Goal: Task Accomplishment & Management: Manage account settings

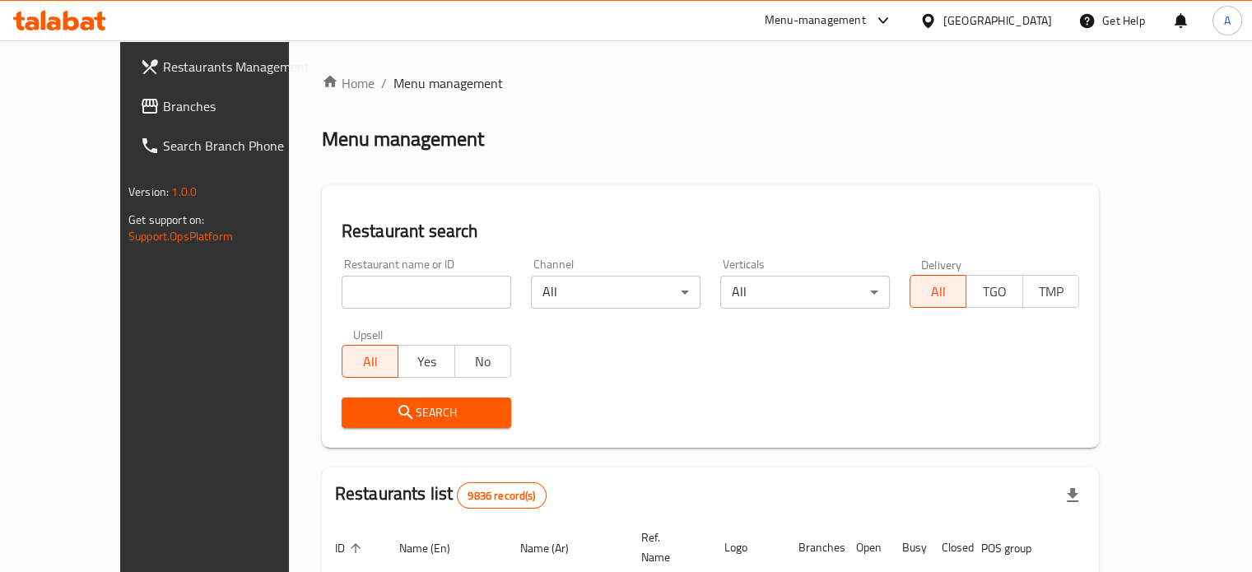
click at [349, 292] on div at bounding box center [626, 286] width 1252 height 572
click at [350, 291] on input "search" at bounding box center [427, 292] width 170 height 33
type input "wokdojo"
click at [365, 407] on span "Search" at bounding box center [426, 413] width 143 height 21
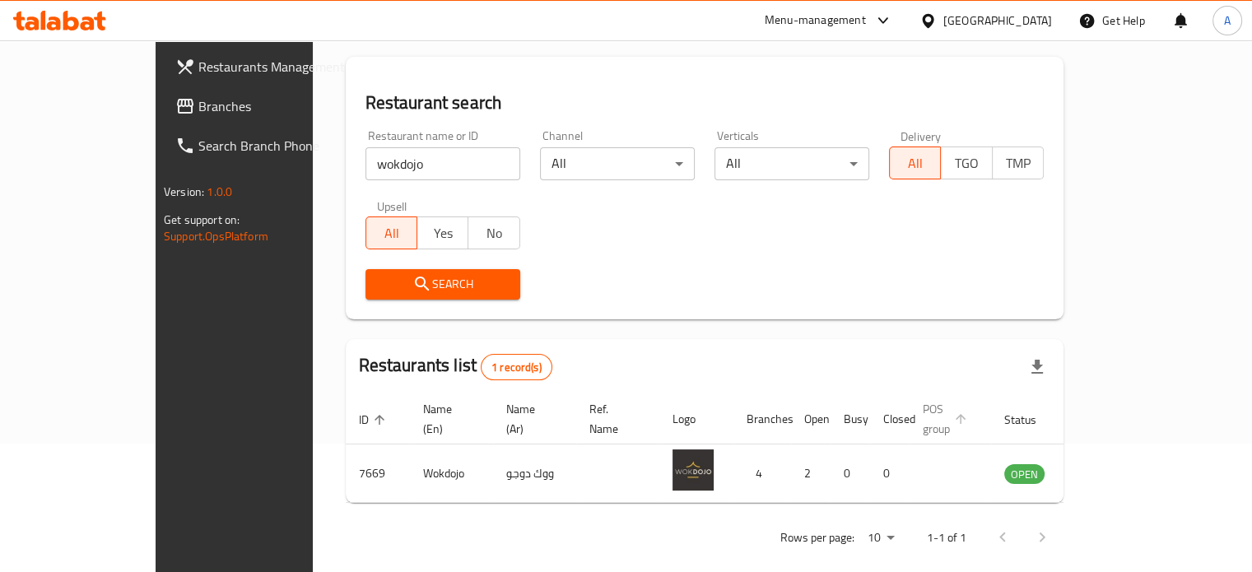
scroll to position [128, 0]
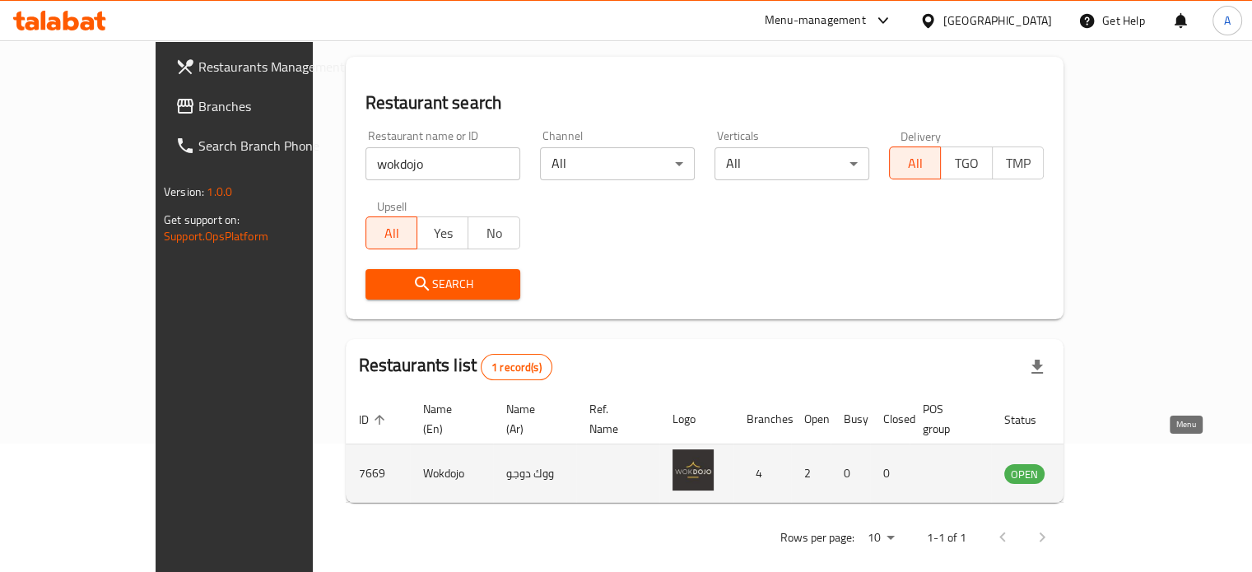
click at [1122, 464] on link "enhanced table" at bounding box center [1106, 474] width 30 height 20
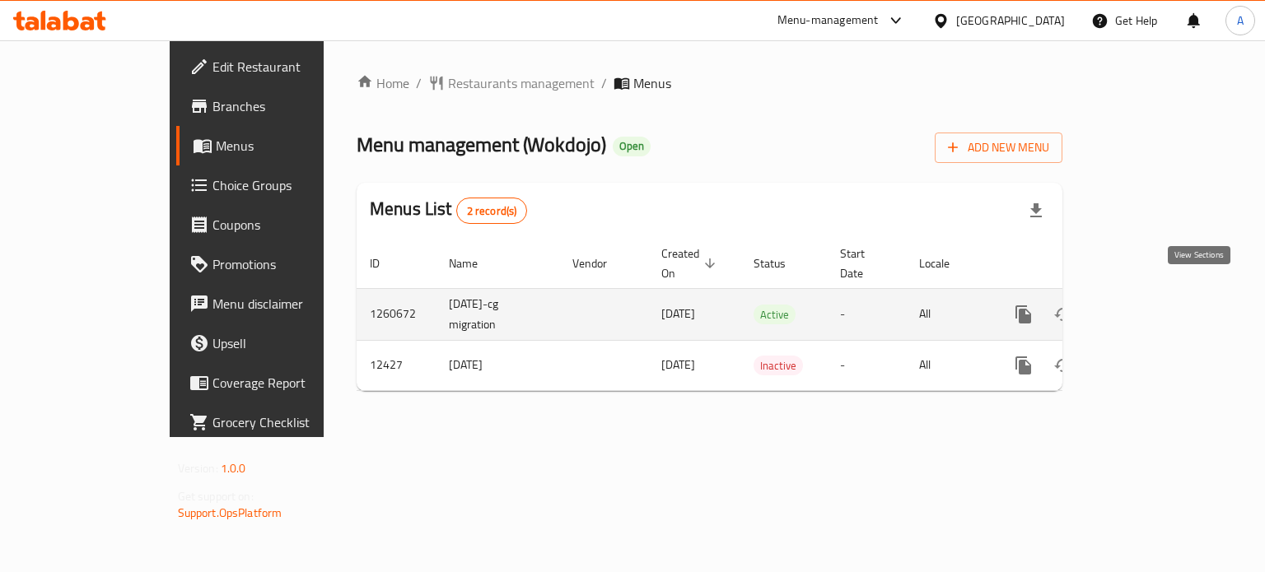
click at [1162, 295] on link "enhanced table" at bounding box center [1142, 315] width 40 height 40
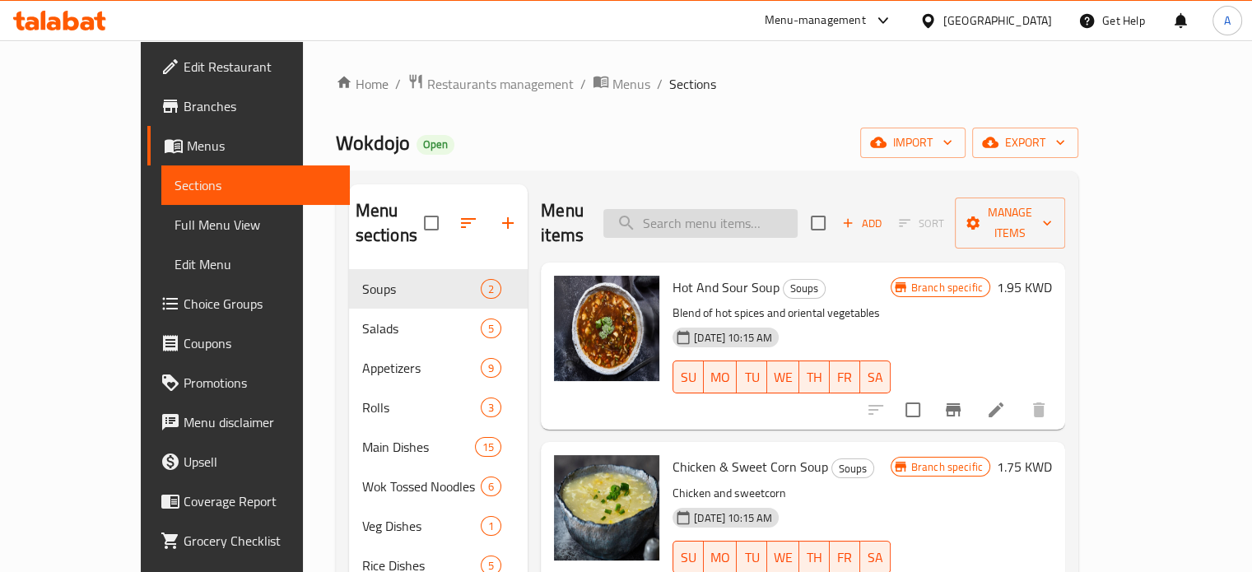
click at [746, 210] on input "search" at bounding box center [701, 223] width 194 height 29
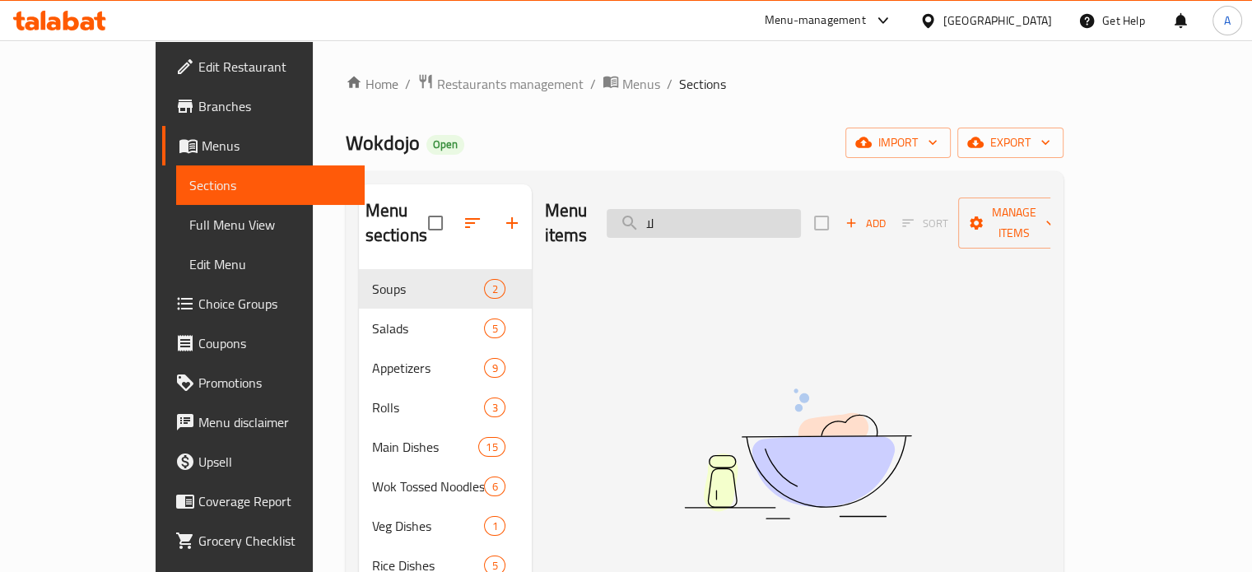
type input "ل"
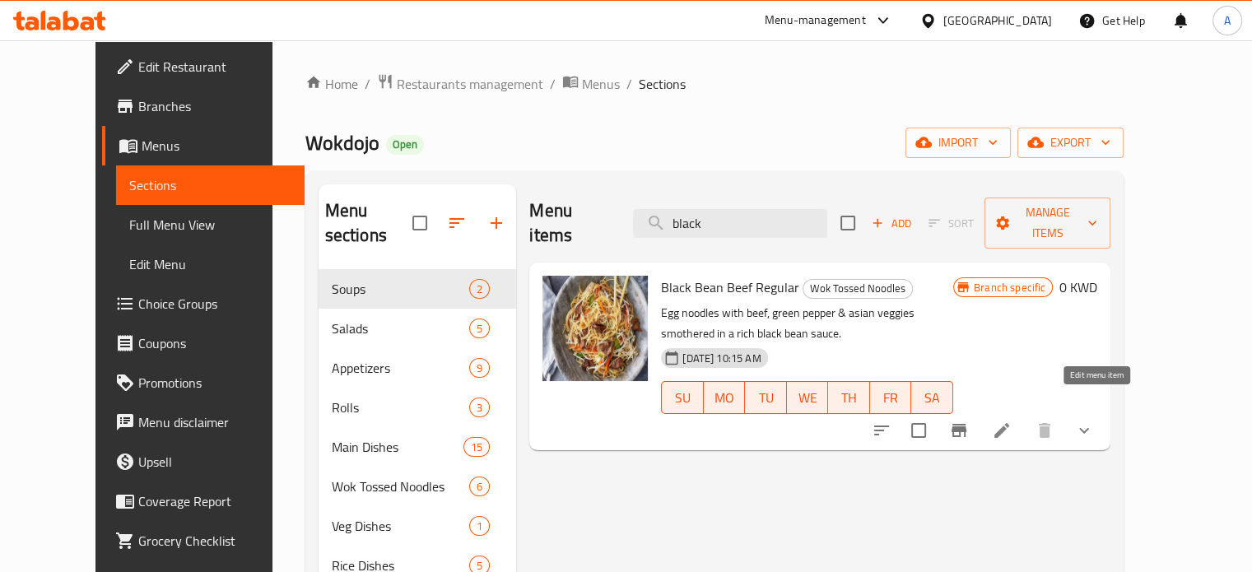
type input "black"
click at [1012, 421] on icon at bounding box center [1002, 431] width 20 height 20
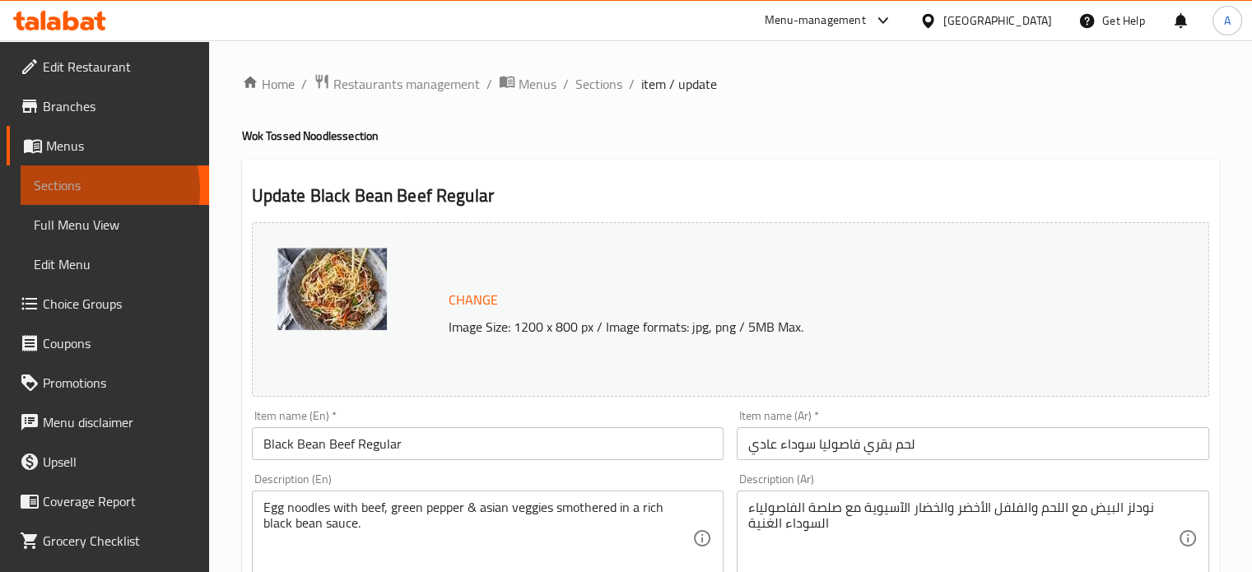
click at [85, 190] on span "Sections" at bounding box center [115, 185] width 162 height 20
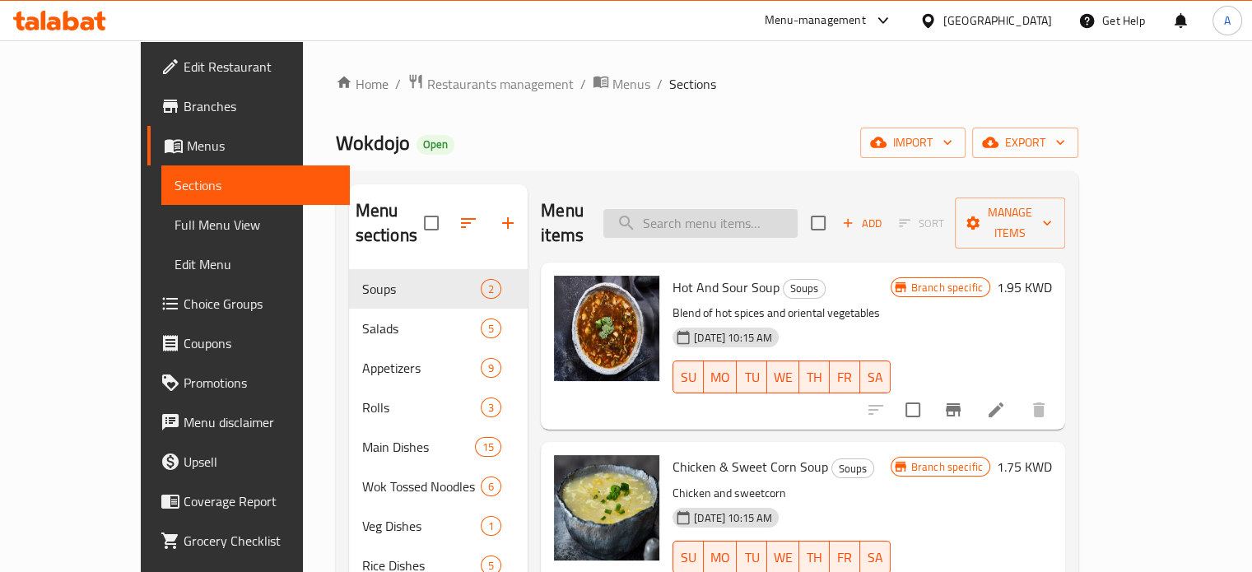
click at [789, 210] on input "search" at bounding box center [701, 223] width 194 height 29
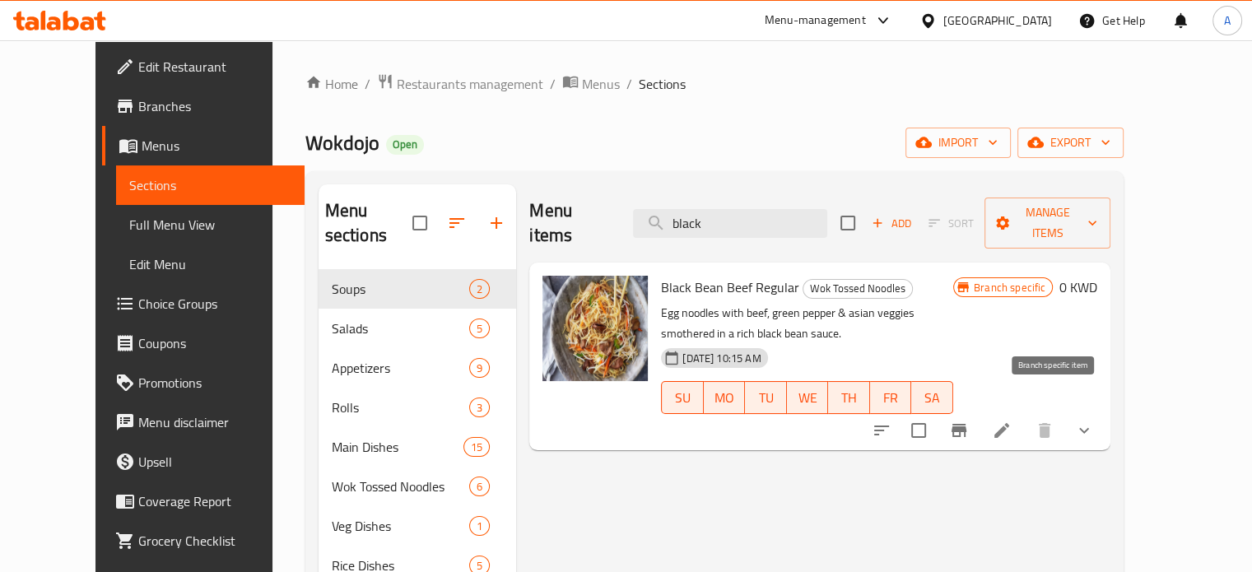
type input "black"
click at [967, 424] on icon "Branch-specific-item" at bounding box center [959, 430] width 15 height 13
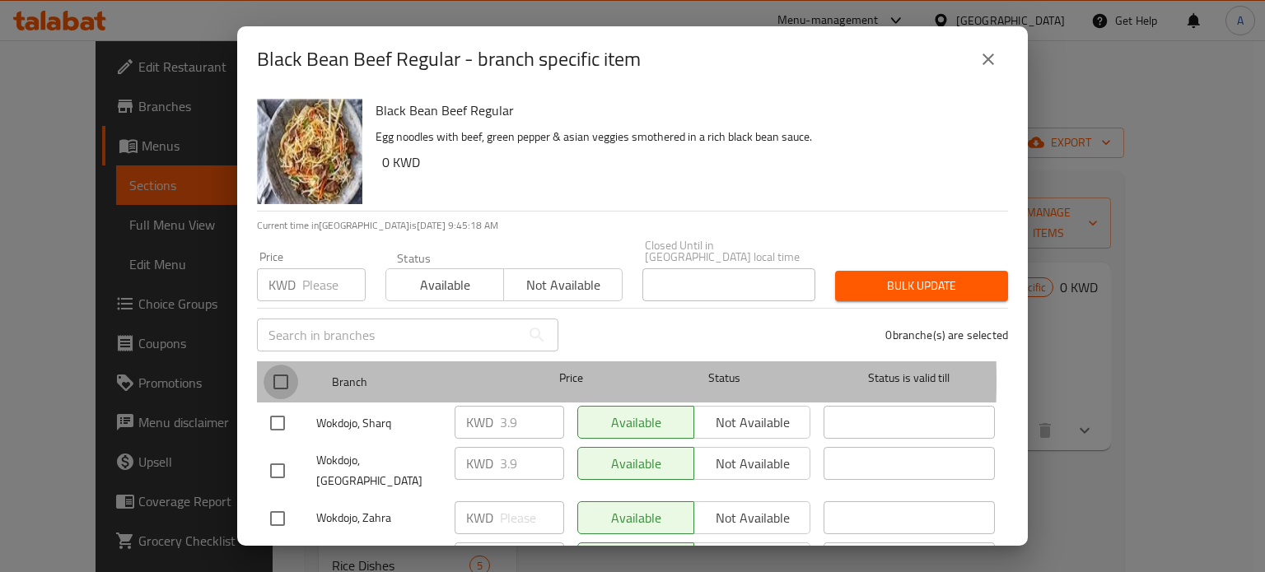
click at [277, 368] on input "checkbox" at bounding box center [281, 382] width 35 height 35
checkbox input "true"
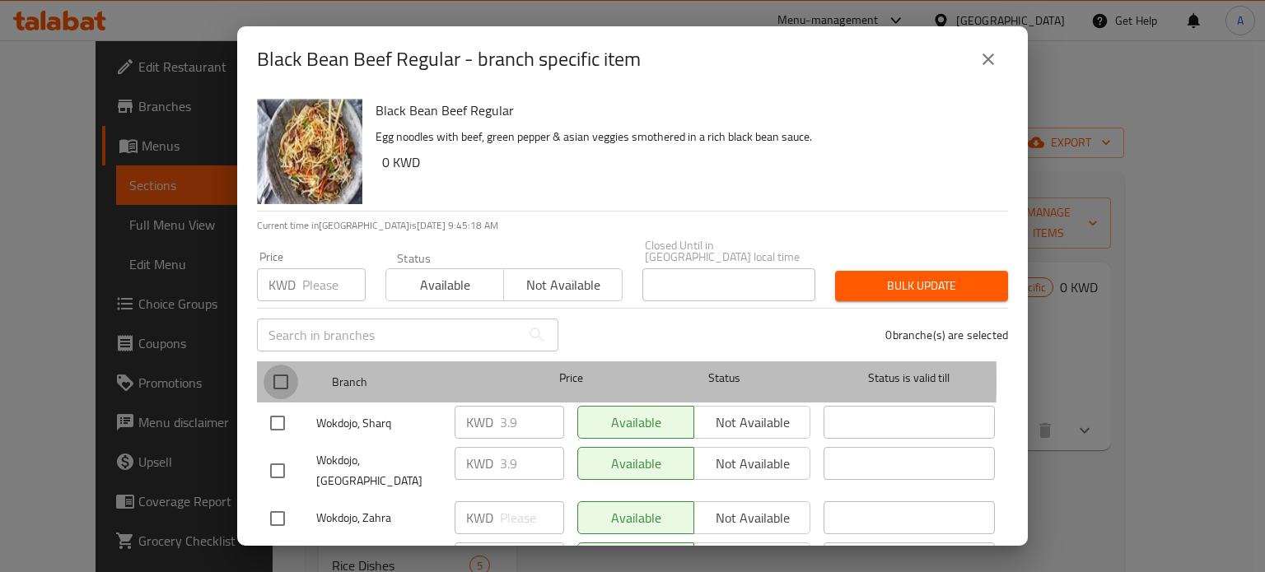
checkbox input "true"
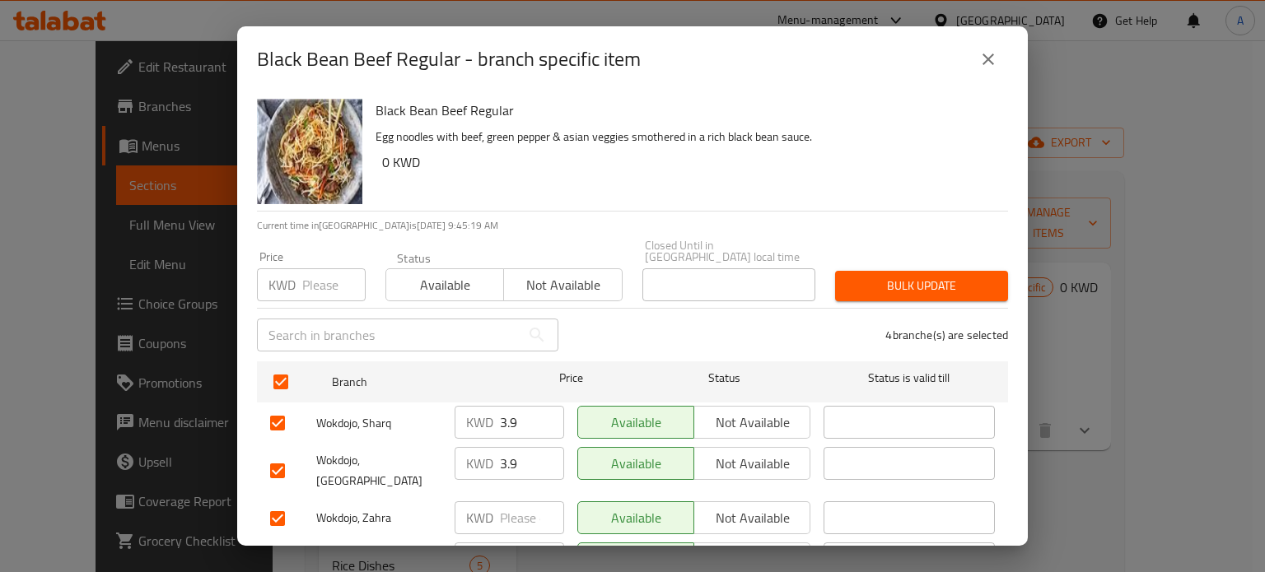
click at [328, 273] on input "number" at bounding box center [333, 284] width 63 height 33
type input "0"
click at [861, 276] on span "Bulk update" at bounding box center [921, 286] width 147 height 21
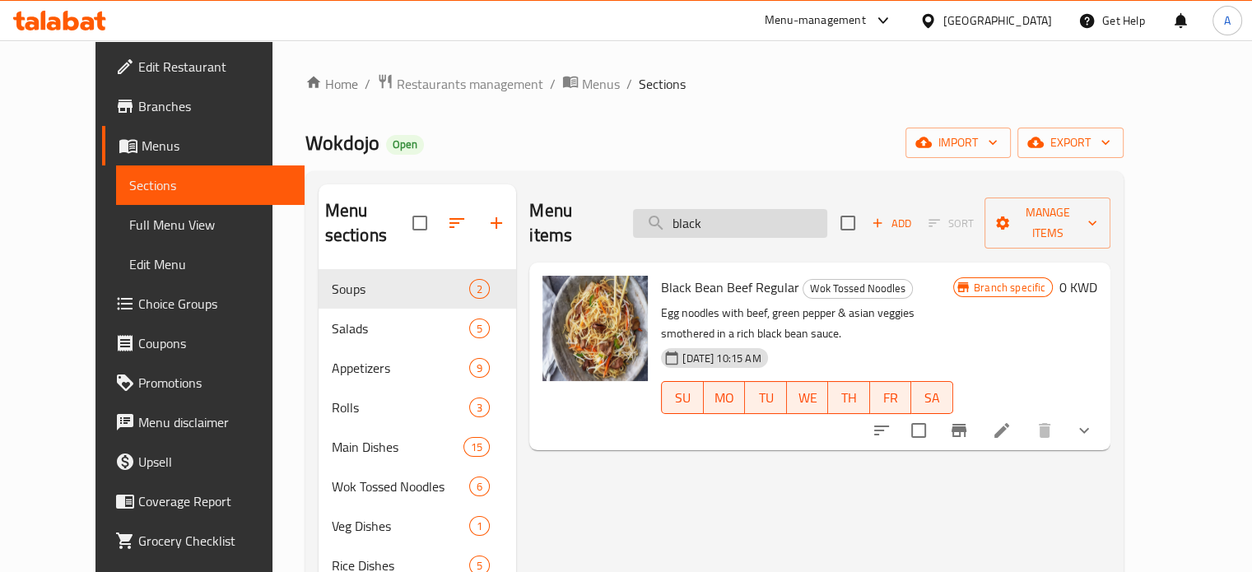
click at [763, 214] on input "black" at bounding box center [730, 223] width 194 height 29
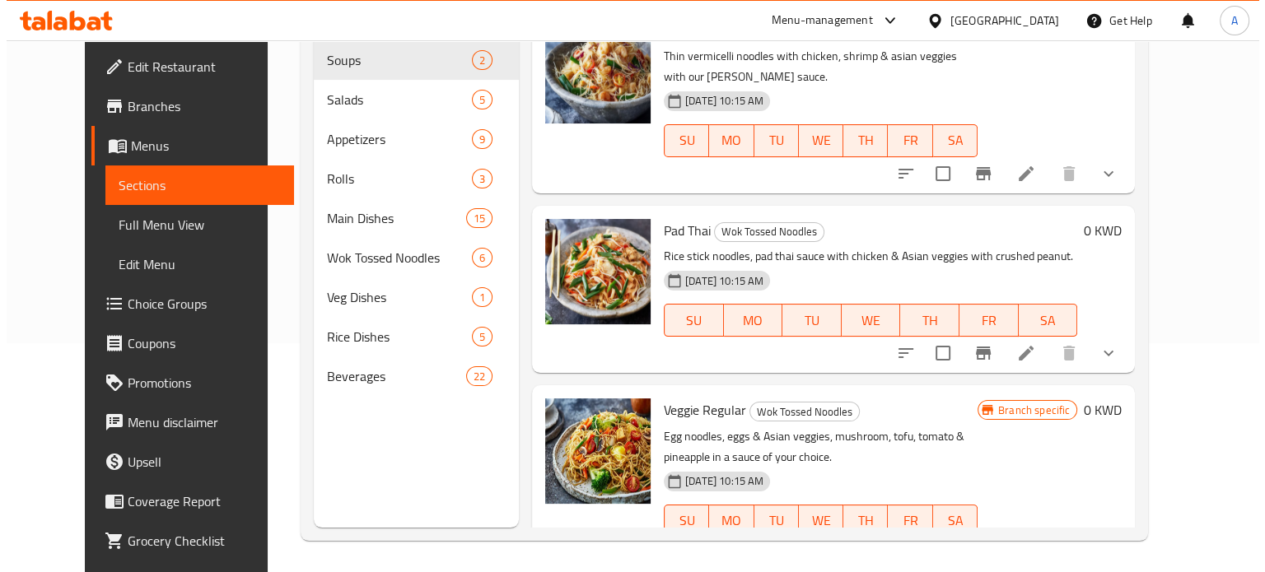
scroll to position [231, 0]
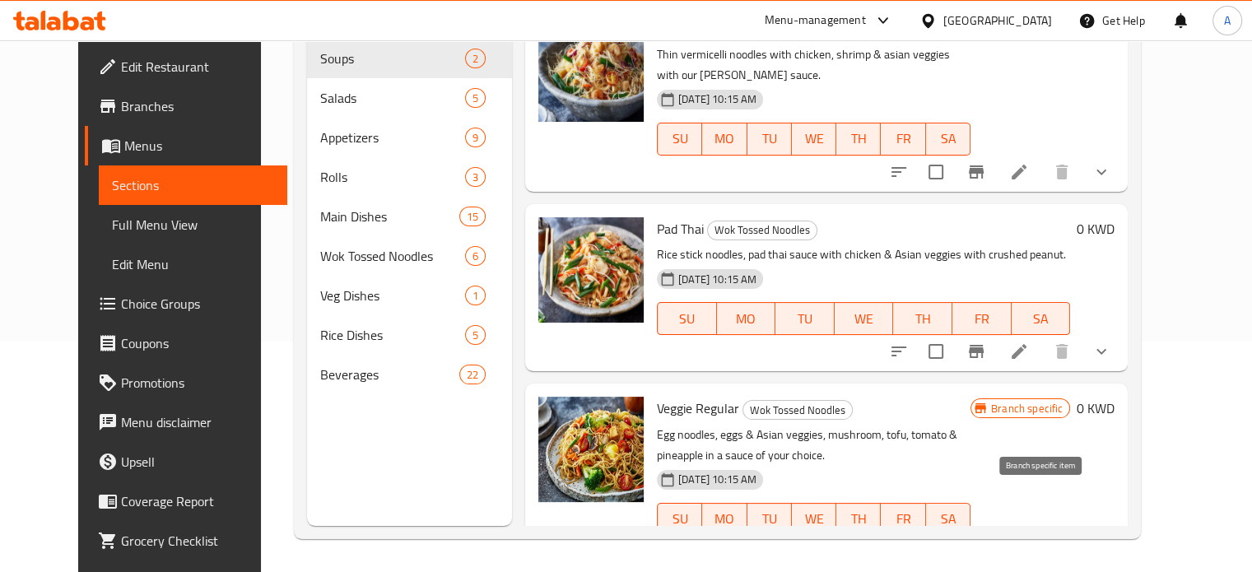
type input "vegg"
click at [984, 546] on icon "Branch-specific-item" at bounding box center [976, 552] width 15 height 13
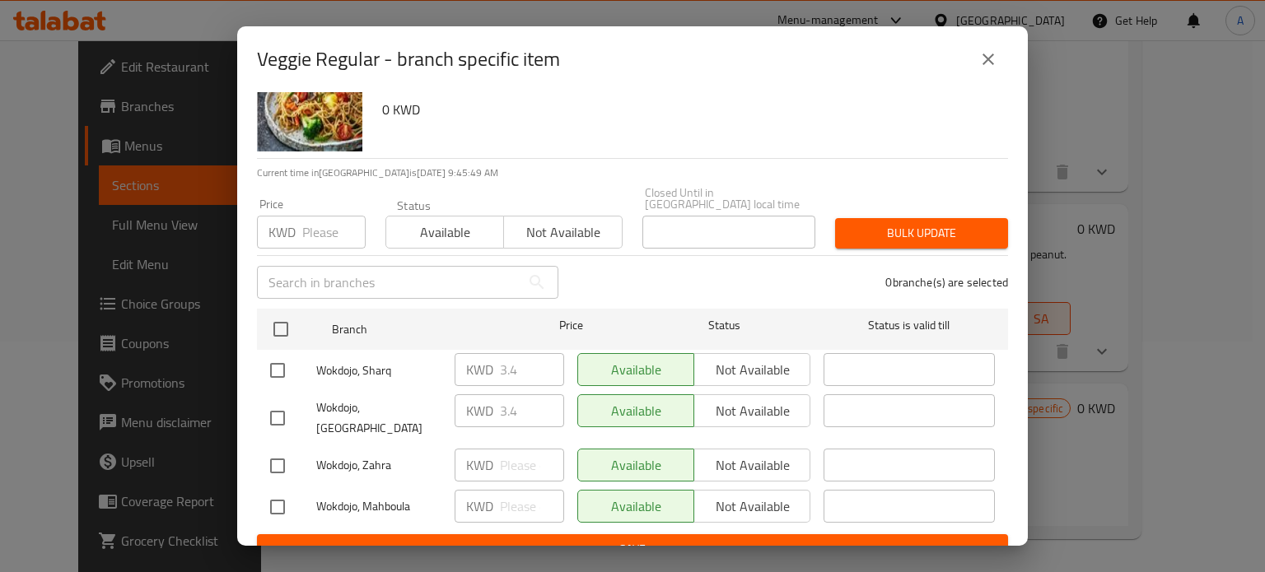
scroll to position [0, 0]
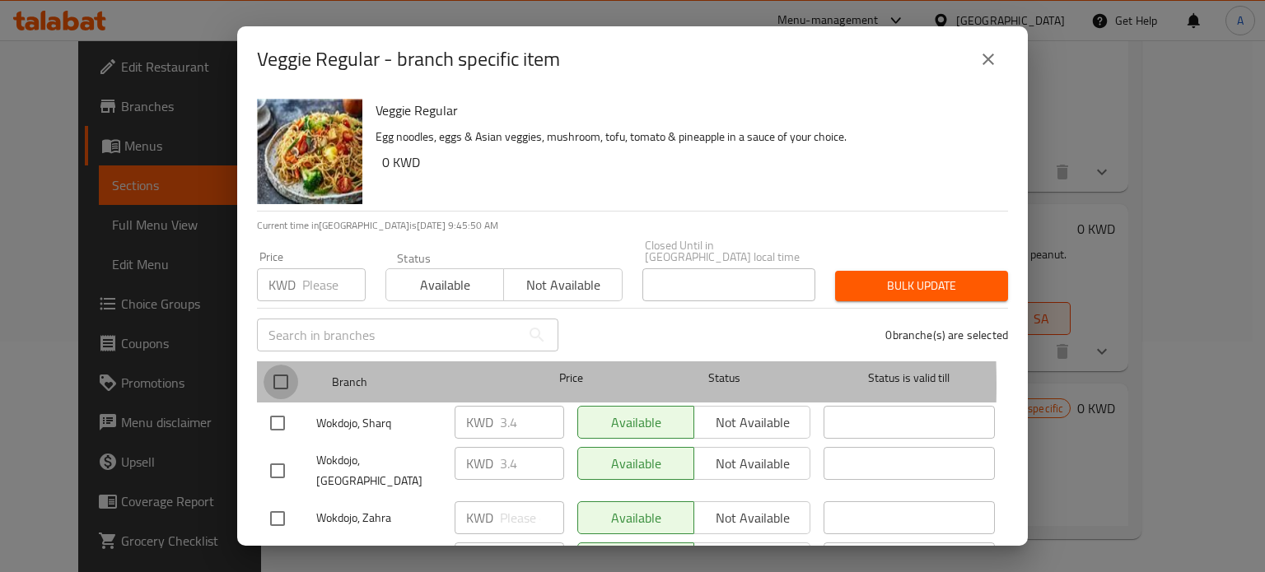
click at [283, 373] on input "checkbox" at bounding box center [281, 382] width 35 height 35
checkbox input "true"
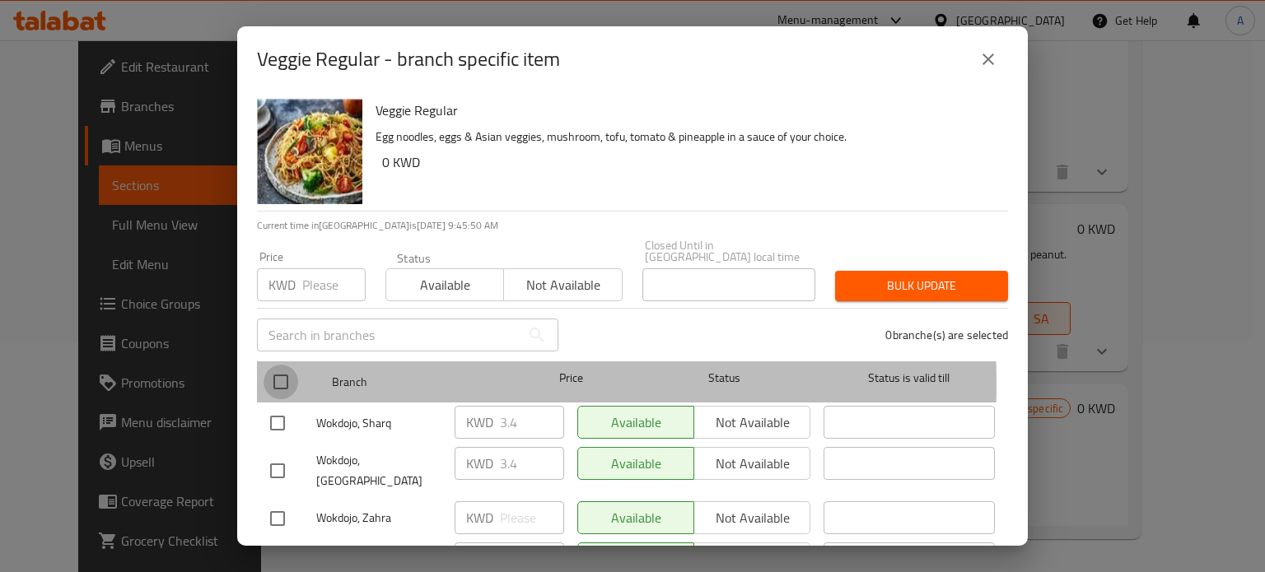
checkbox input "true"
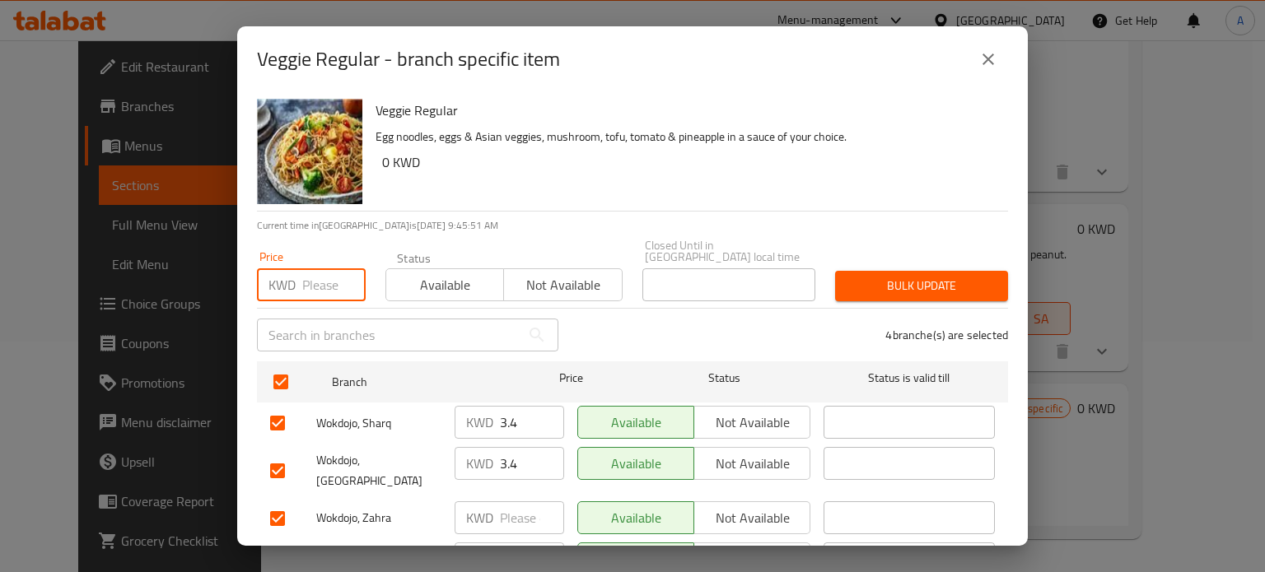
click at [327, 268] on input "number" at bounding box center [333, 284] width 63 height 33
type input "0"
click at [914, 276] on span "Bulk update" at bounding box center [921, 286] width 147 height 21
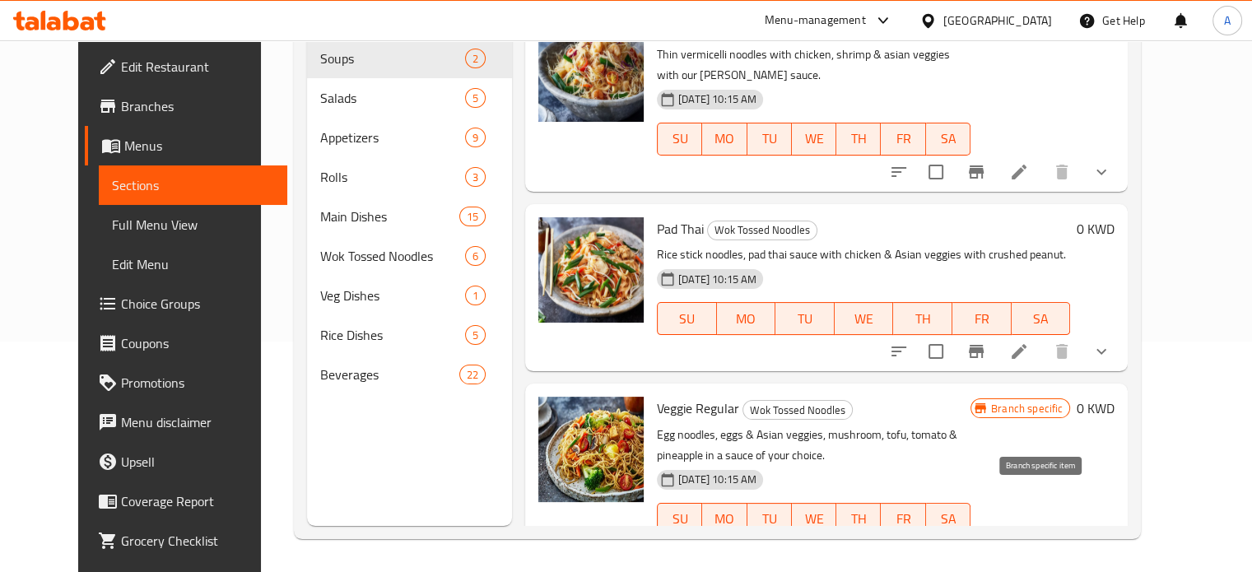
click at [986, 543] on icon "Branch-specific-item" at bounding box center [977, 553] width 20 height 20
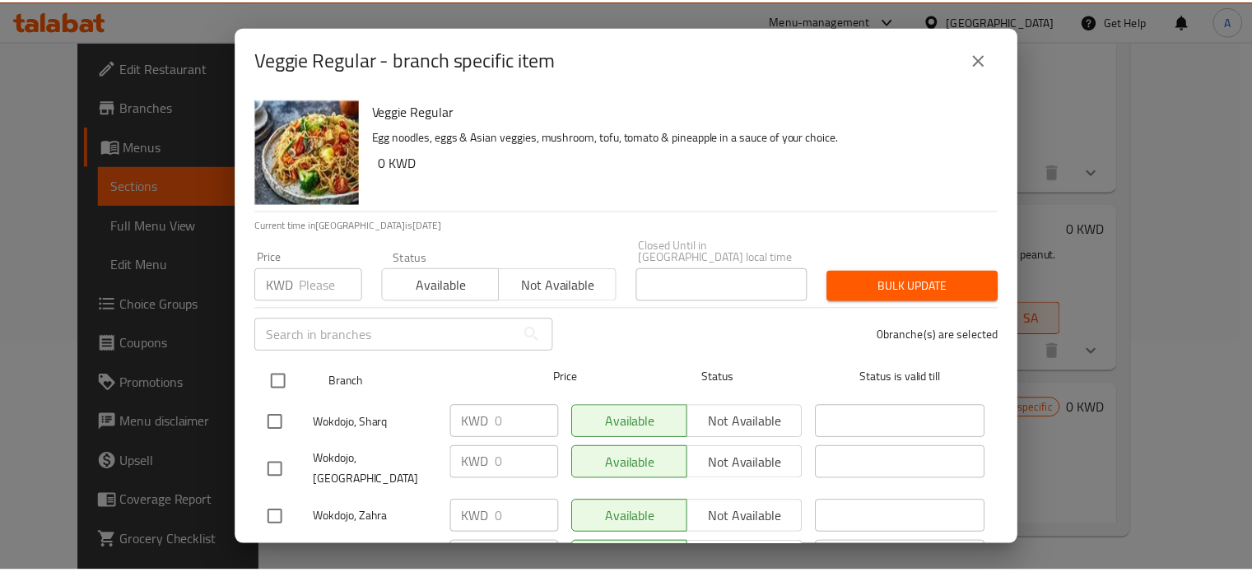
scroll to position [53, 0]
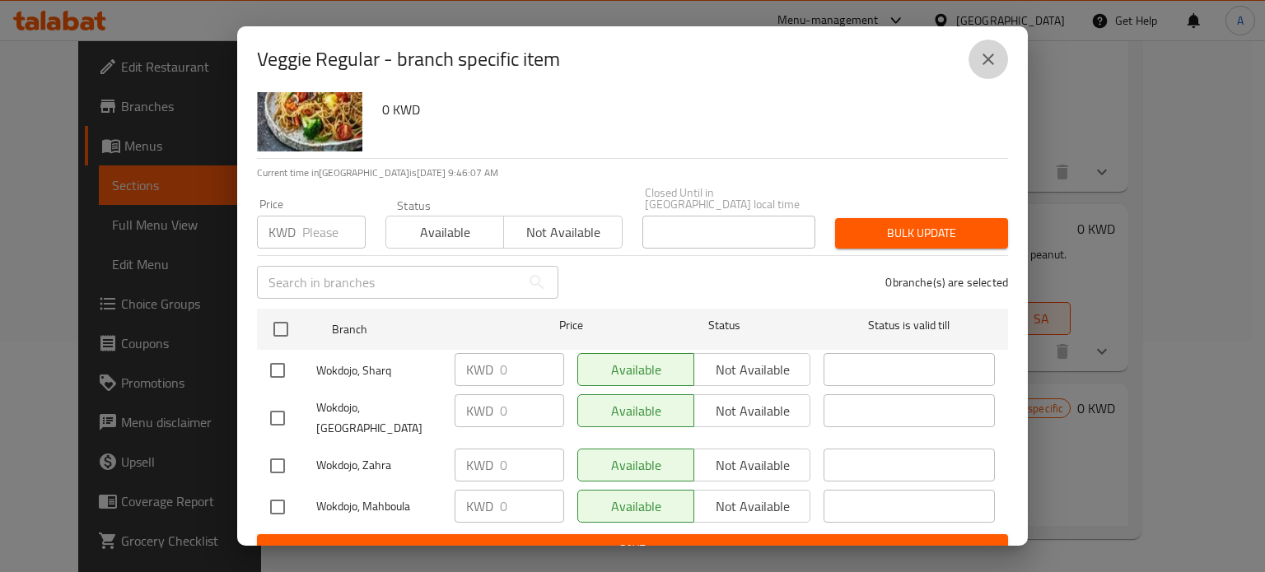
click at [985, 65] on icon "close" at bounding box center [988, 59] width 20 height 20
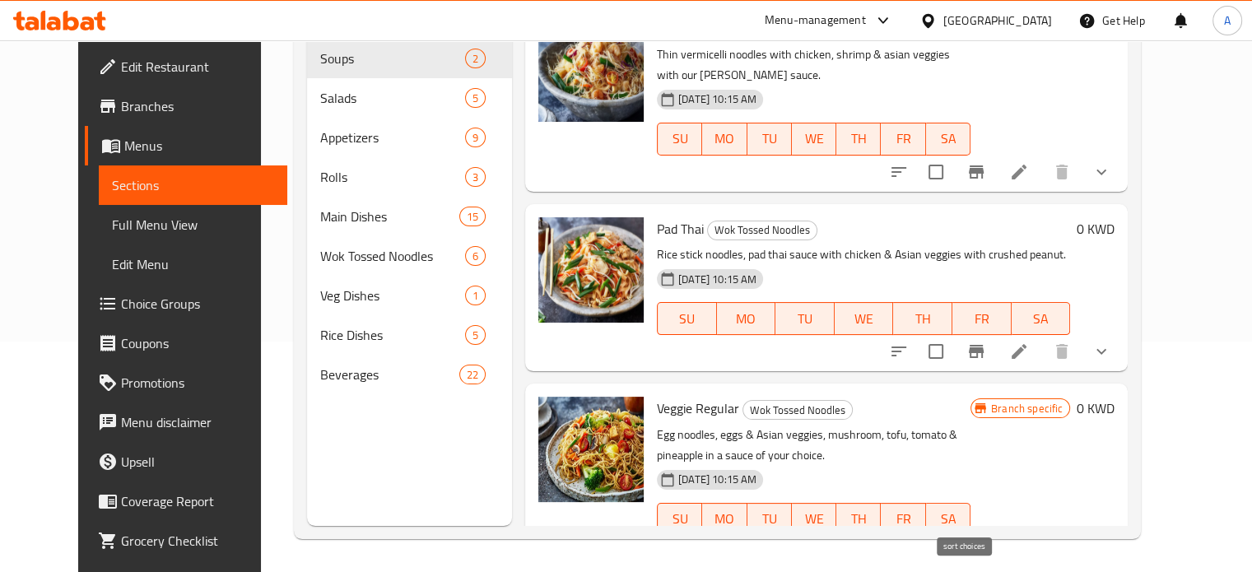
click at [907, 548] on icon "sort-choices" at bounding box center [899, 553] width 15 height 10
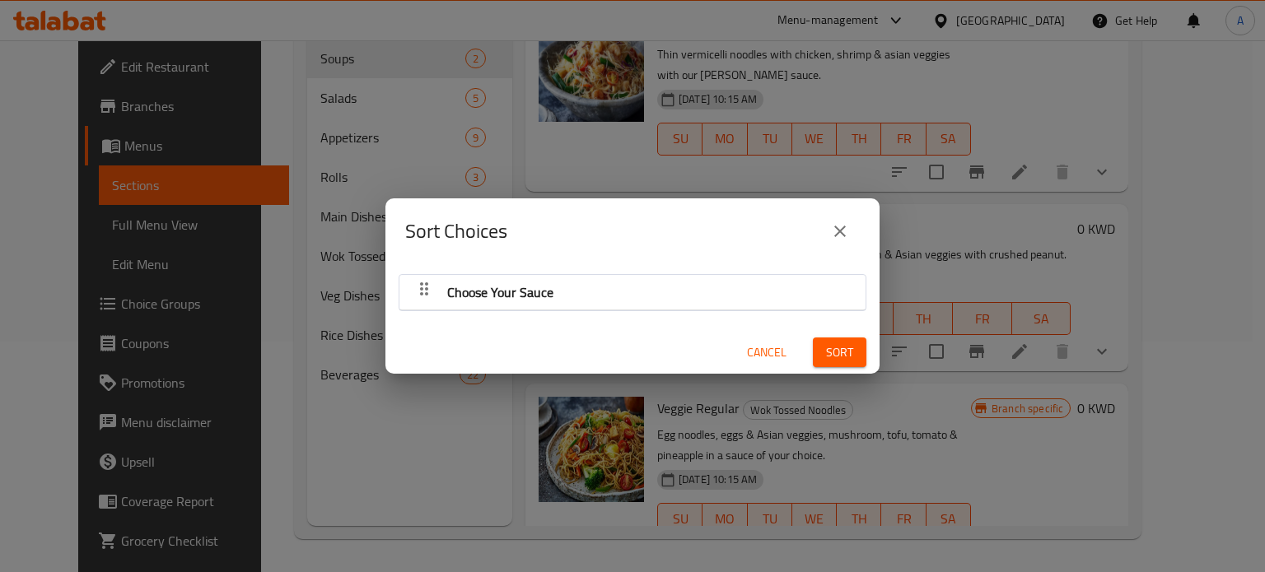
click at [837, 226] on icon "close" at bounding box center [840, 232] width 20 height 20
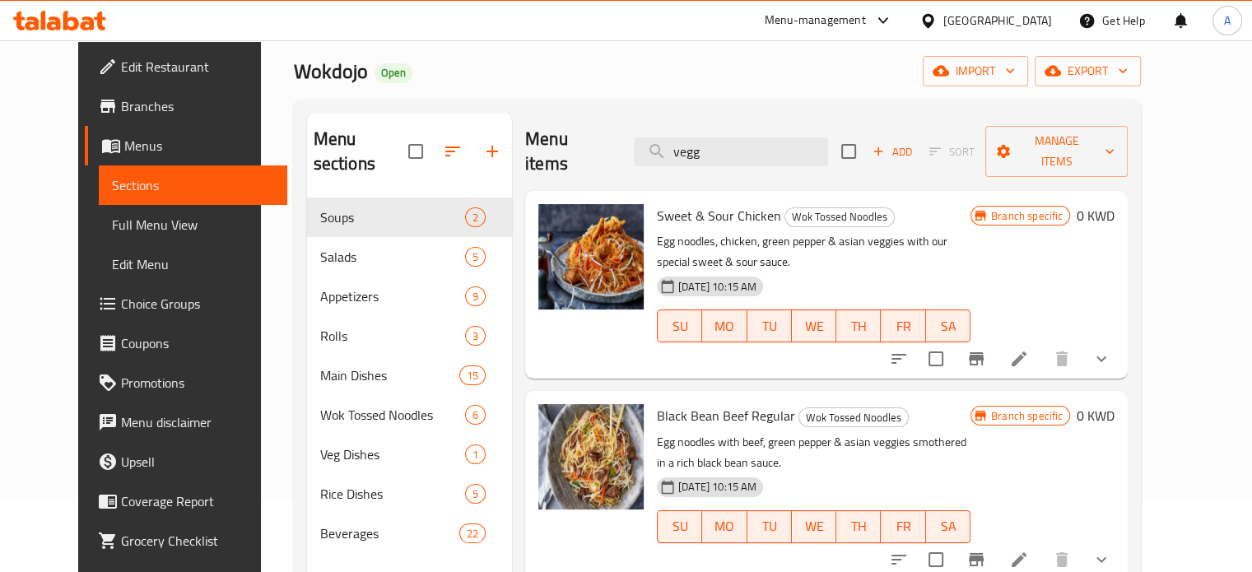
scroll to position [0, 0]
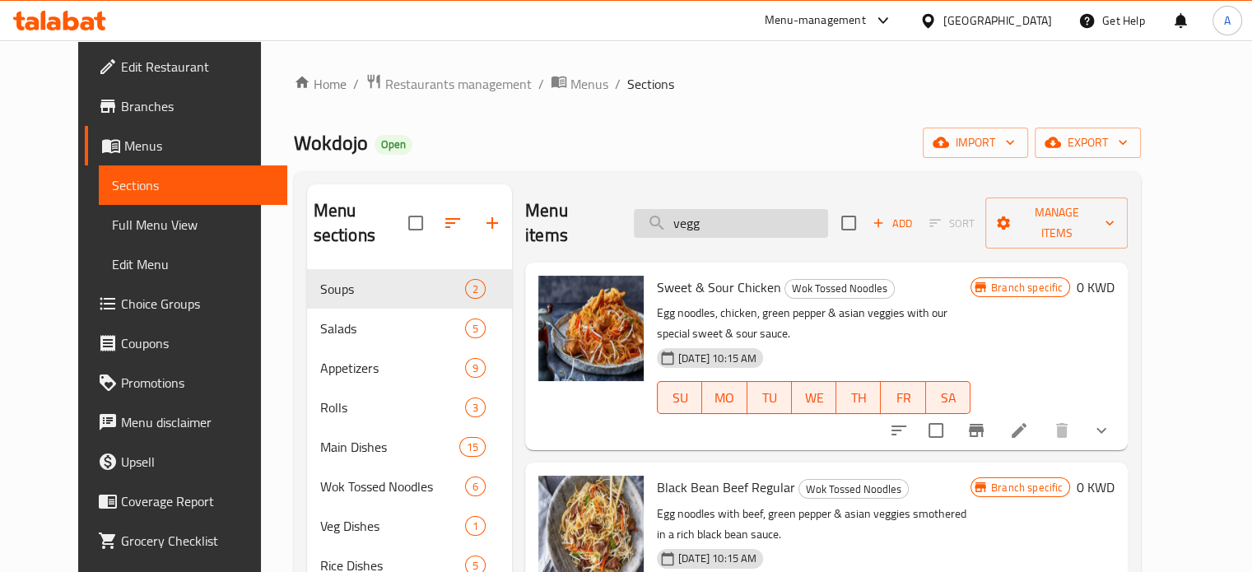
click at [748, 210] on input "vegg" at bounding box center [731, 223] width 194 height 29
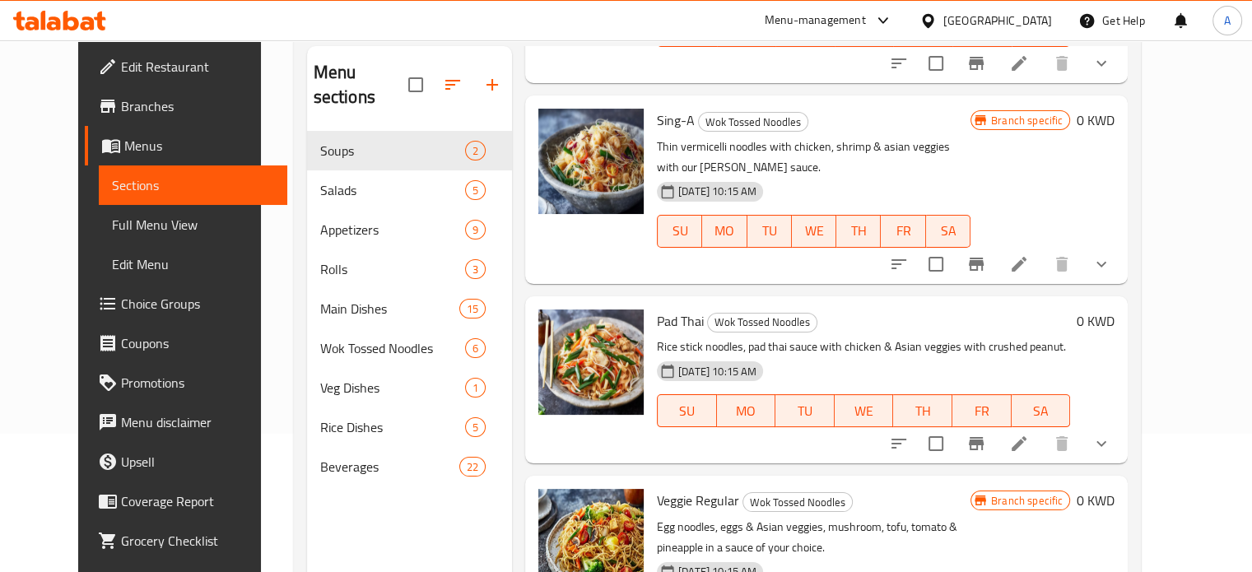
scroll to position [231, 0]
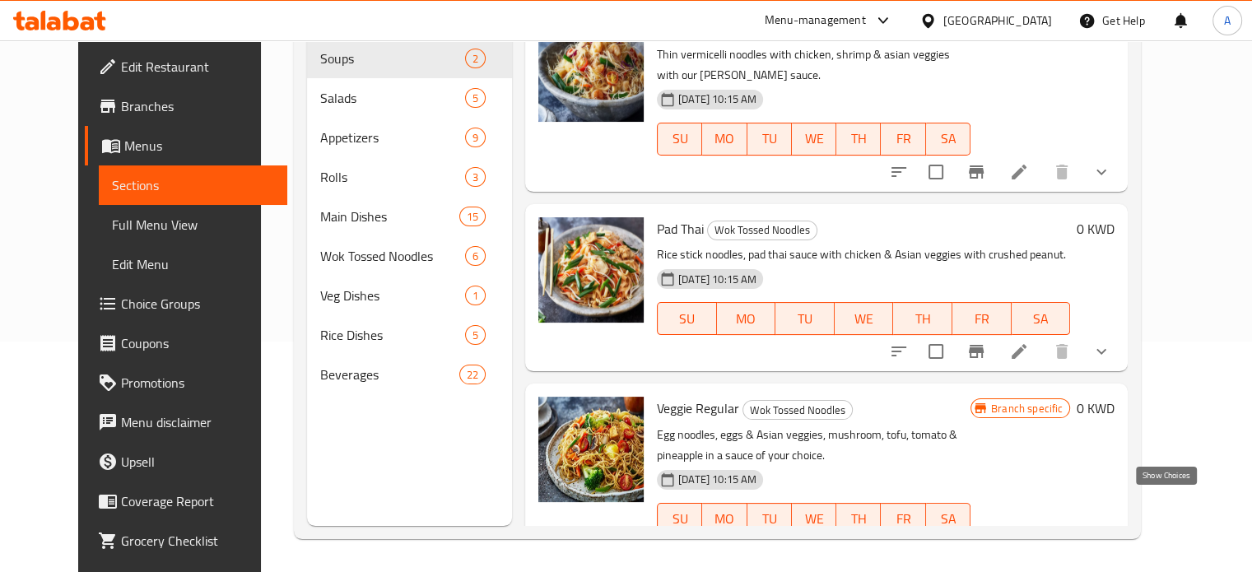
click at [1112, 543] on icon "show more" at bounding box center [1102, 553] width 20 height 20
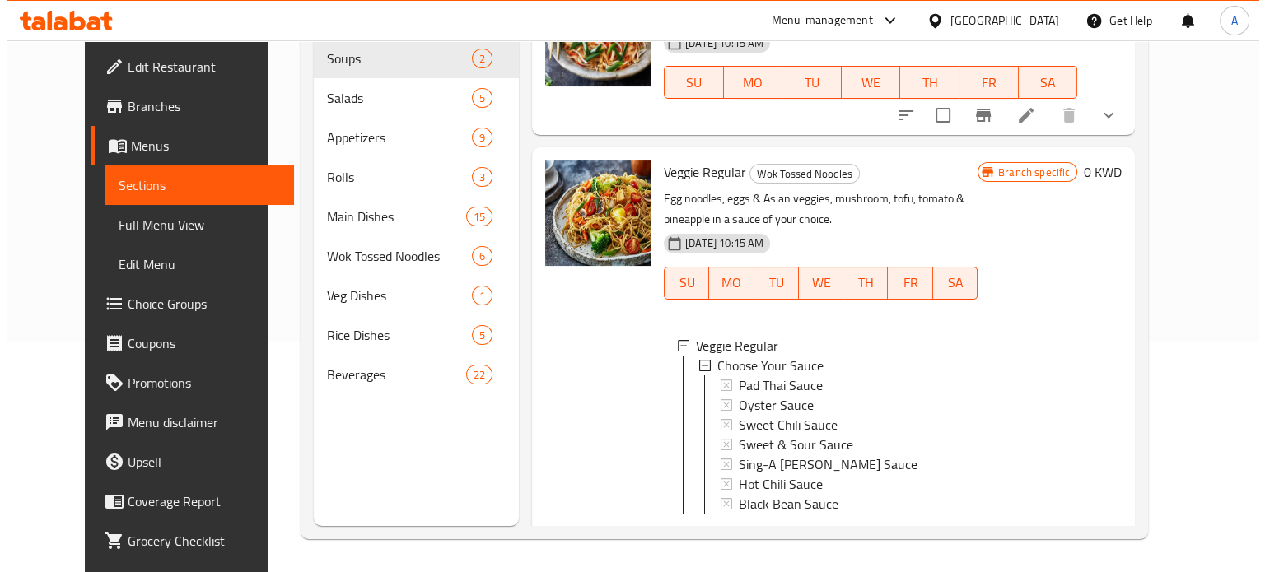
scroll to position [2, 0]
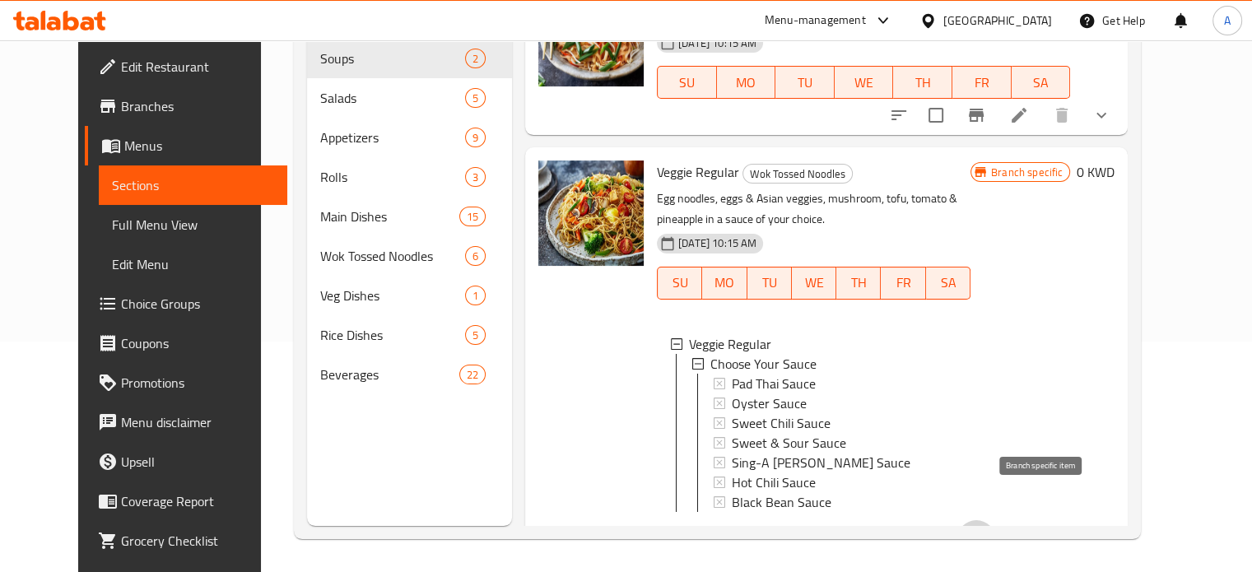
click at [984, 534] on icon "Branch-specific-item" at bounding box center [976, 540] width 15 height 13
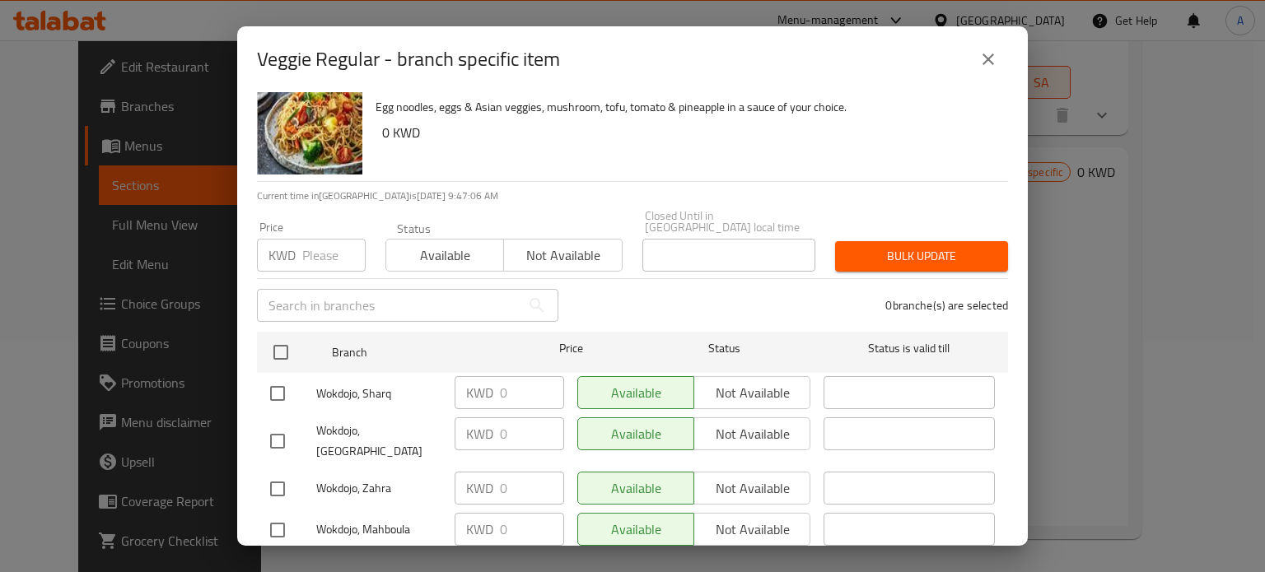
scroll to position [53, 0]
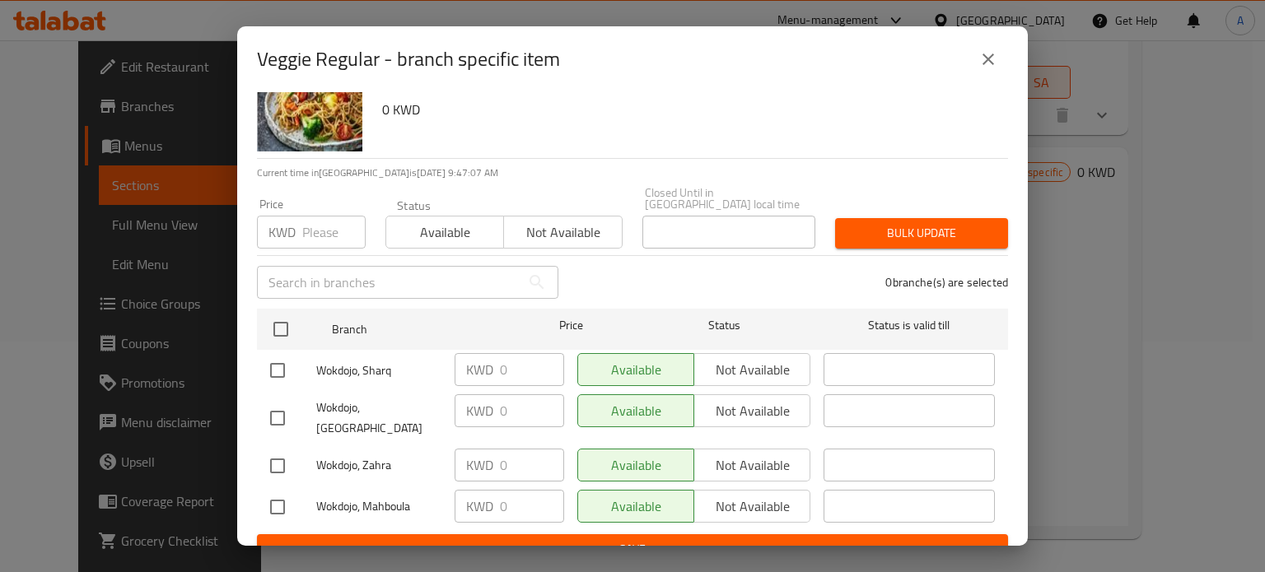
click at [754, 364] on div "Available Not available" at bounding box center [693, 369] width 233 height 33
click at [727, 361] on div "Available Not available" at bounding box center [693, 369] width 233 height 33
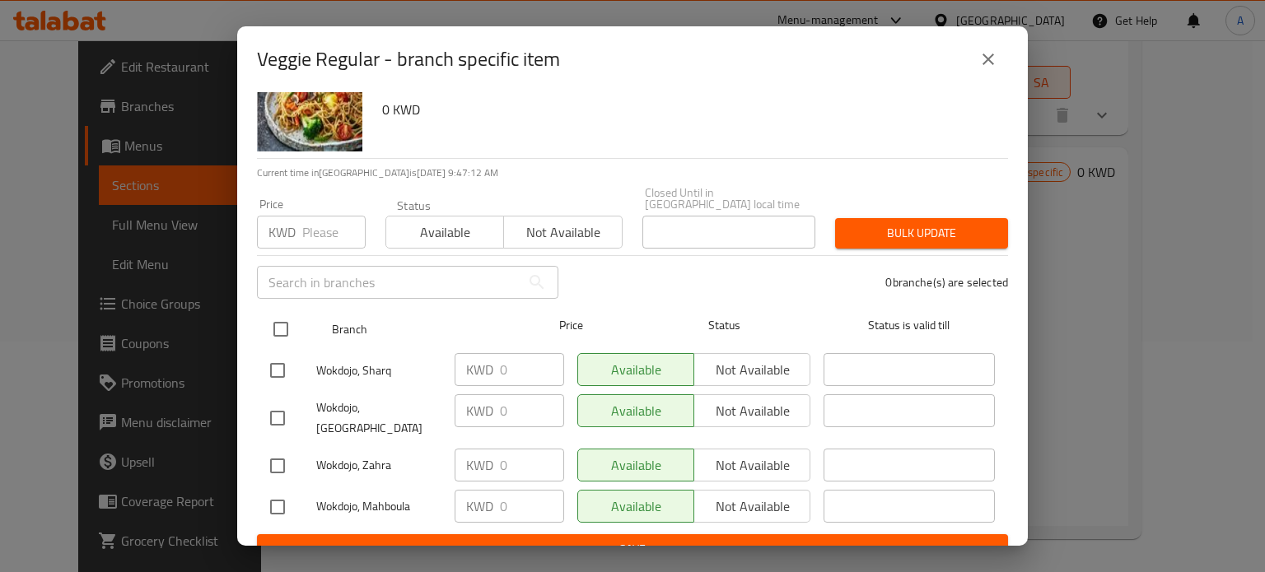
click at [278, 312] on input "checkbox" at bounding box center [281, 329] width 35 height 35
checkbox input "true"
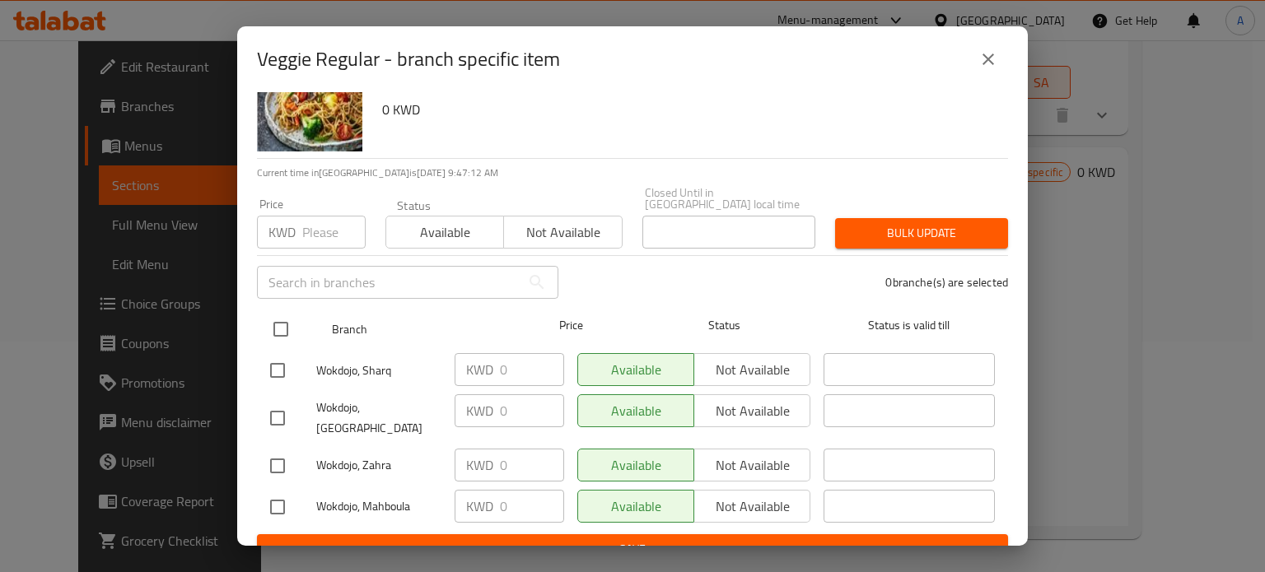
checkbox input "true"
click at [278, 312] on input "checkbox" at bounding box center [281, 329] width 35 height 35
checkbox input "false"
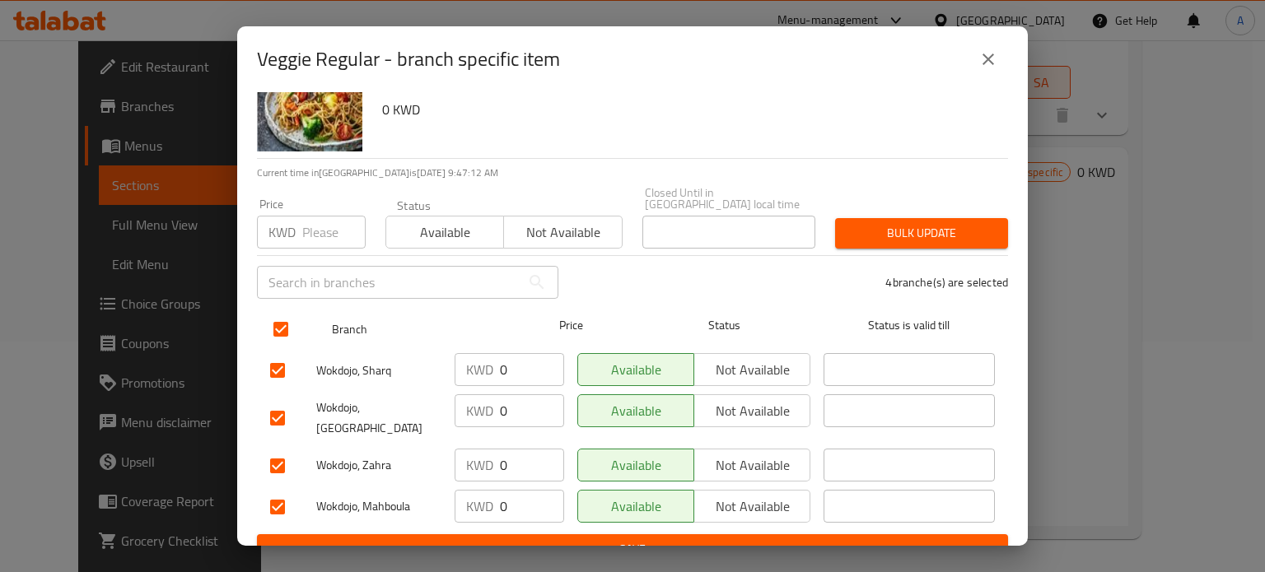
checkbox input "false"
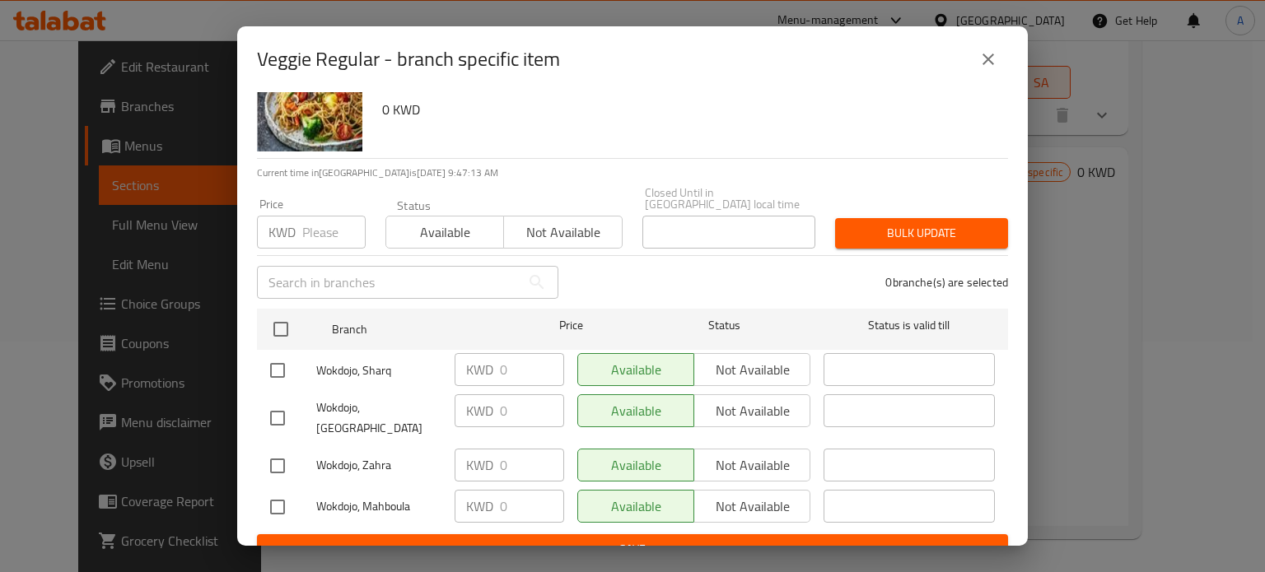
click at [758, 360] on div "Available Not available" at bounding box center [693, 369] width 233 height 33
click at [550, 221] on span "Not available" at bounding box center [563, 233] width 105 height 24
click at [428, 227] on span "Available" at bounding box center [445, 233] width 105 height 24
click at [273, 401] on input "checkbox" at bounding box center [277, 418] width 35 height 35
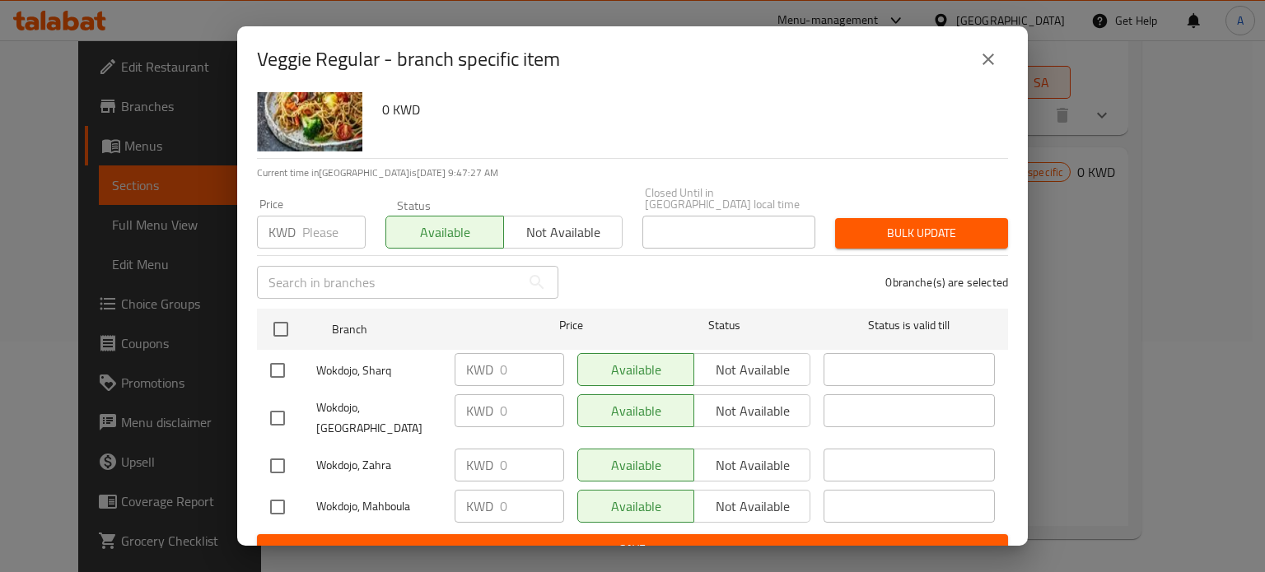
checkbox input "true"
click at [277, 355] on input "checkbox" at bounding box center [277, 370] width 35 height 35
checkbox input "true"
click at [746, 358] on span "Not available" at bounding box center [752, 370] width 103 height 24
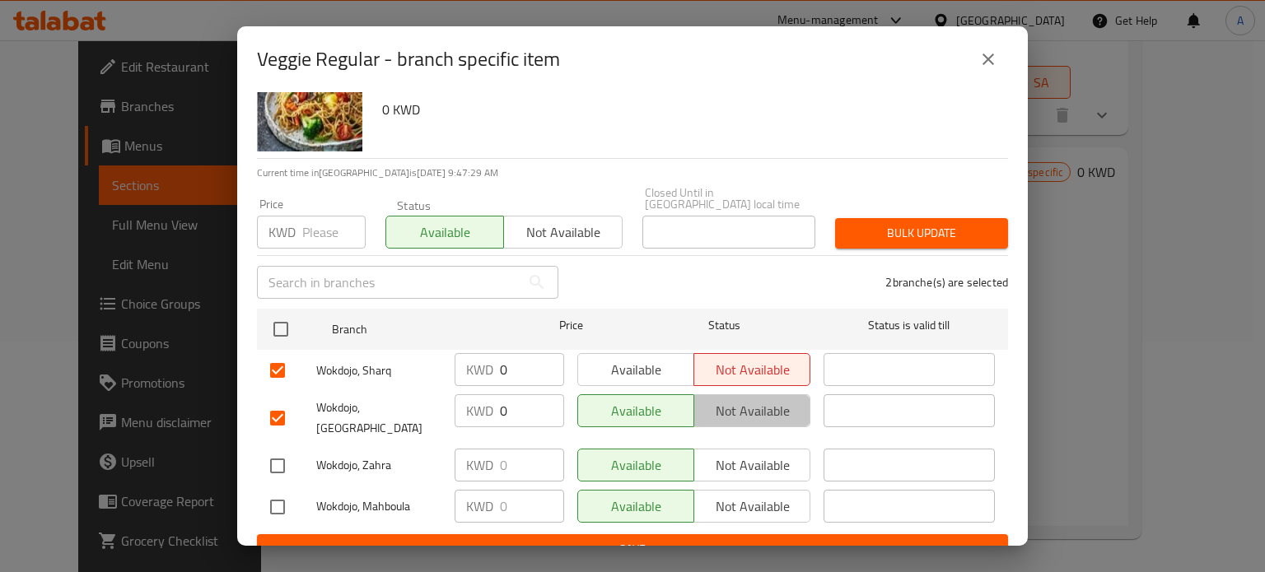
click at [777, 399] on span "Not available" at bounding box center [752, 411] width 103 height 24
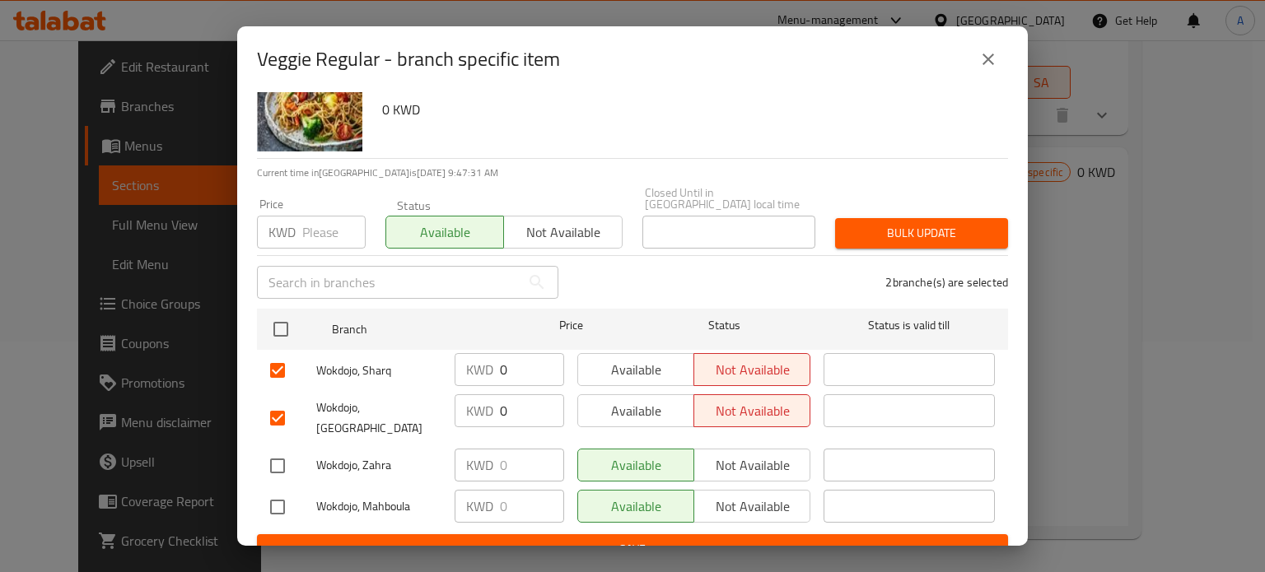
click at [755, 449] on div "Available Not available" at bounding box center [693, 465] width 233 height 33
click at [685, 539] on span "Save" at bounding box center [632, 549] width 725 height 21
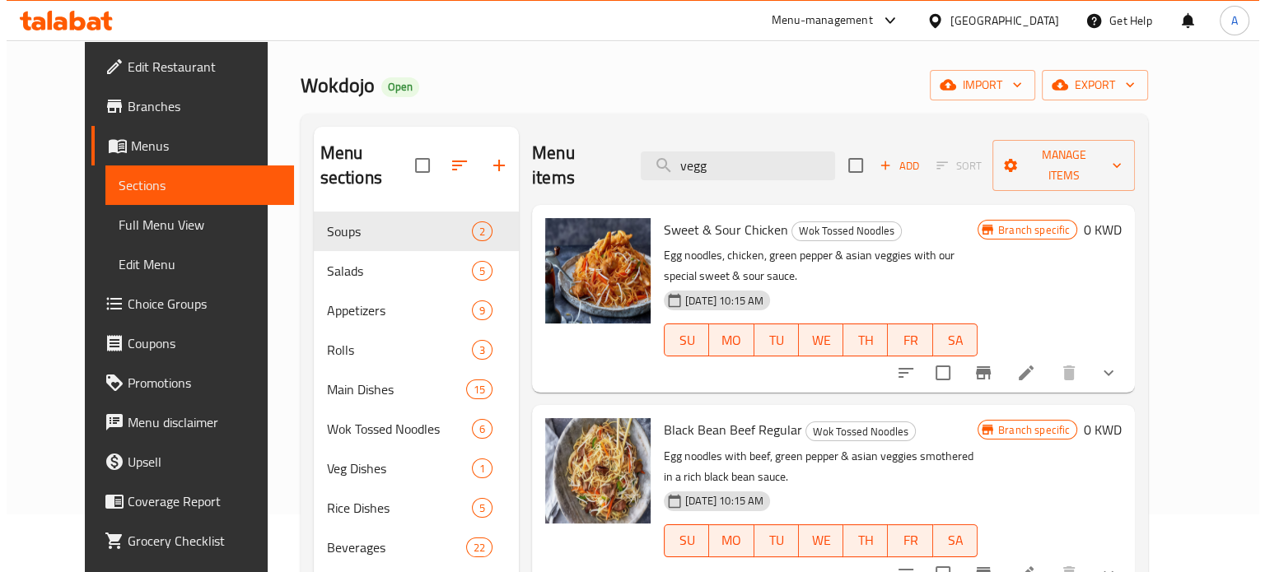
scroll to position [0, 0]
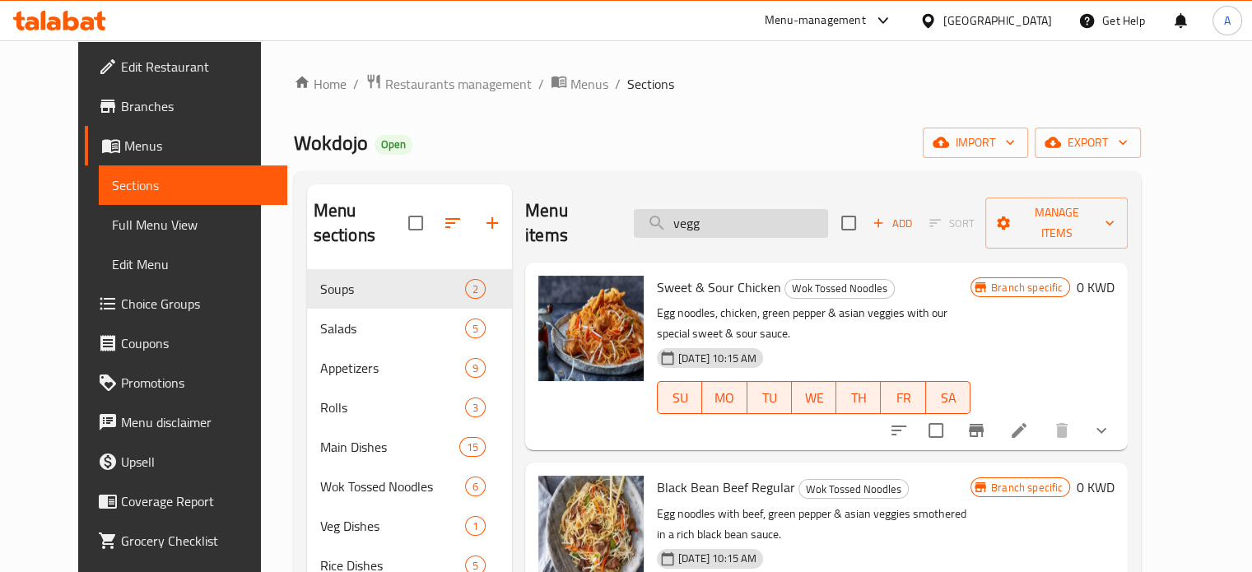
click at [757, 217] on input "vegg" at bounding box center [731, 223] width 194 height 29
click at [756, 217] on input "vegg" at bounding box center [731, 223] width 194 height 29
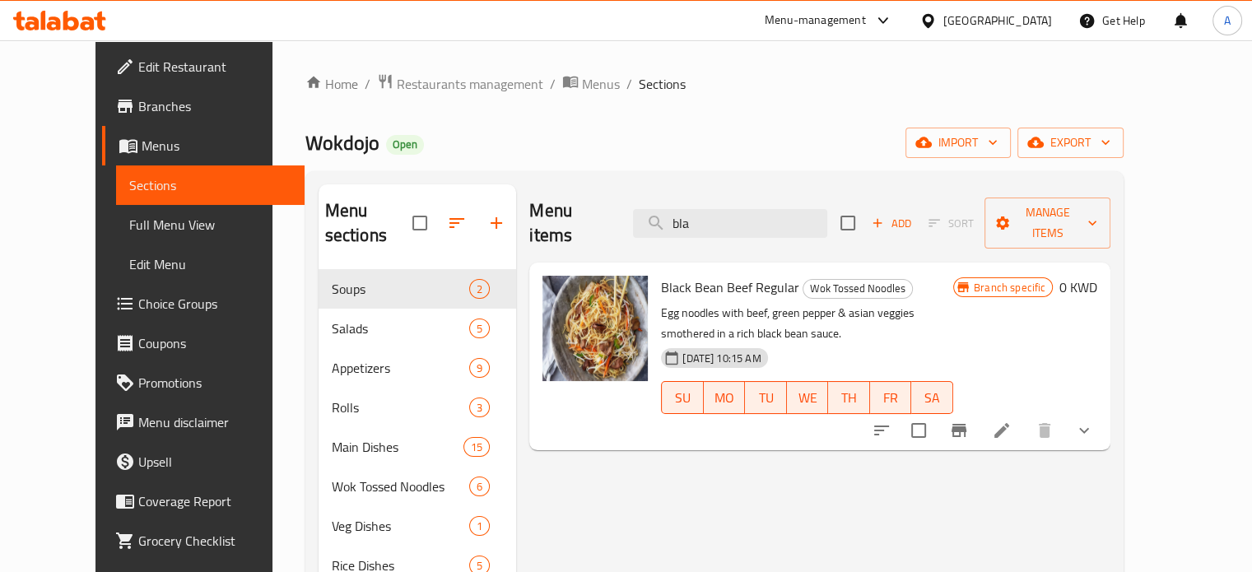
type input "bla"
click at [967, 424] on icon "Branch-specific-item" at bounding box center [959, 430] width 15 height 13
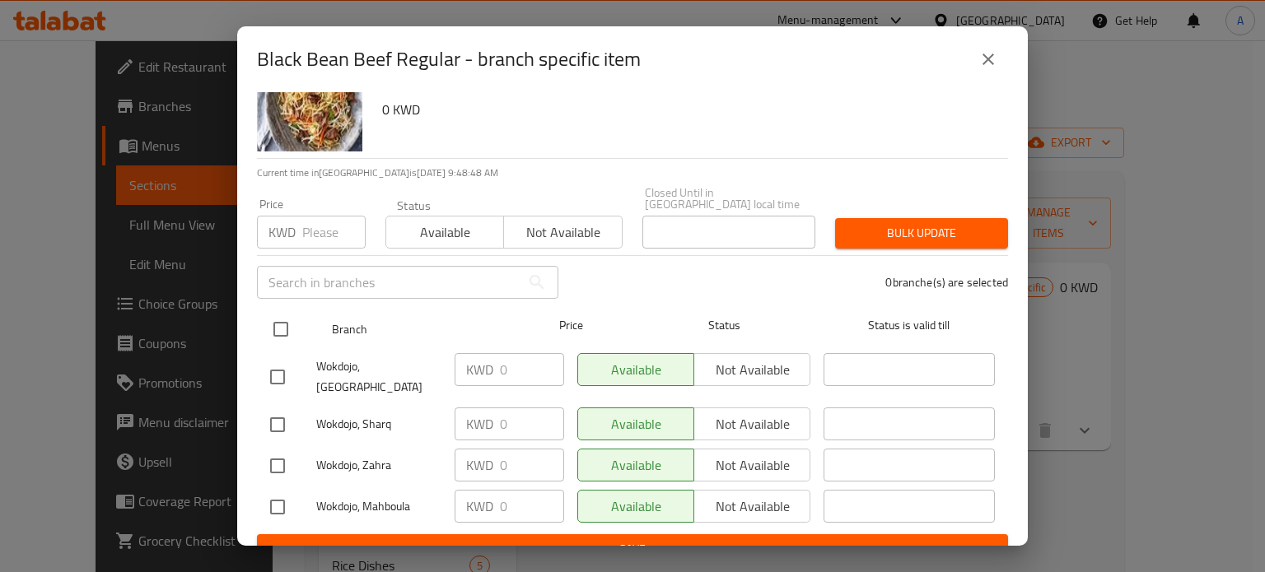
scroll to position [53, 0]
click at [280, 315] on input "checkbox" at bounding box center [281, 329] width 35 height 35
checkbox input "true"
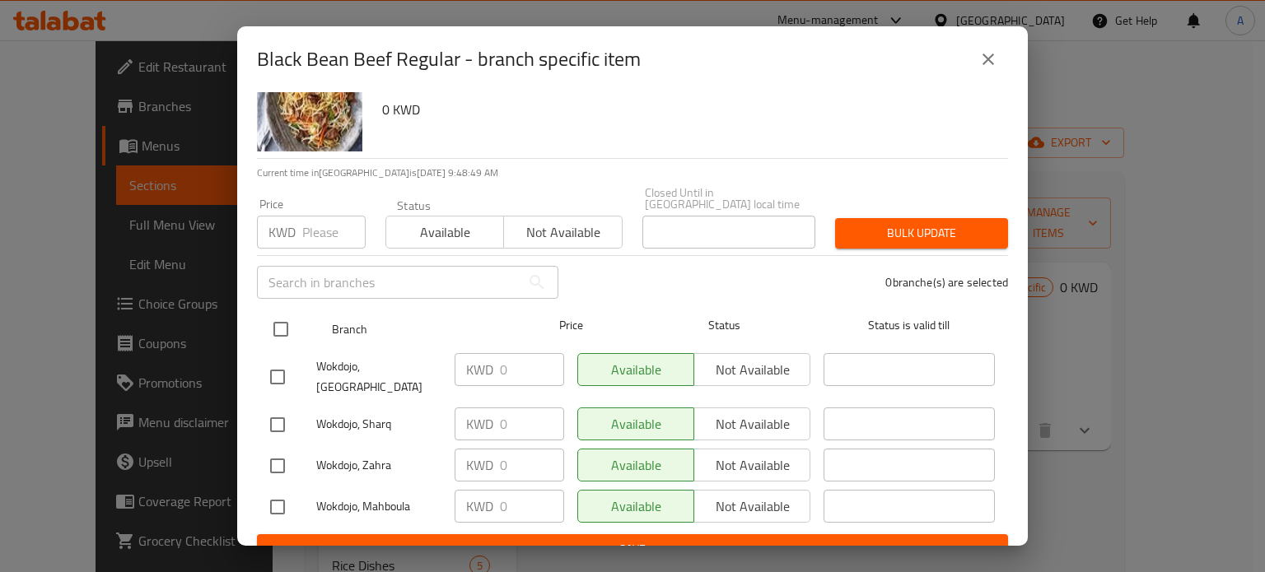
checkbox input "true"
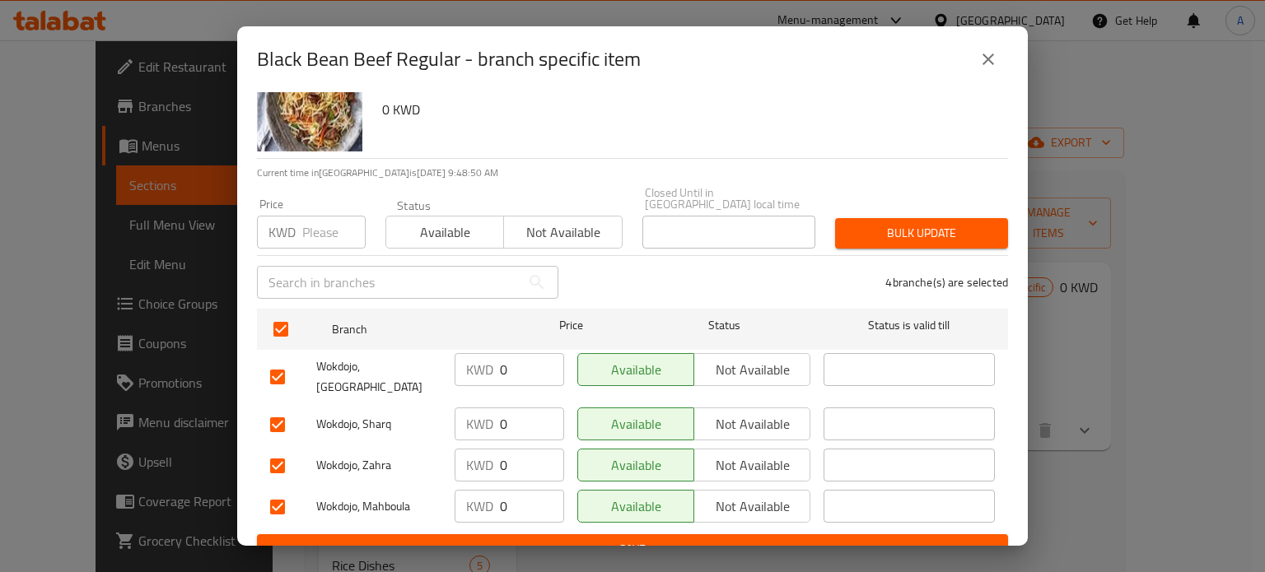
click at [742, 366] on span "Not available" at bounding box center [752, 370] width 103 height 24
click at [758, 413] on span "Not available" at bounding box center [752, 425] width 103 height 24
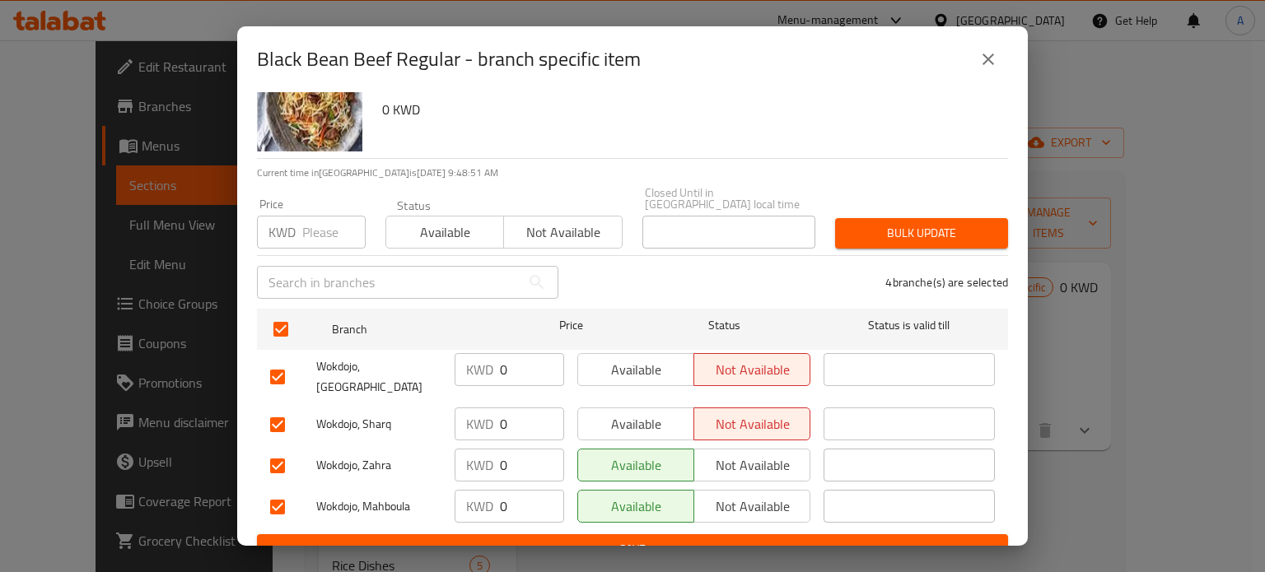
click at [748, 362] on span "Not available" at bounding box center [752, 370] width 103 height 24
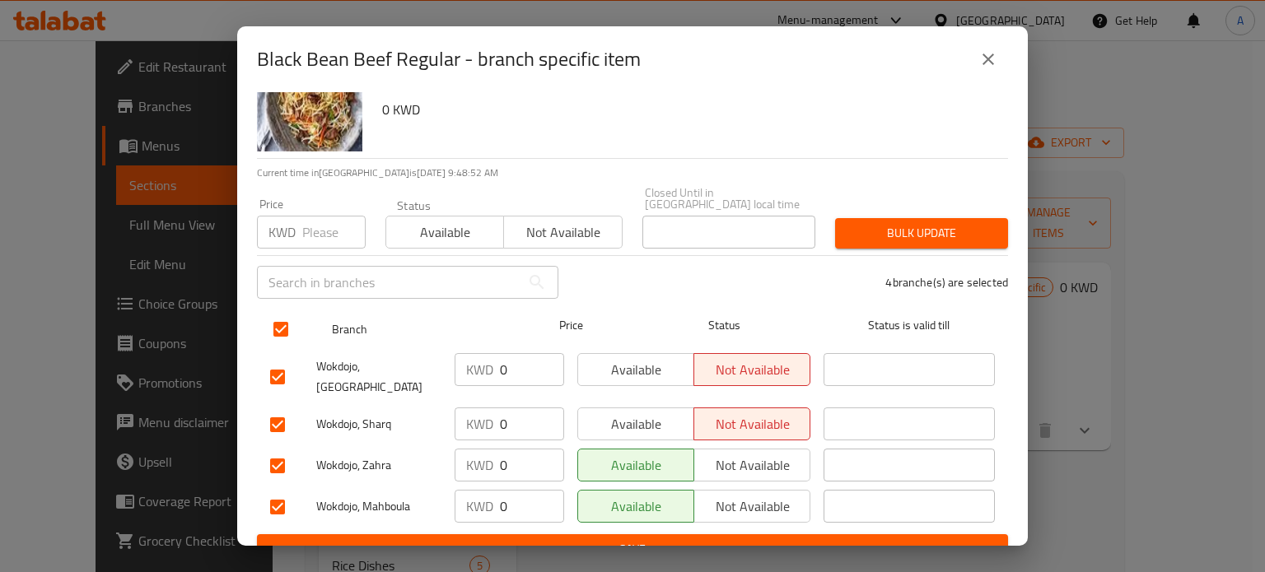
click at [280, 316] on input "checkbox" at bounding box center [281, 329] width 35 height 35
checkbox input "false"
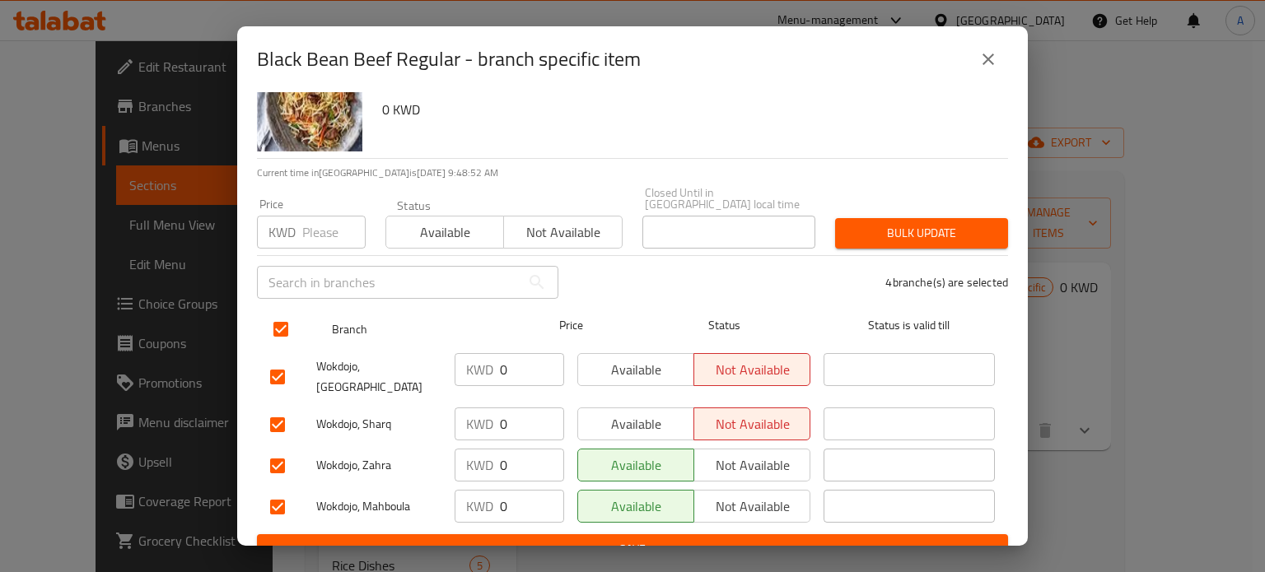
checkbox input "false"
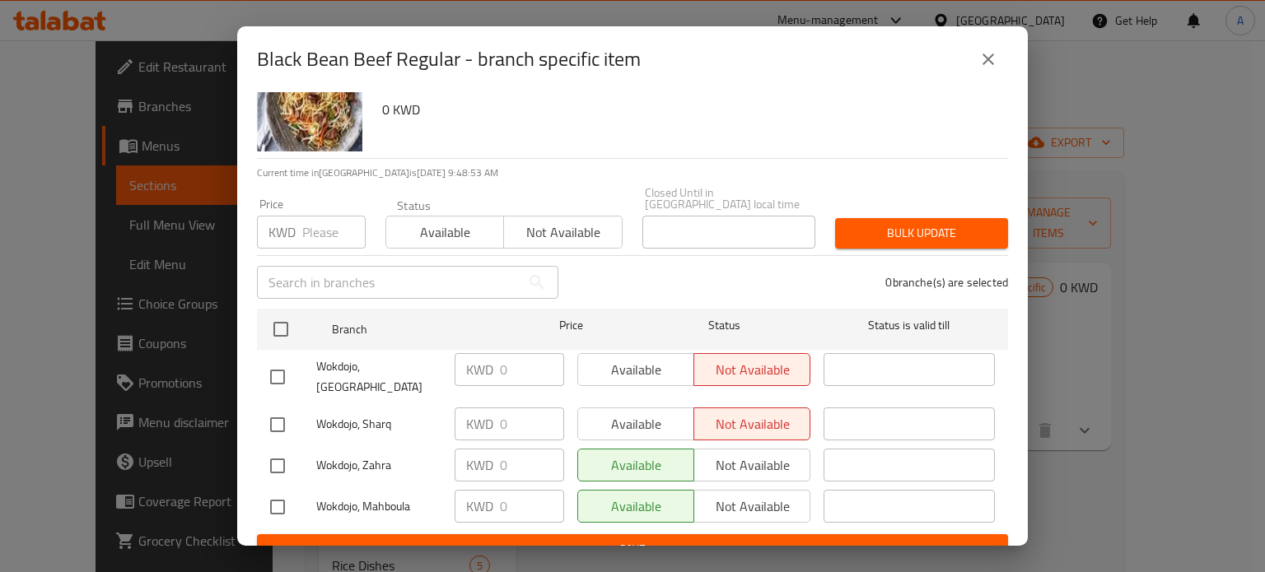
click at [273, 360] on input "checkbox" at bounding box center [277, 377] width 35 height 35
checkbox input "true"
click at [277, 408] on input "checkbox" at bounding box center [277, 425] width 35 height 35
checkbox input "false"
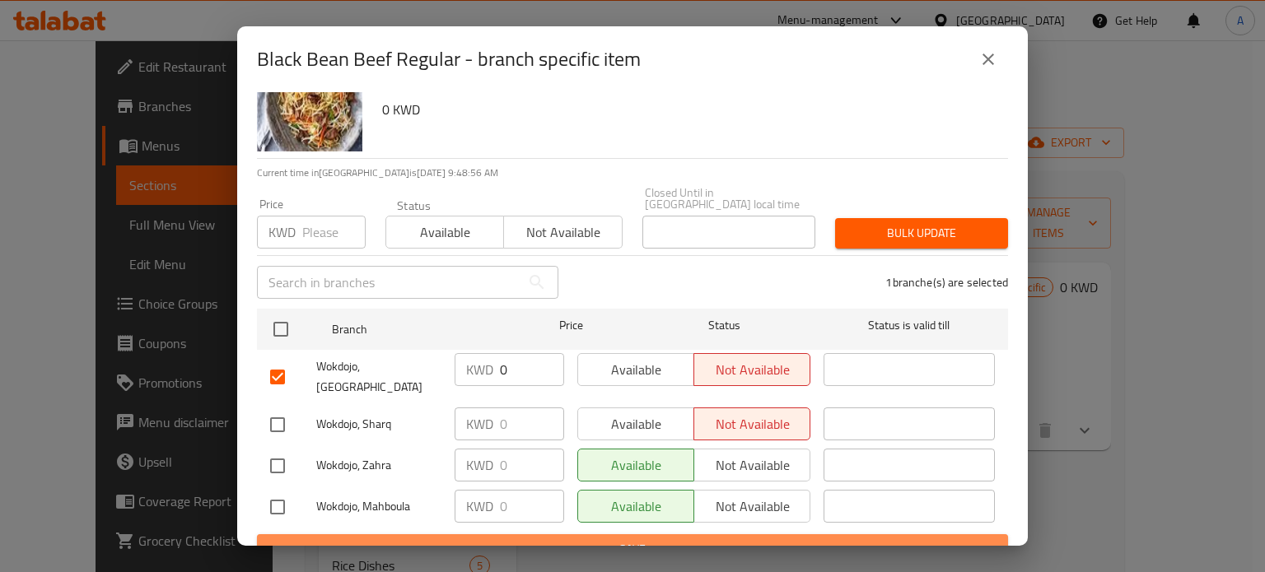
click at [676, 539] on span "Save" at bounding box center [632, 549] width 725 height 21
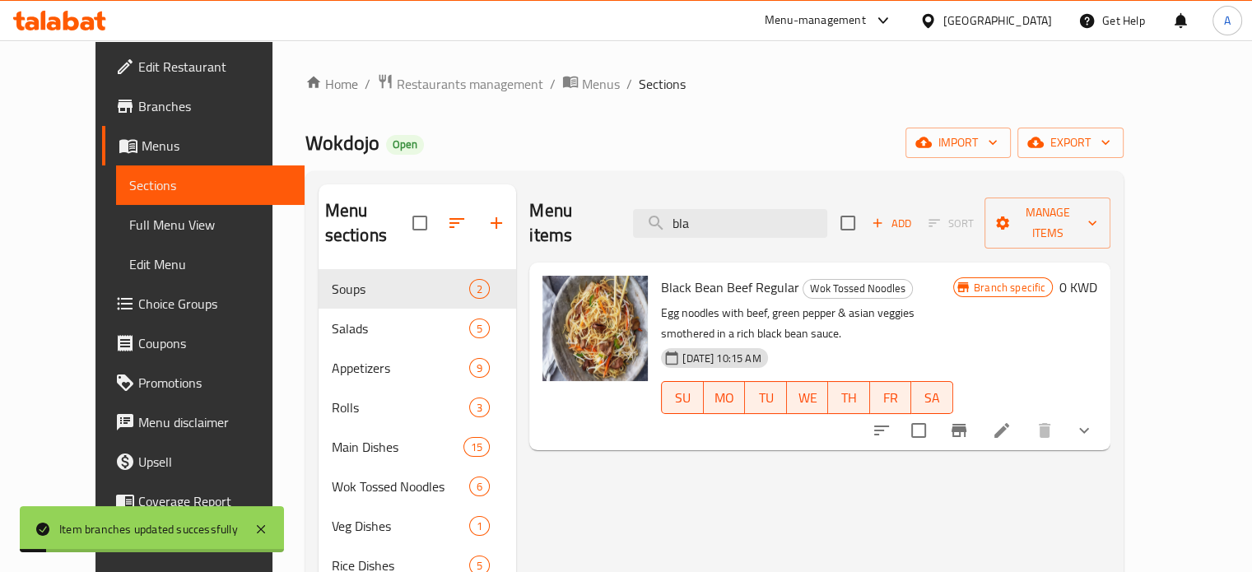
click at [979, 420] on button "Branch-specific-item" at bounding box center [960, 431] width 40 height 40
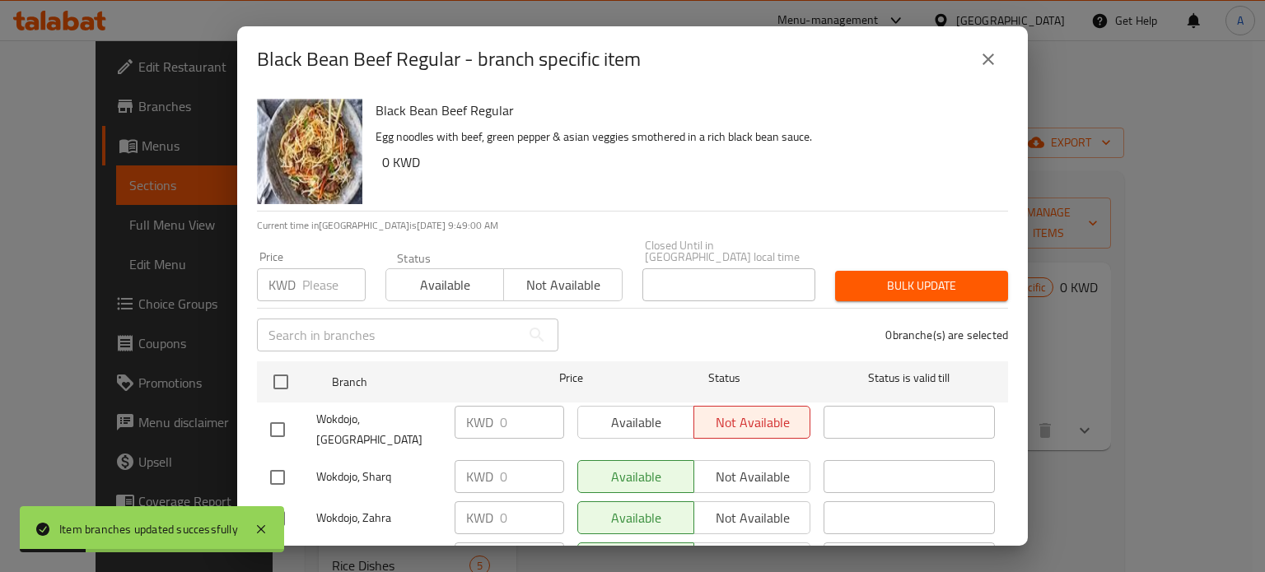
click at [277, 460] on input "checkbox" at bounding box center [277, 477] width 35 height 35
checkbox input "true"
click at [761, 465] on span "Not available" at bounding box center [752, 477] width 103 height 24
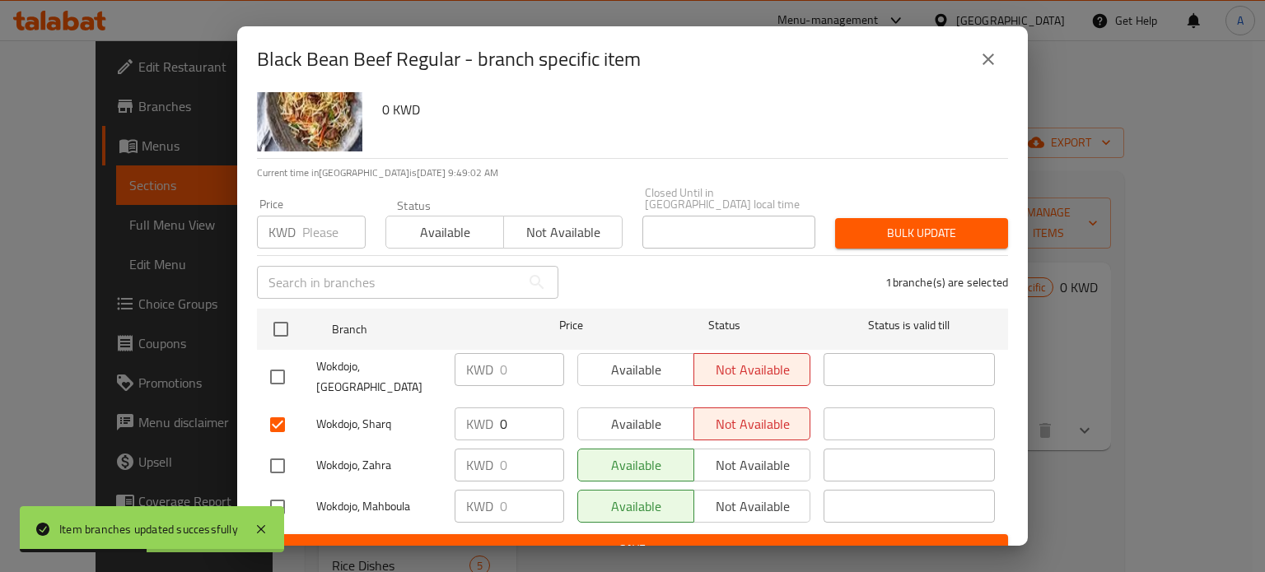
click at [626, 539] on span "Save" at bounding box center [632, 549] width 725 height 21
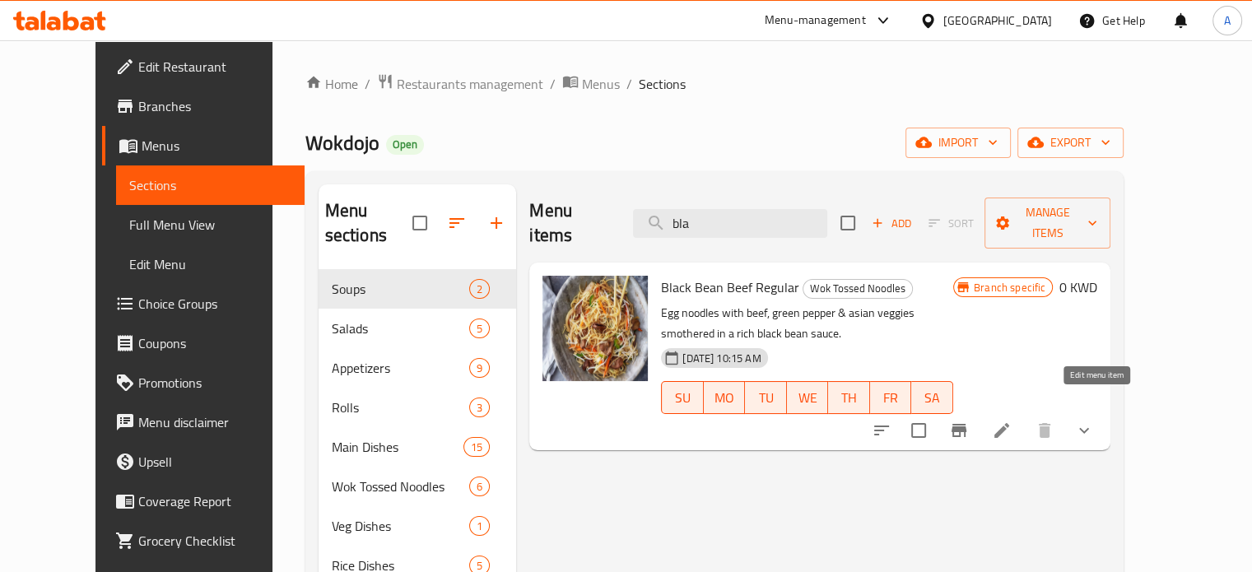
click at [1012, 421] on icon at bounding box center [1002, 431] width 20 height 20
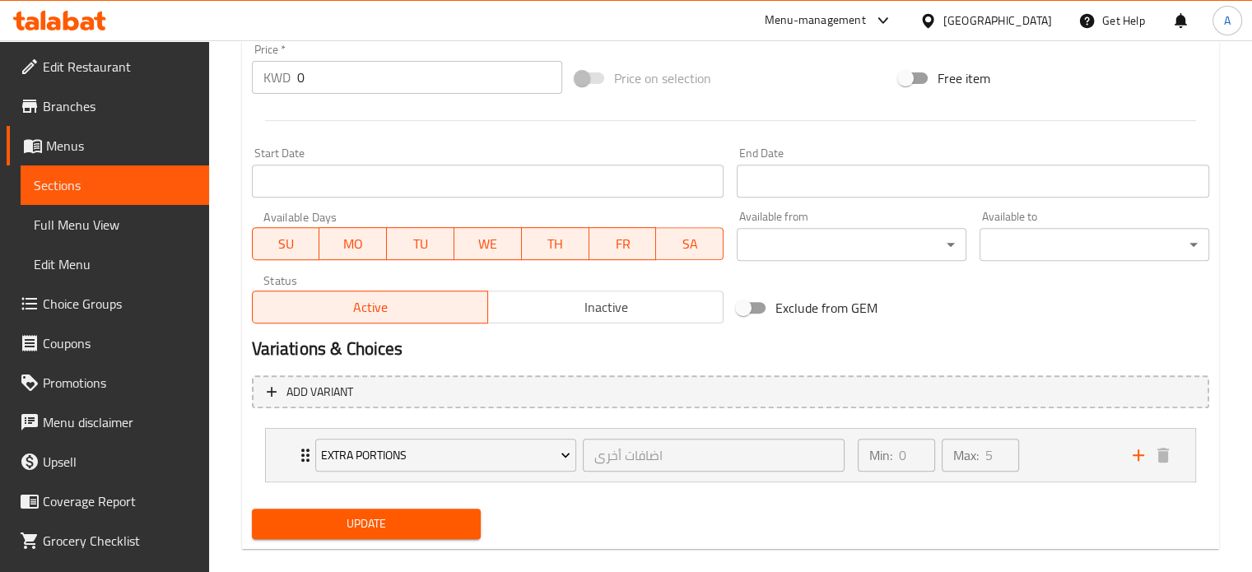
scroll to position [641, 0]
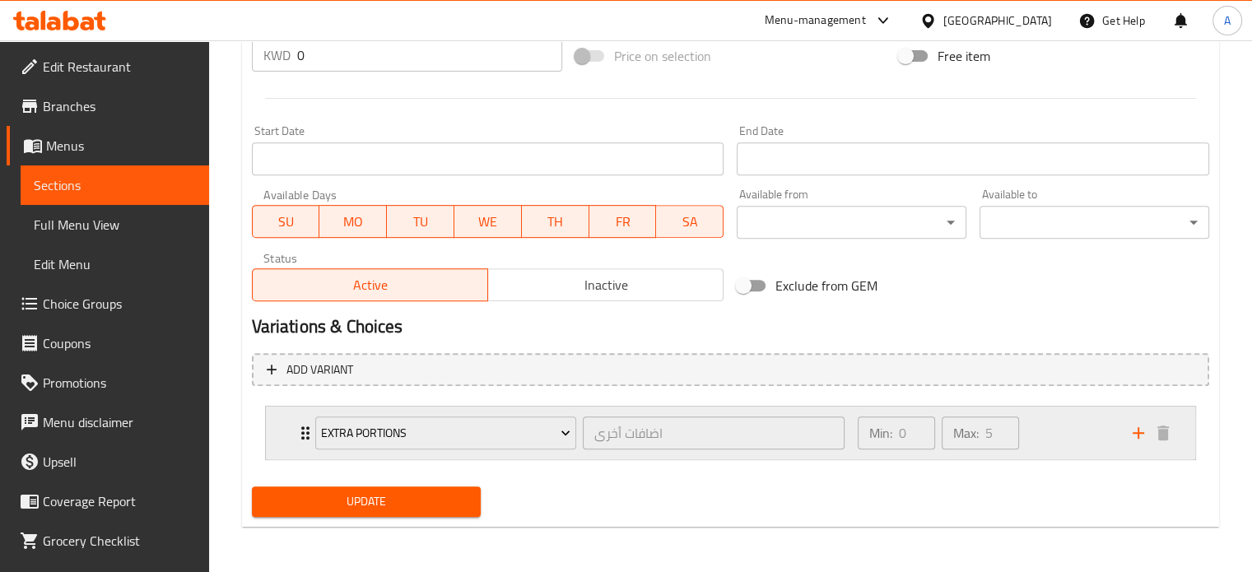
click at [301, 434] on icon "Expand" at bounding box center [305, 433] width 8 height 13
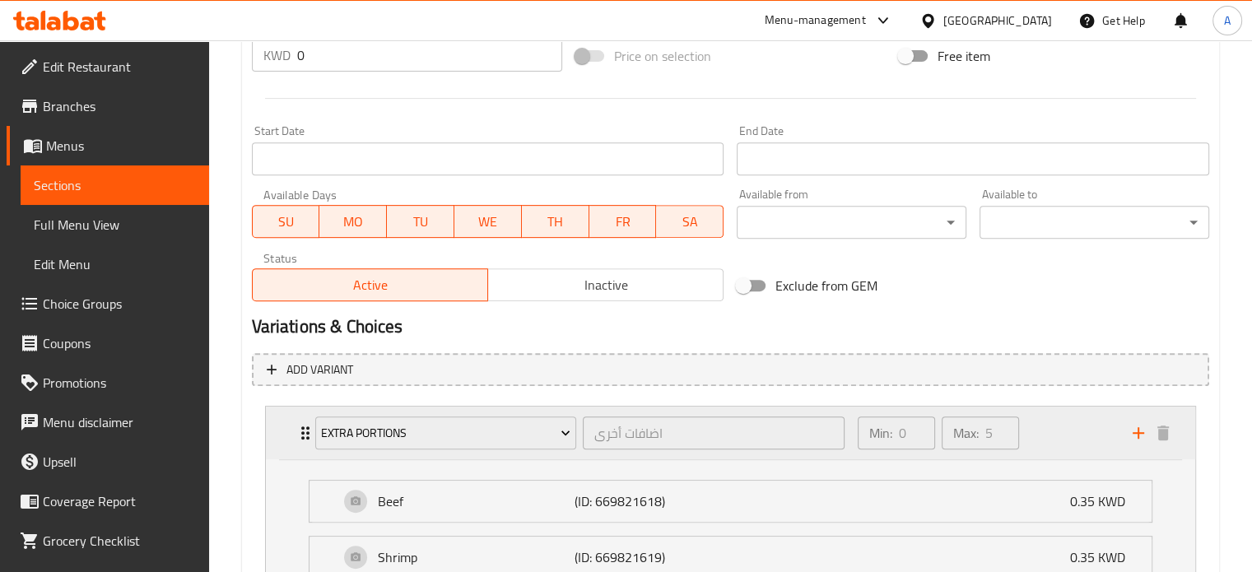
click at [301, 434] on icon "Expand" at bounding box center [305, 433] width 8 height 13
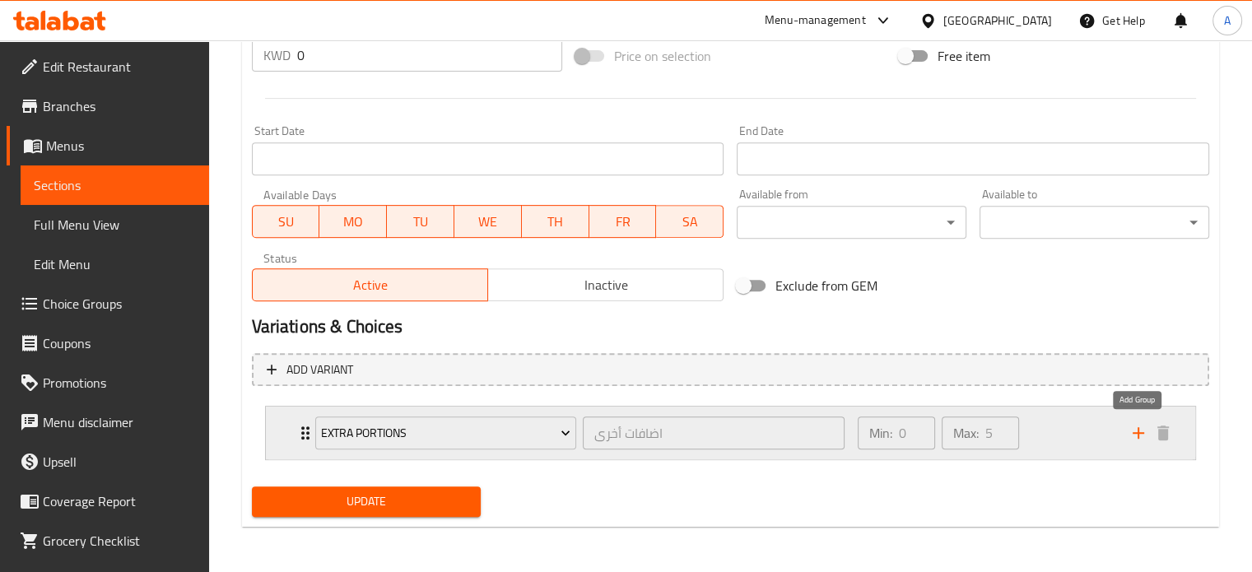
click at [1136, 430] on icon "add" at bounding box center [1139, 433] width 20 height 20
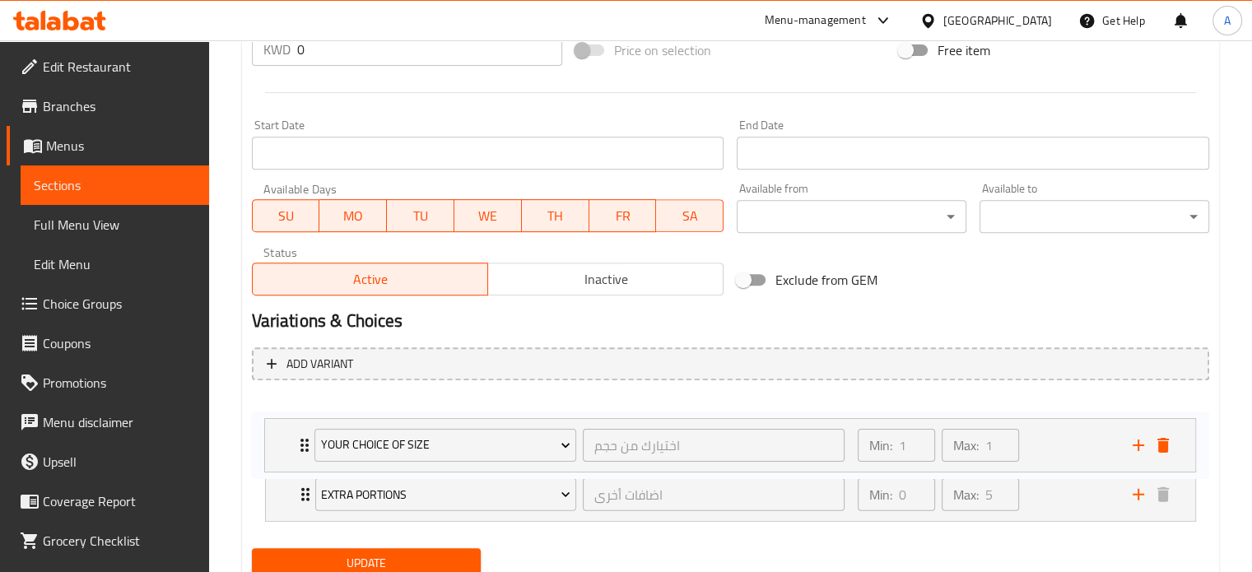
scroll to position [651, 0]
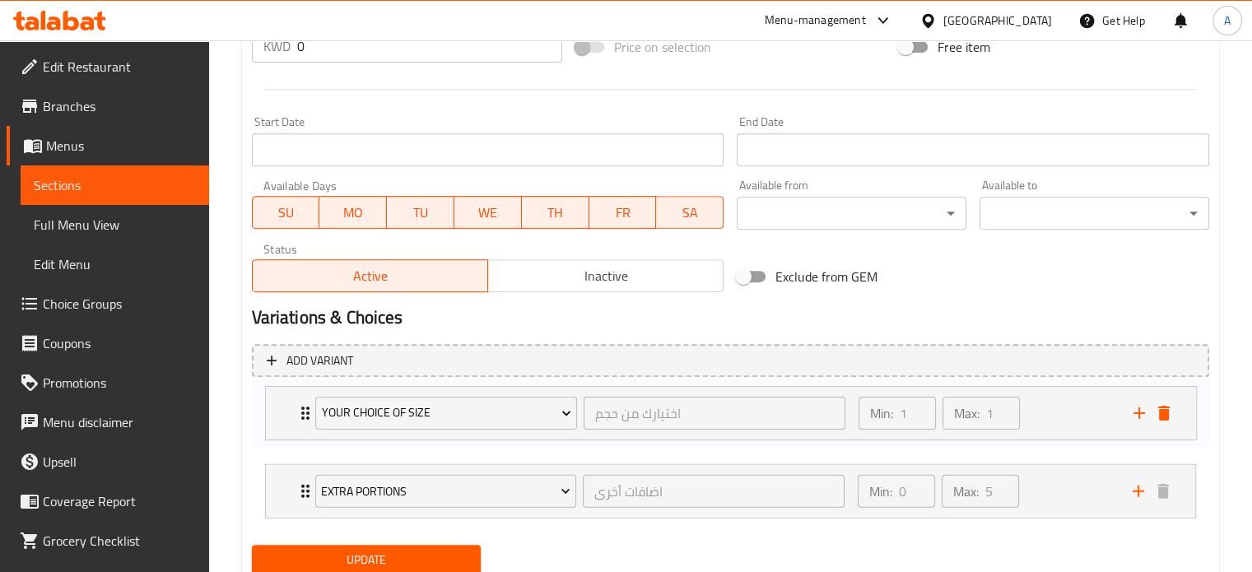
drag, startPoint x: 281, startPoint y: 505, endPoint x: 282, endPoint y: 414, distance: 90.6
click at [282, 414] on div "Extra Portions اضافات أخرى ​ Min: 0 ​ Max: 5 ​ Beef (ID: 669821618) 0.35 KWD Na…" at bounding box center [731, 457] width 958 height 135
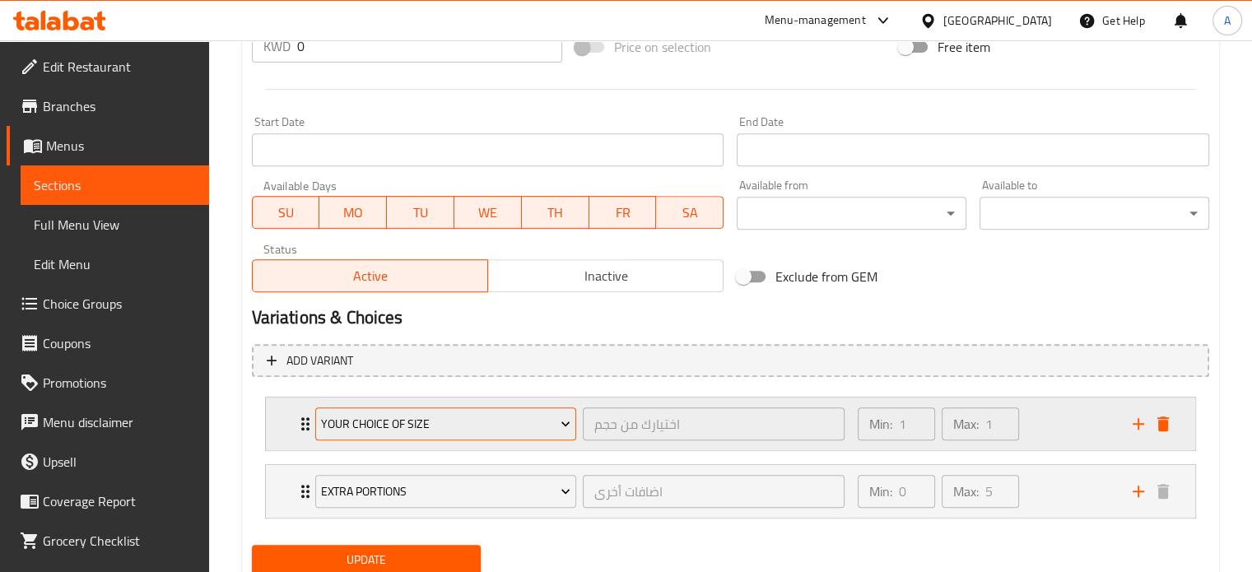
click at [438, 431] on span "Your Choice Of Size" at bounding box center [446, 424] width 250 height 21
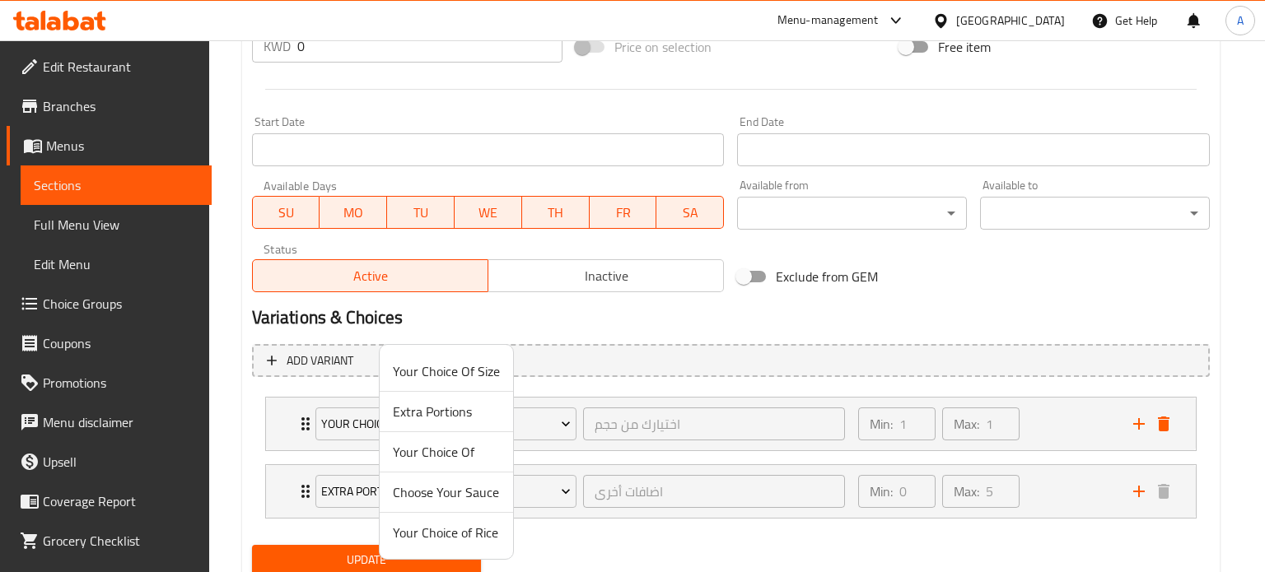
click at [448, 374] on span "Your Choice Of Size" at bounding box center [446, 371] width 107 height 20
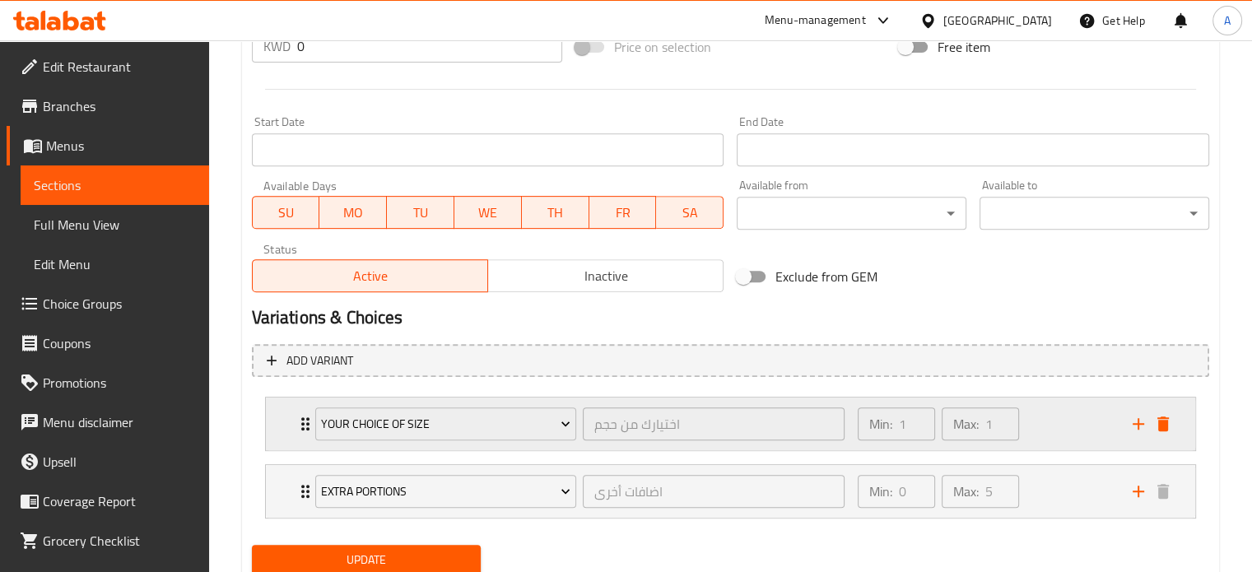
click at [301, 427] on icon "Expand" at bounding box center [306, 424] width 20 height 20
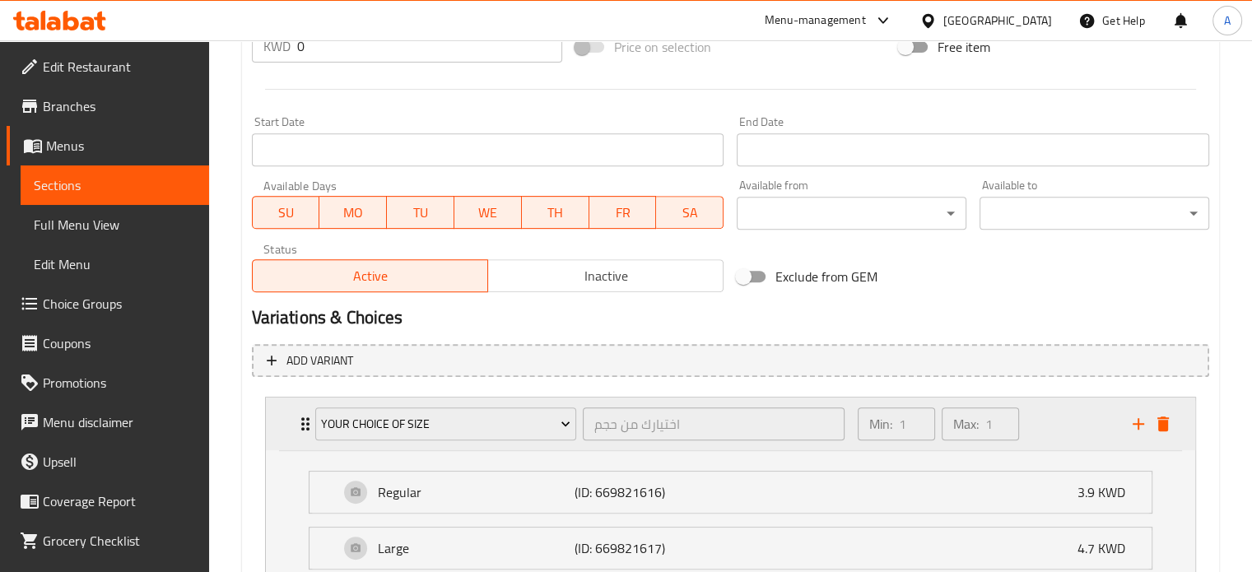
click at [301, 427] on icon "Expand" at bounding box center [306, 424] width 20 height 20
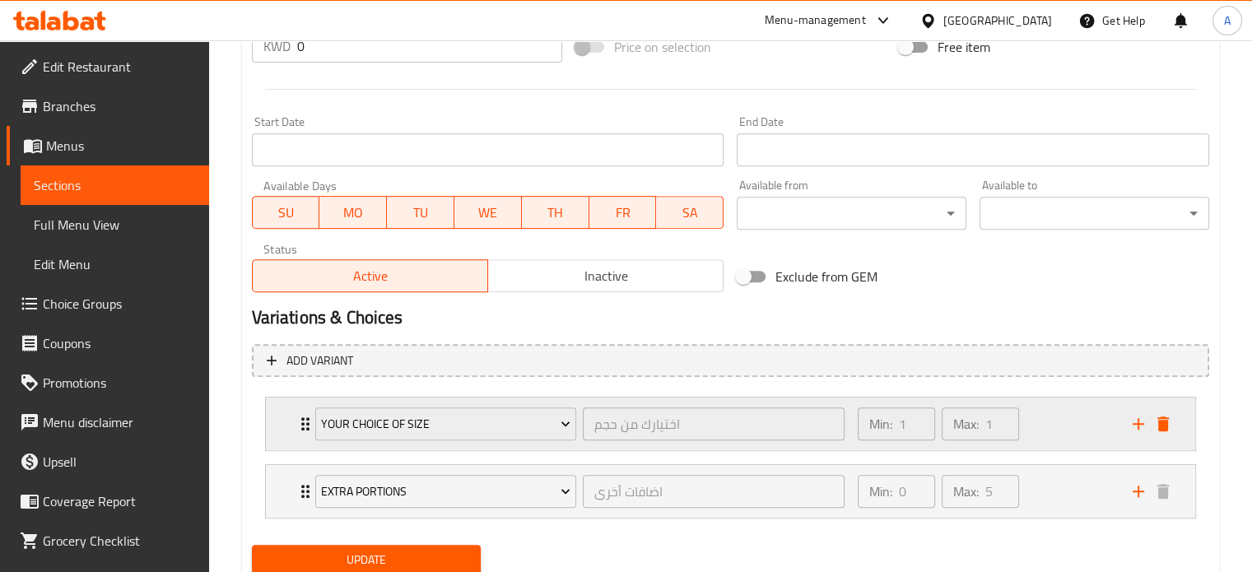
click at [289, 417] on div "Your Choice Of Size اختيارك من حجم ​ Min: 1 ​ Max: 1 ​" at bounding box center [731, 424] width 930 height 53
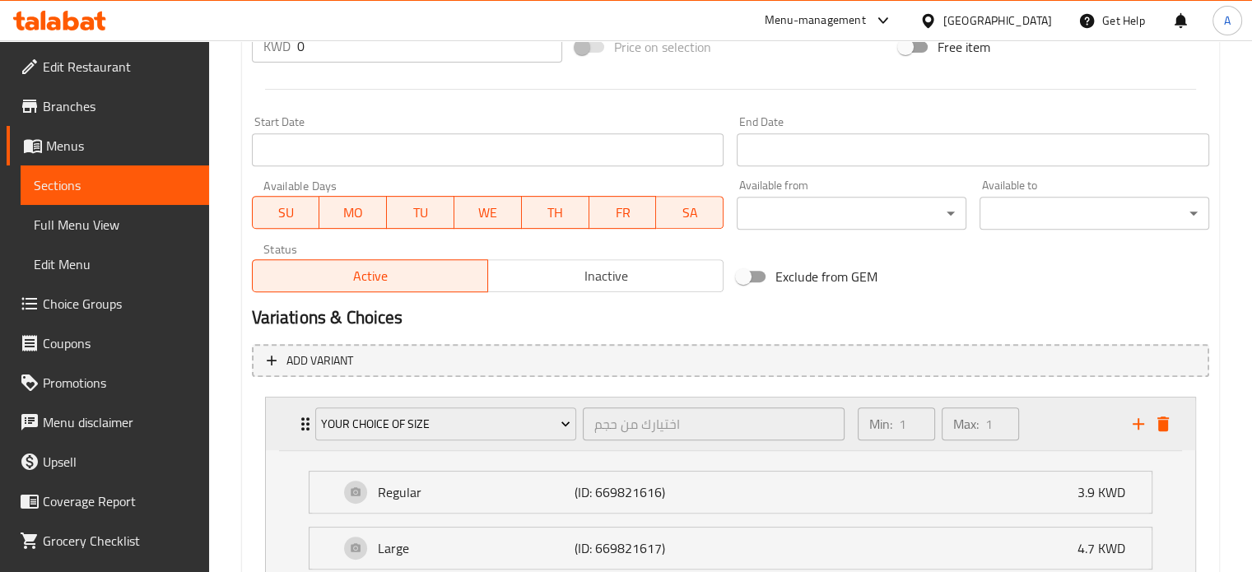
click at [299, 417] on icon "Expand" at bounding box center [306, 424] width 20 height 20
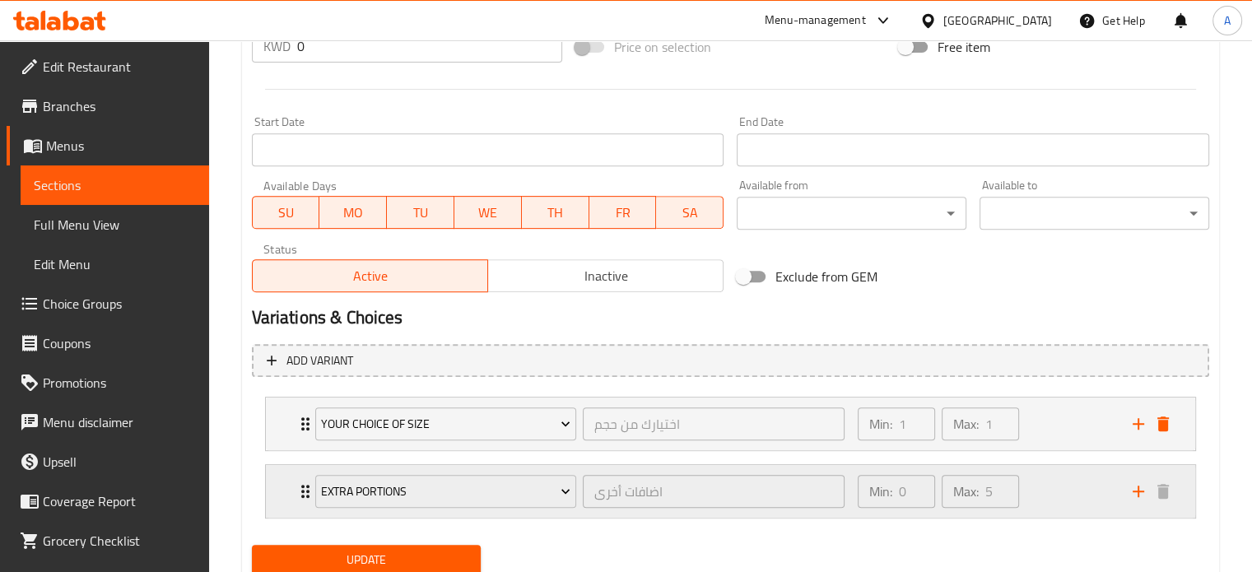
scroll to position [708, 0]
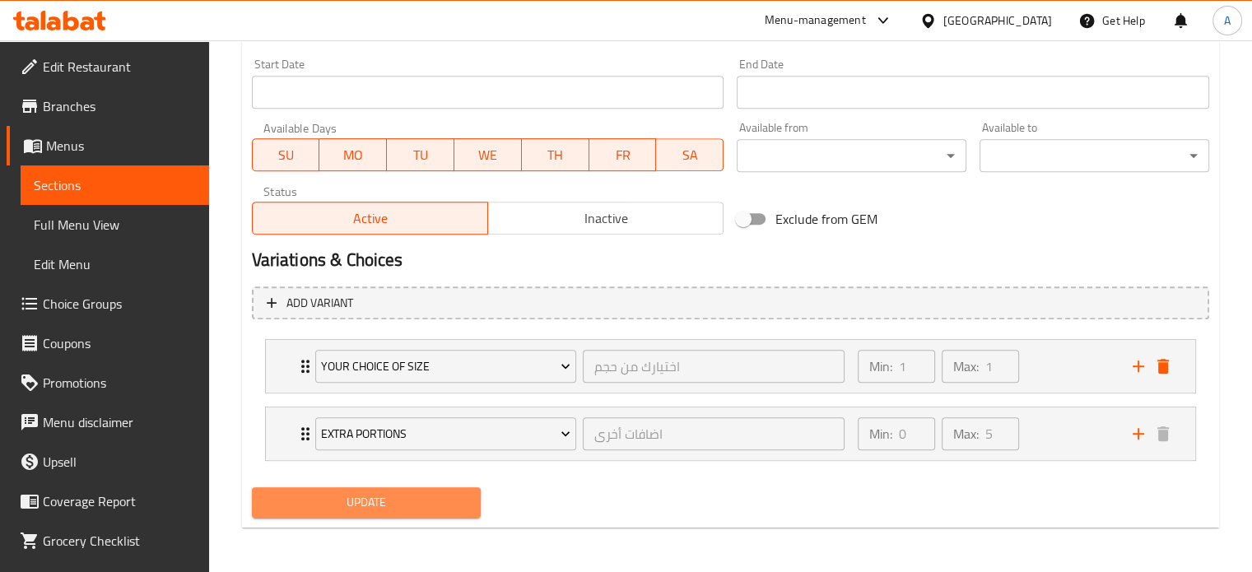
click at [366, 501] on span "Update" at bounding box center [366, 502] width 203 height 21
click at [79, 190] on span "Sections" at bounding box center [115, 185] width 162 height 20
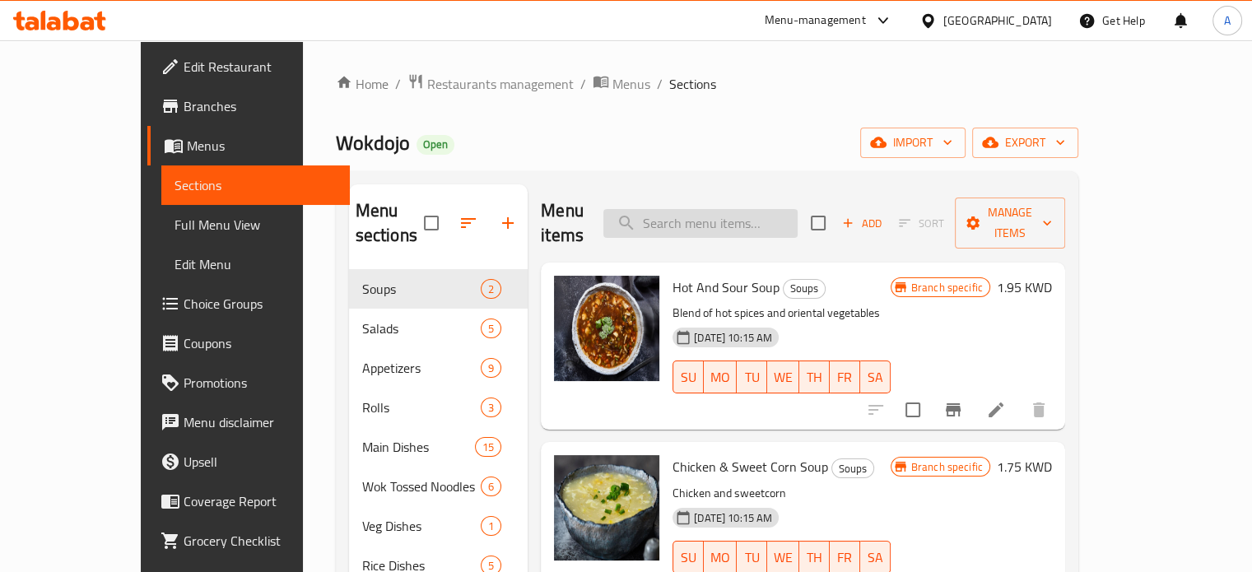
click at [786, 209] on input "search" at bounding box center [701, 223] width 194 height 29
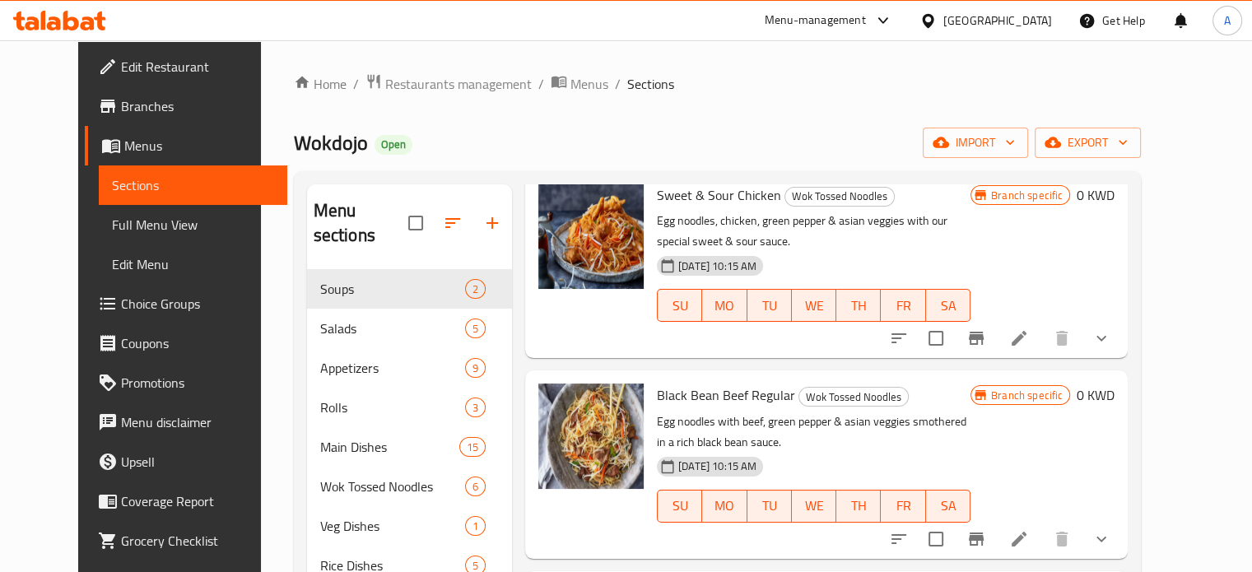
scroll to position [82, 0]
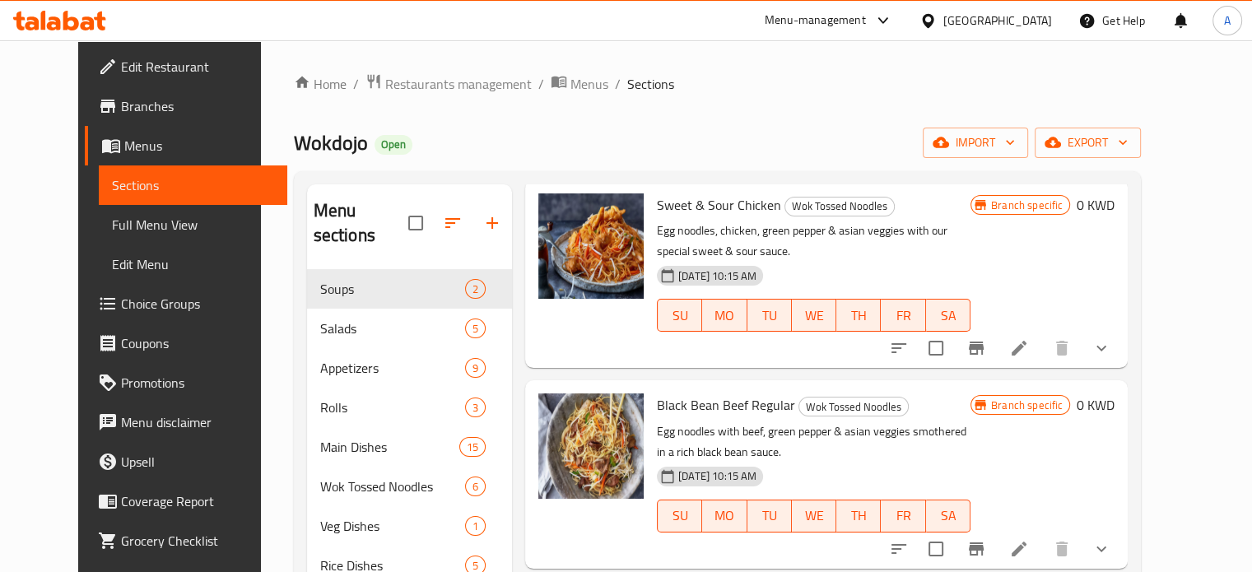
type input "vegg"
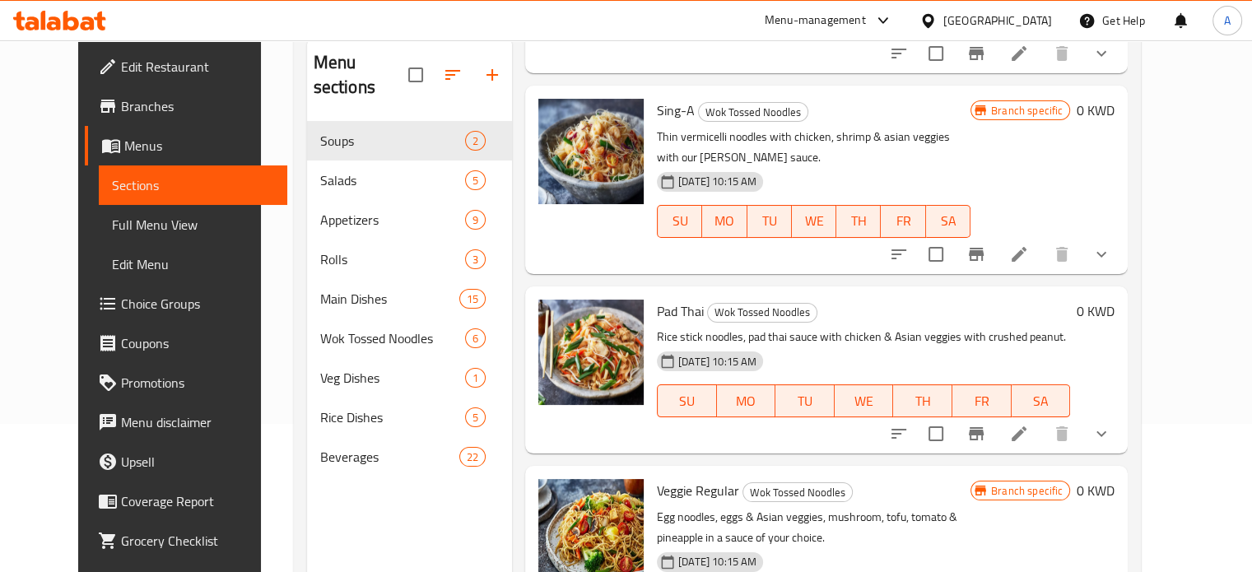
scroll to position [231, 0]
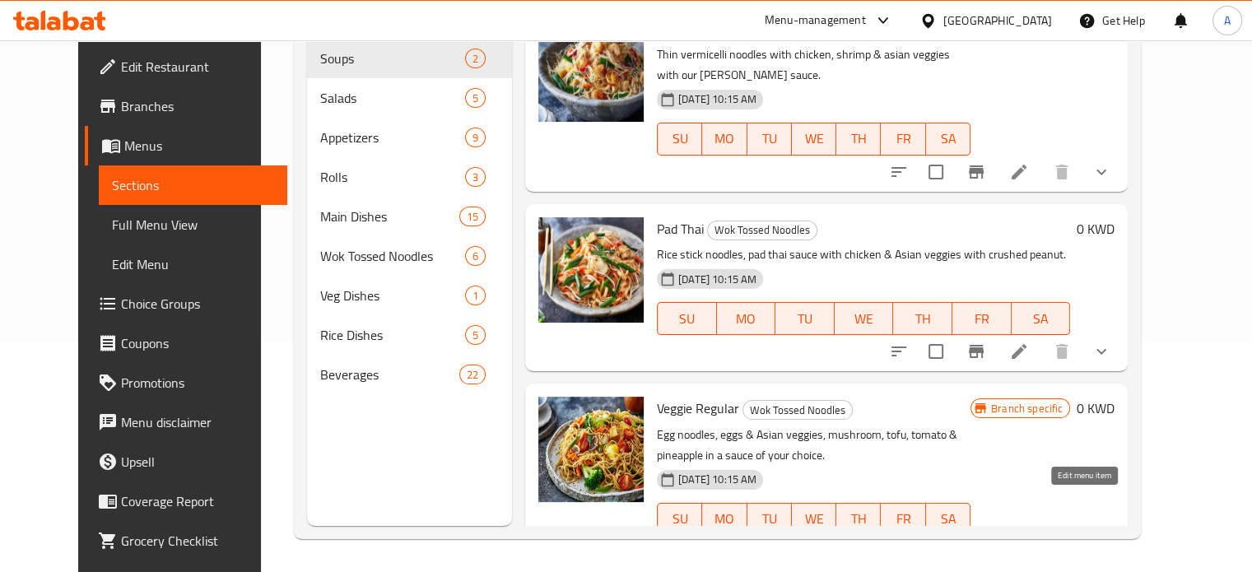
click at [1027, 545] on icon at bounding box center [1019, 552] width 15 height 15
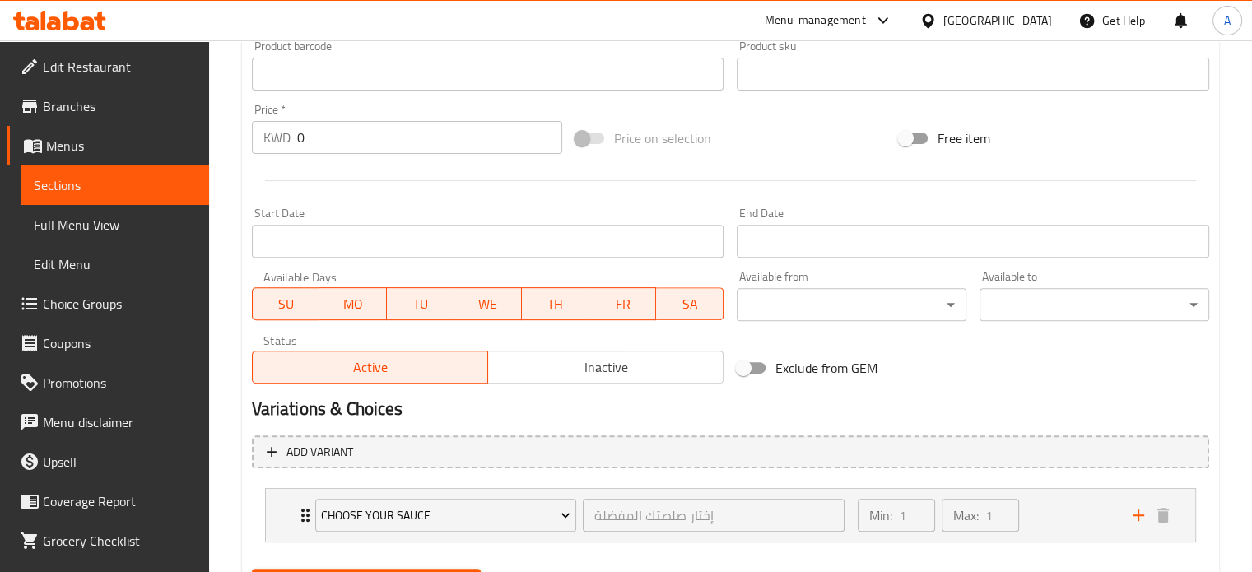
scroll to position [641, 0]
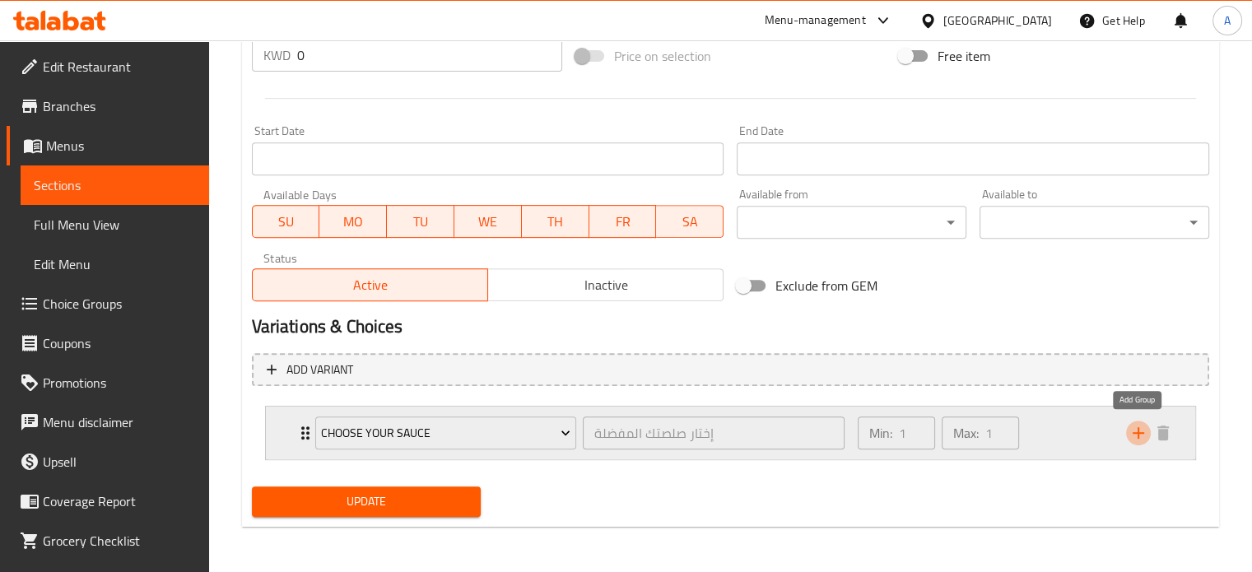
click at [1140, 431] on icon "add" at bounding box center [1139, 433] width 12 height 12
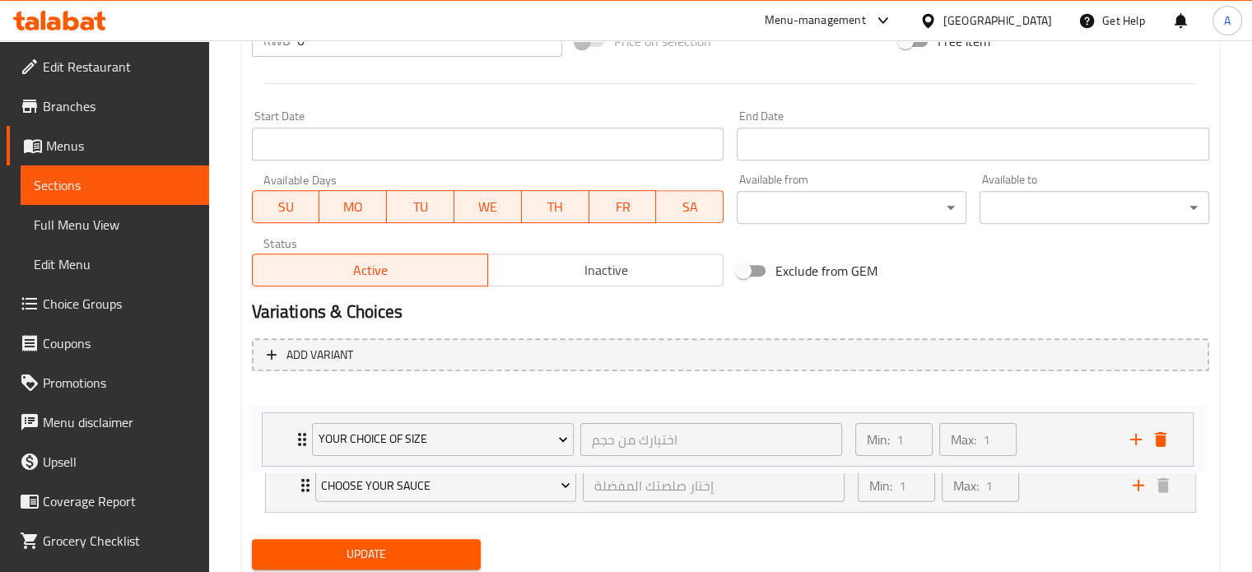
scroll to position [659, 0]
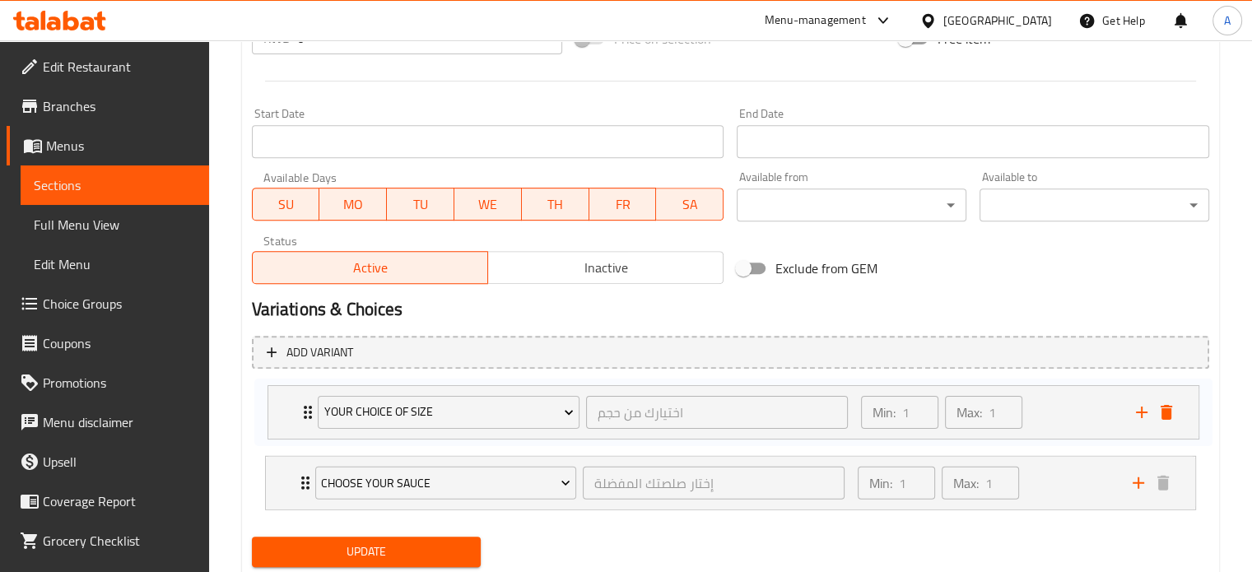
drag, startPoint x: 303, startPoint y: 500, endPoint x: 306, endPoint y: 404, distance: 95.6
click at [306, 404] on div "Choose Your Sauce إختار صلصتك المفضلة ​ Min: 1 ​ Max: 1 ​ Pad Thai Sauce (ID: 6…" at bounding box center [731, 449] width 958 height 135
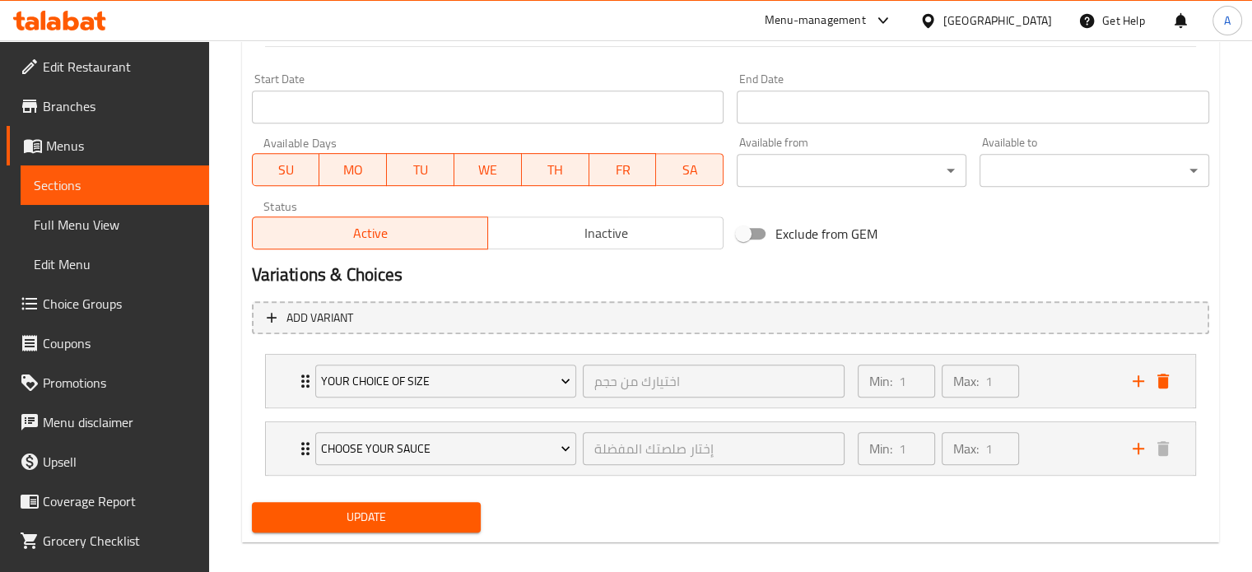
scroll to position [708, 0]
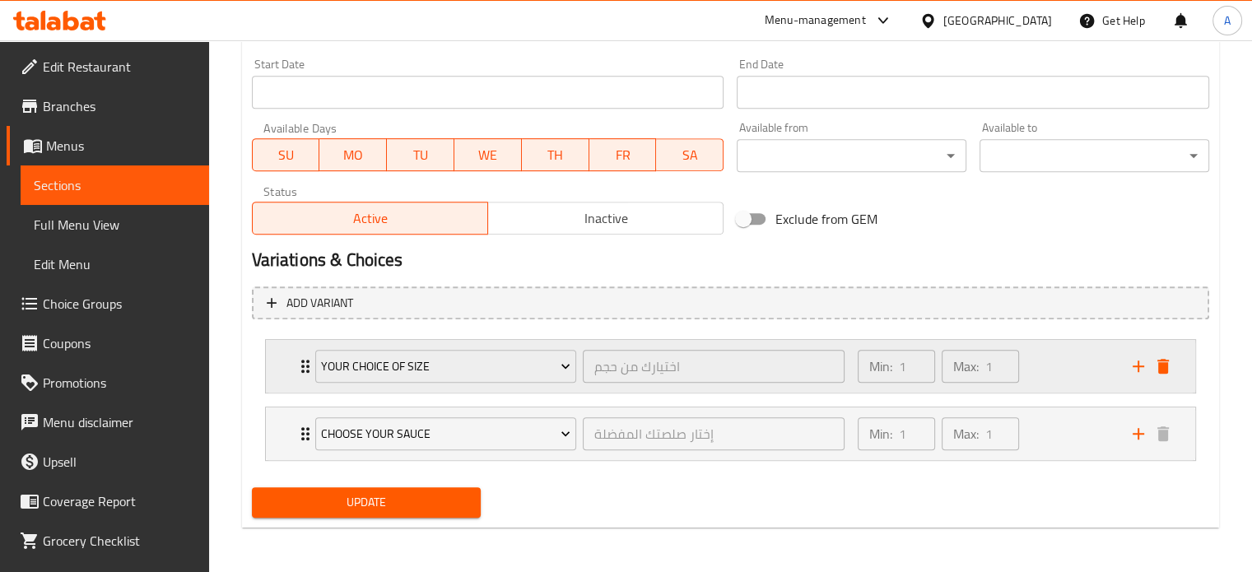
click at [303, 366] on icon "Expand" at bounding box center [305, 366] width 8 height 13
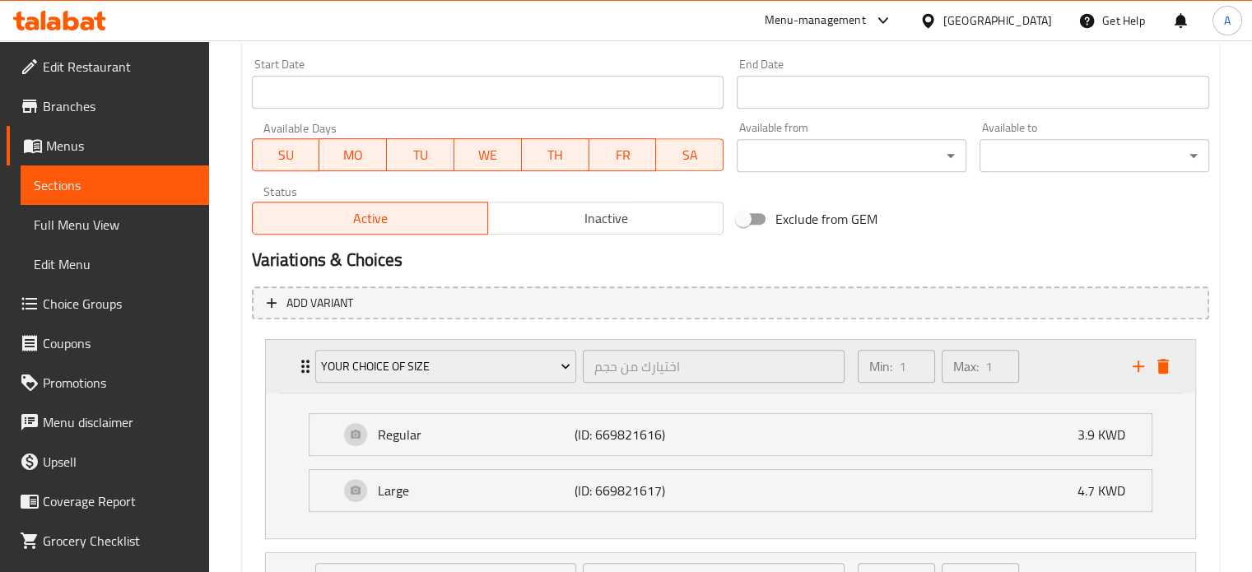
click at [303, 366] on icon "Expand" at bounding box center [305, 366] width 8 height 13
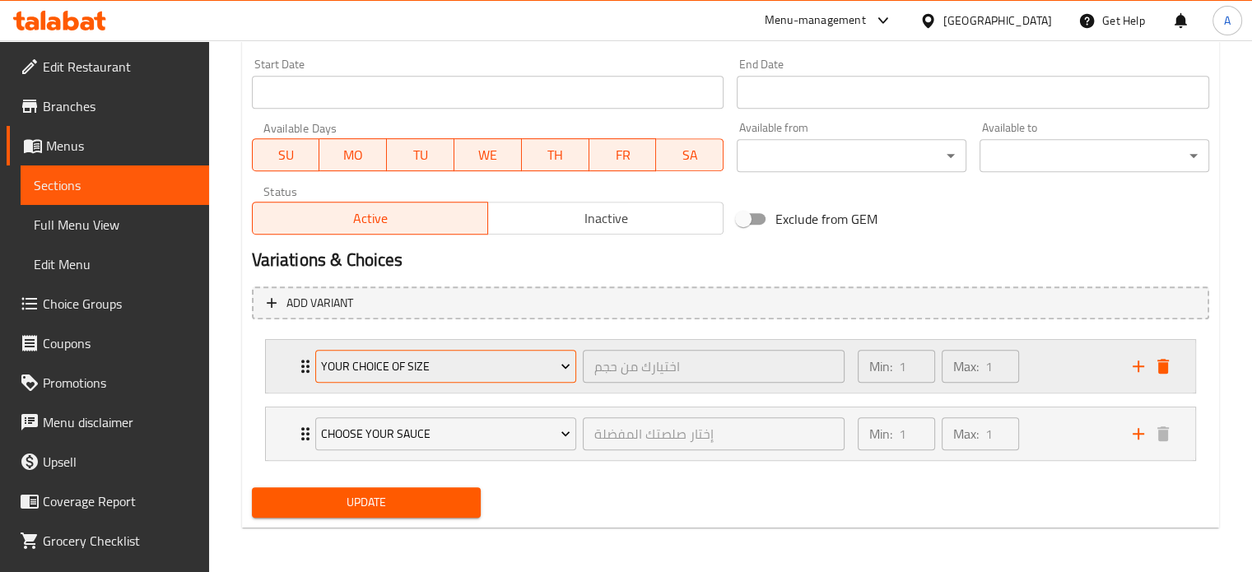
click at [432, 365] on span "Your Choice Of Size" at bounding box center [446, 367] width 250 height 21
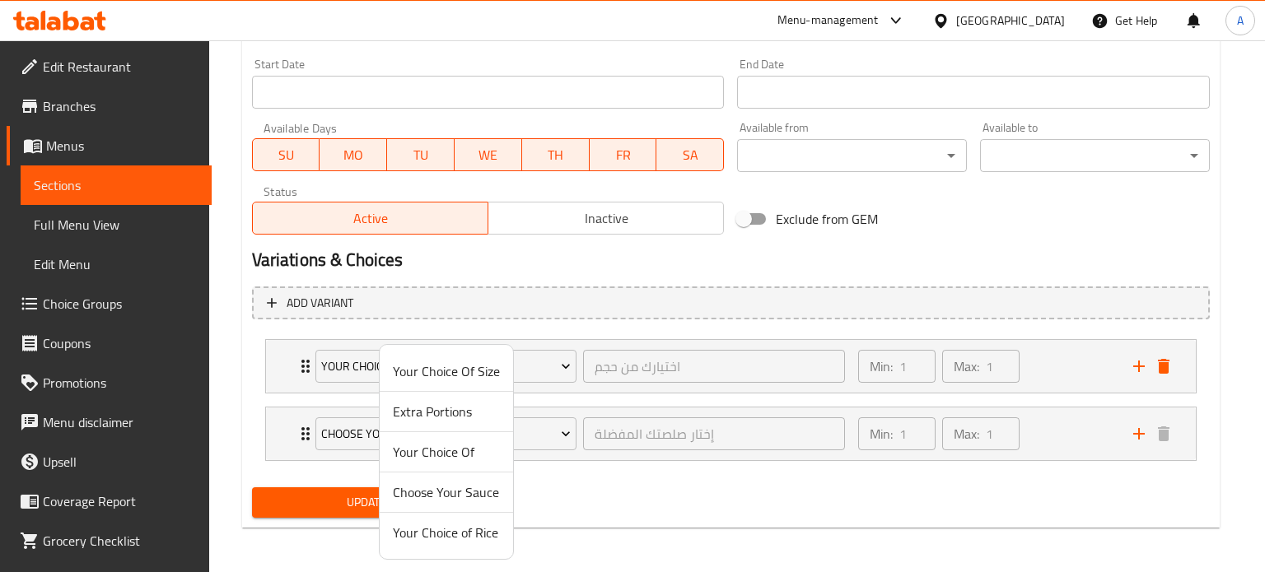
click at [439, 412] on span "Extra Portions" at bounding box center [446, 412] width 107 height 20
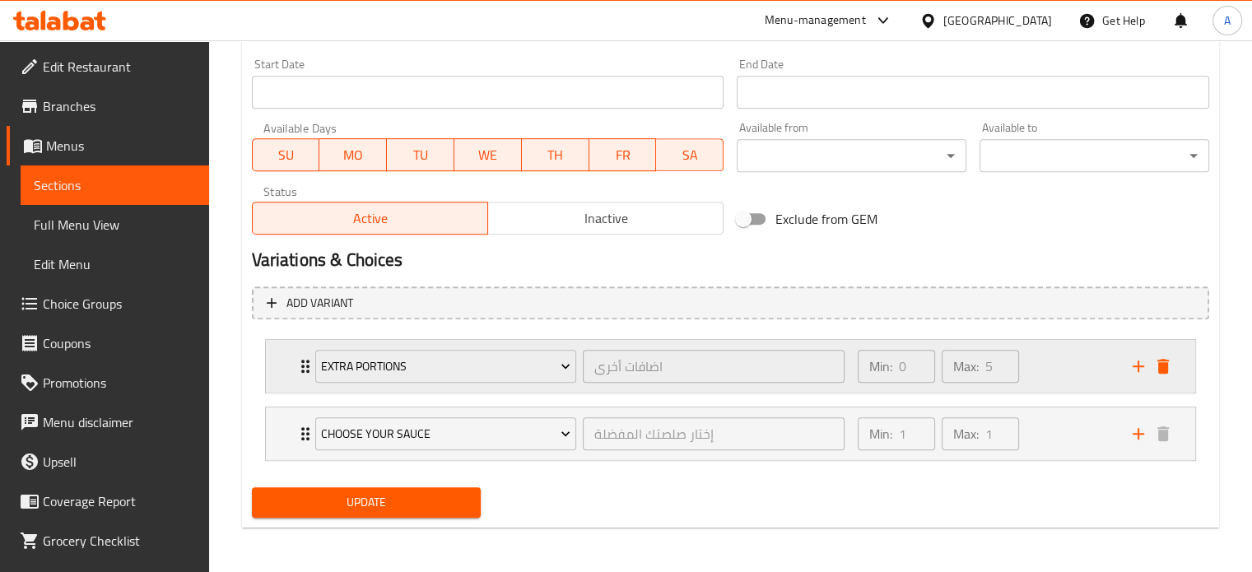
click at [305, 374] on div "Extra Portions اضافات أخرى ​" at bounding box center [580, 366] width 550 height 53
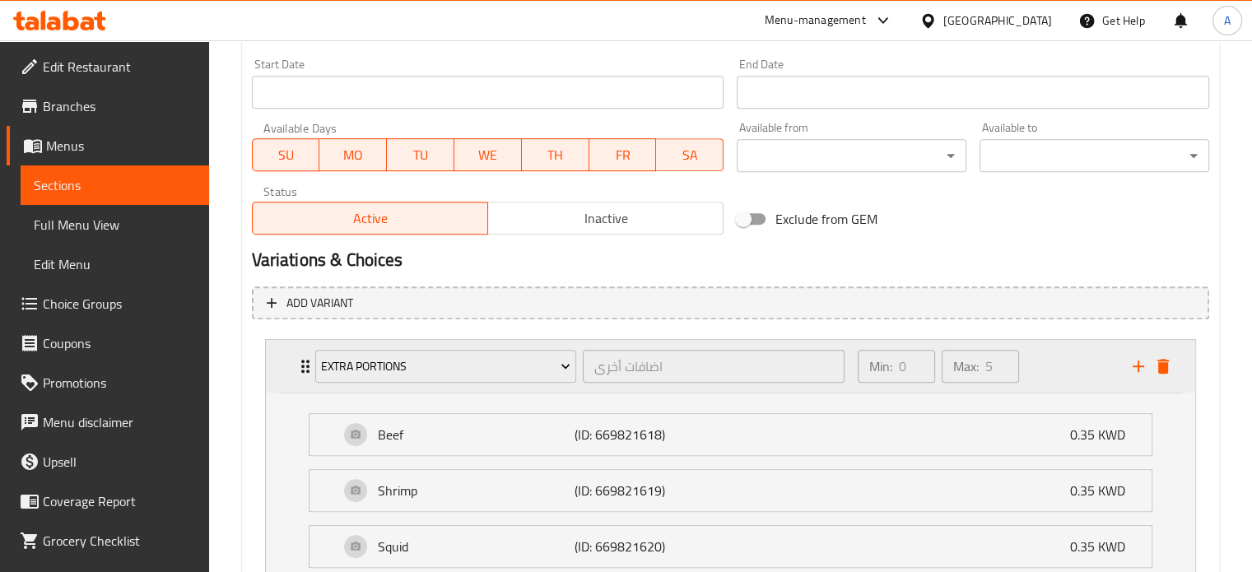
click at [307, 374] on div "Extra Portions اضافات أخرى ​" at bounding box center [580, 366] width 550 height 53
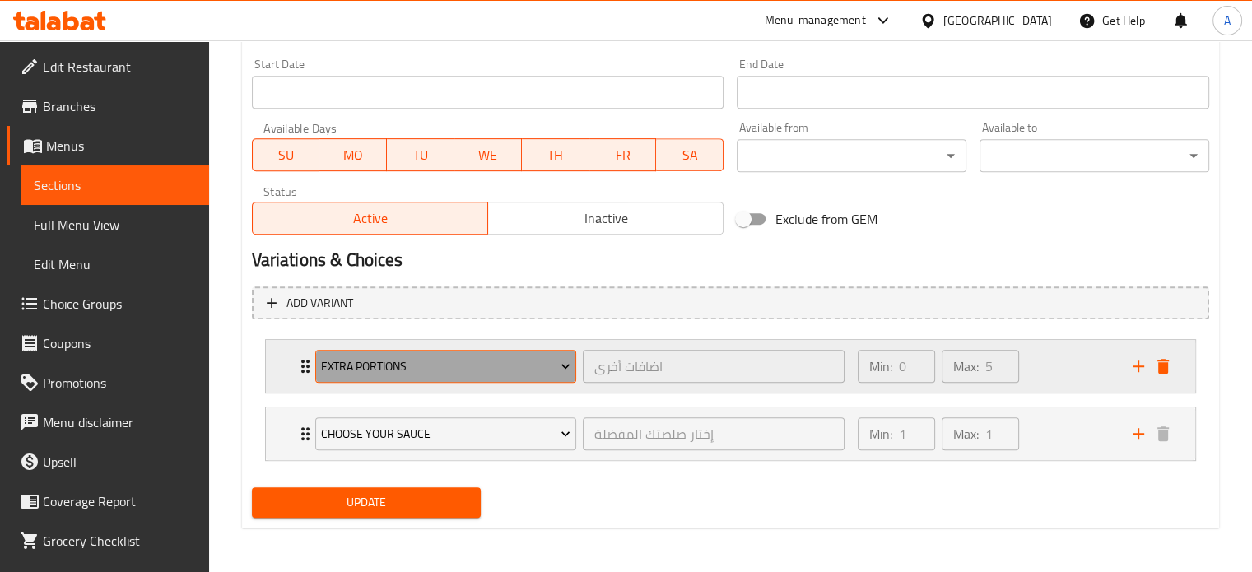
click at [407, 361] on span "Extra Portions" at bounding box center [446, 367] width 250 height 21
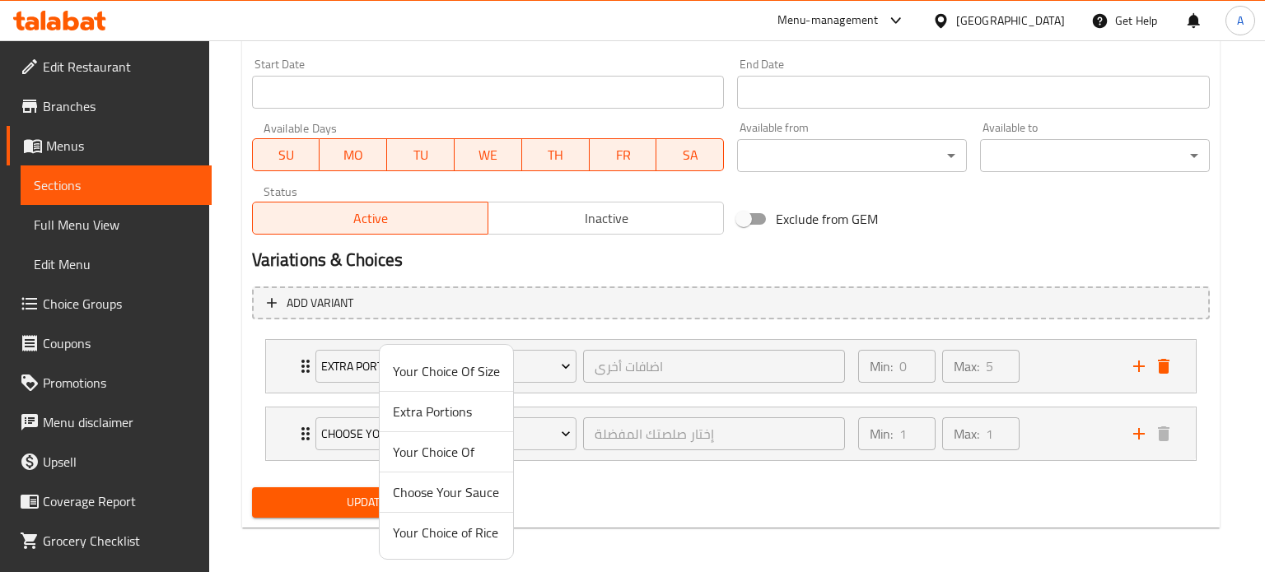
click at [436, 451] on span "Your Choice Of" at bounding box center [446, 452] width 107 height 20
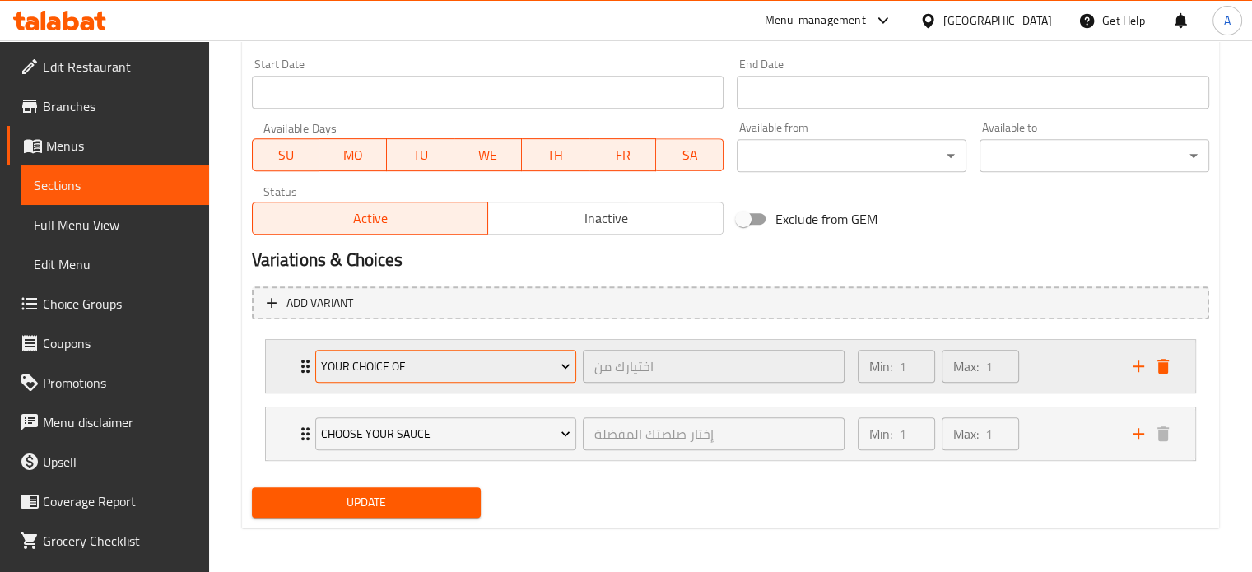
click at [319, 365] on button "Your Choice Of" at bounding box center [446, 366] width 262 height 33
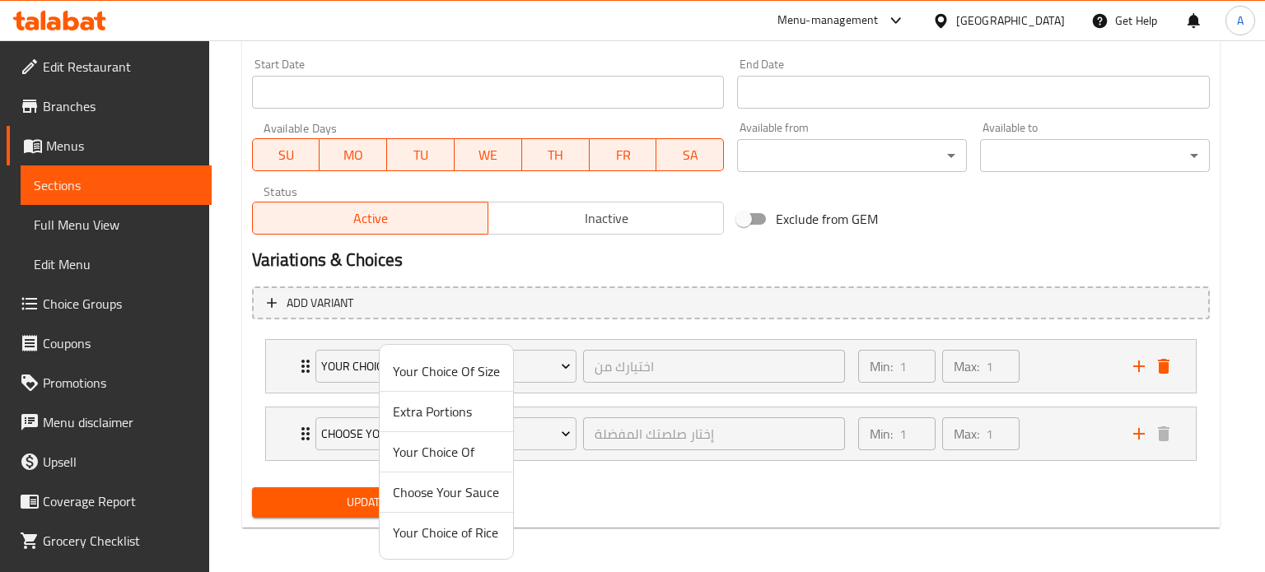
click at [308, 365] on div at bounding box center [632, 286] width 1265 height 572
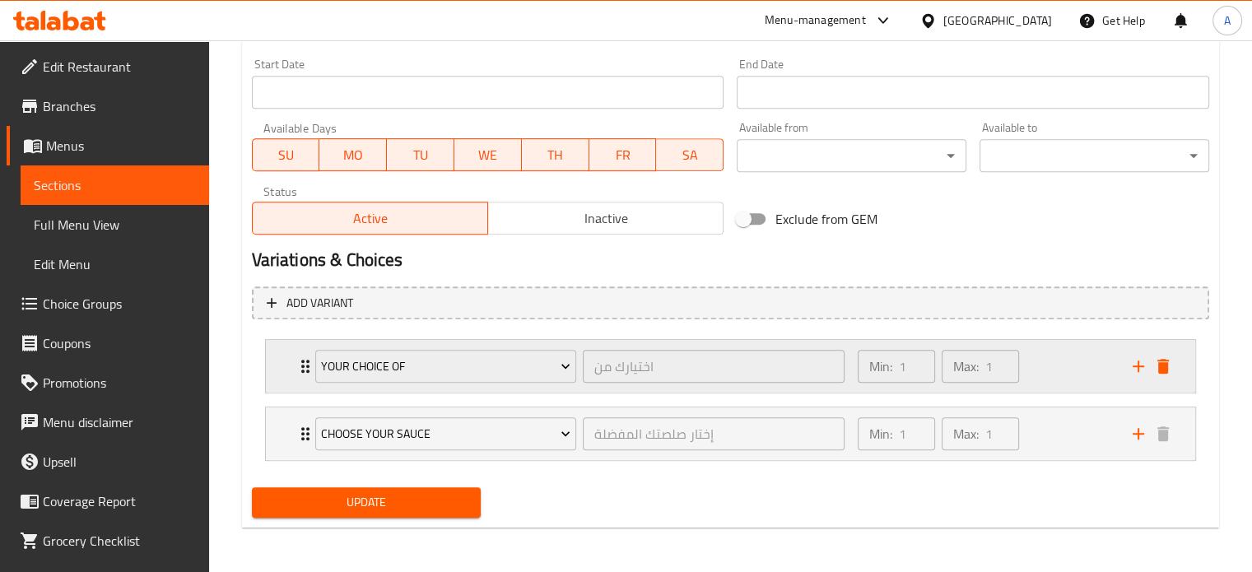
click at [312, 365] on div "Your Choice Of" at bounding box center [446, 367] width 268 height 40
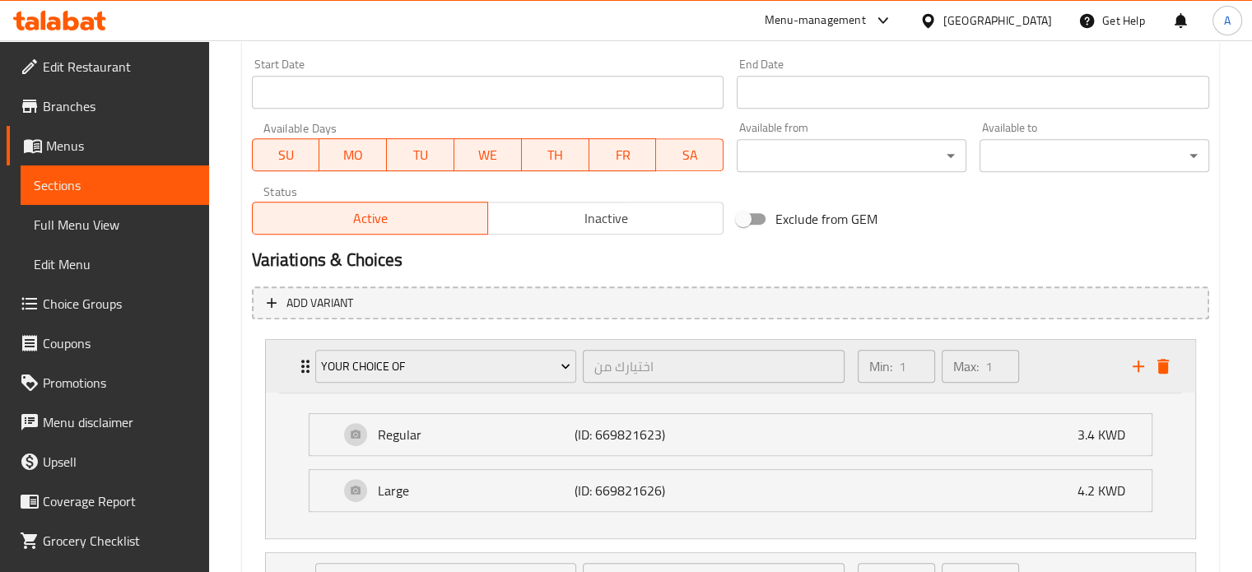
drag, startPoint x: 299, startPoint y: 358, endPoint x: 287, endPoint y: 361, distance: 12.6
click at [300, 358] on icon "Expand" at bounding box center [306, 367] width 20 height 20
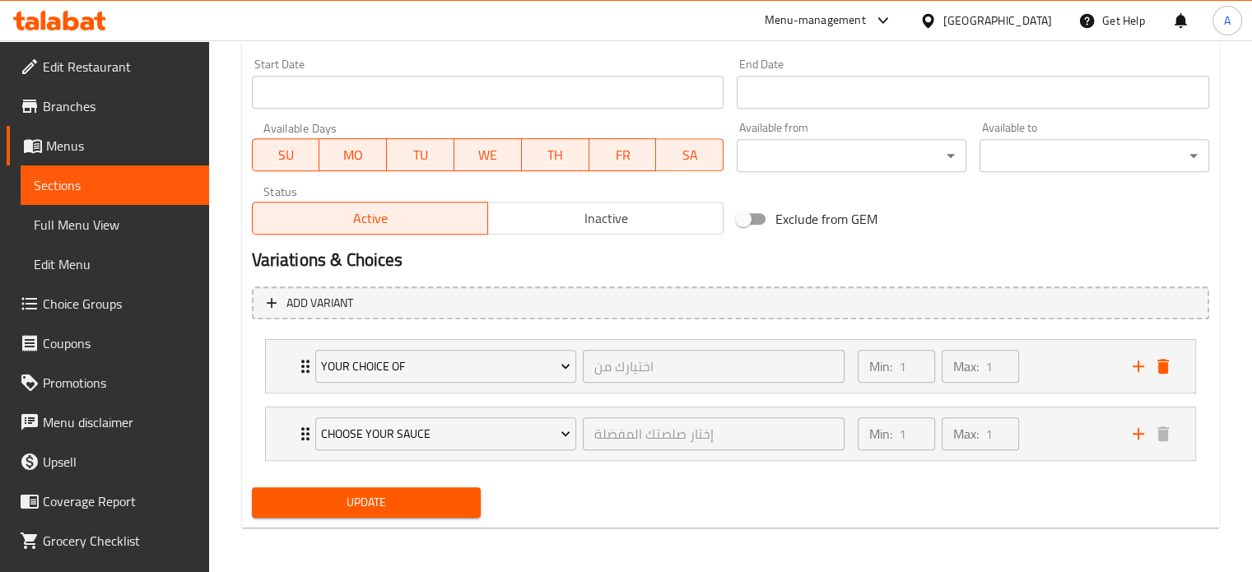
click at [365, 494] on span "Update" at bounding box center [366, 502] width 203 height 21
click at [112, 174] on link "Sections" at bounding box center [115, 186] width 189 height 40
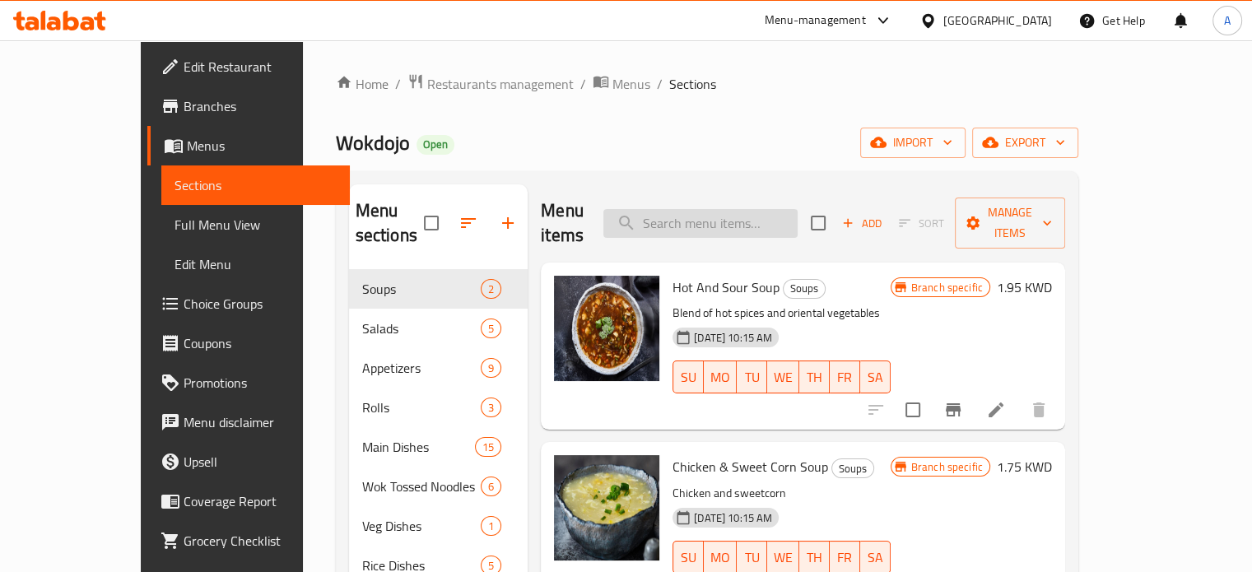
click at [758, 210] on input "search" at bounding box center [701, 223] width 194 height 29
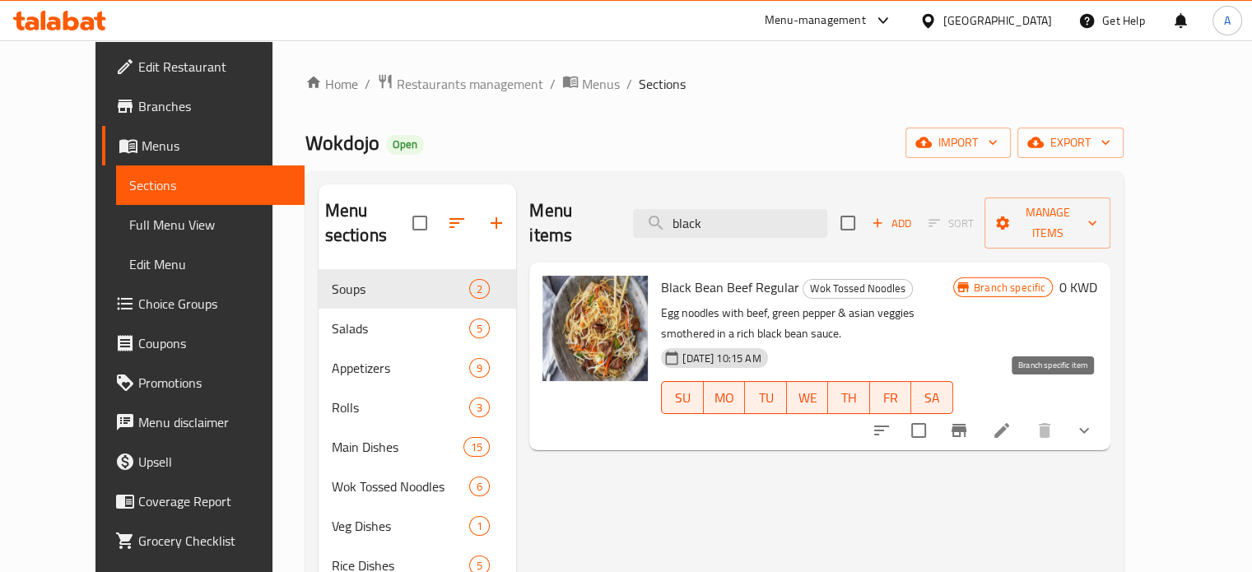
type input "black"
click at [969, 421] on icon "Branch-specific-item" at bounding box center [959, 431] width 20 height 20
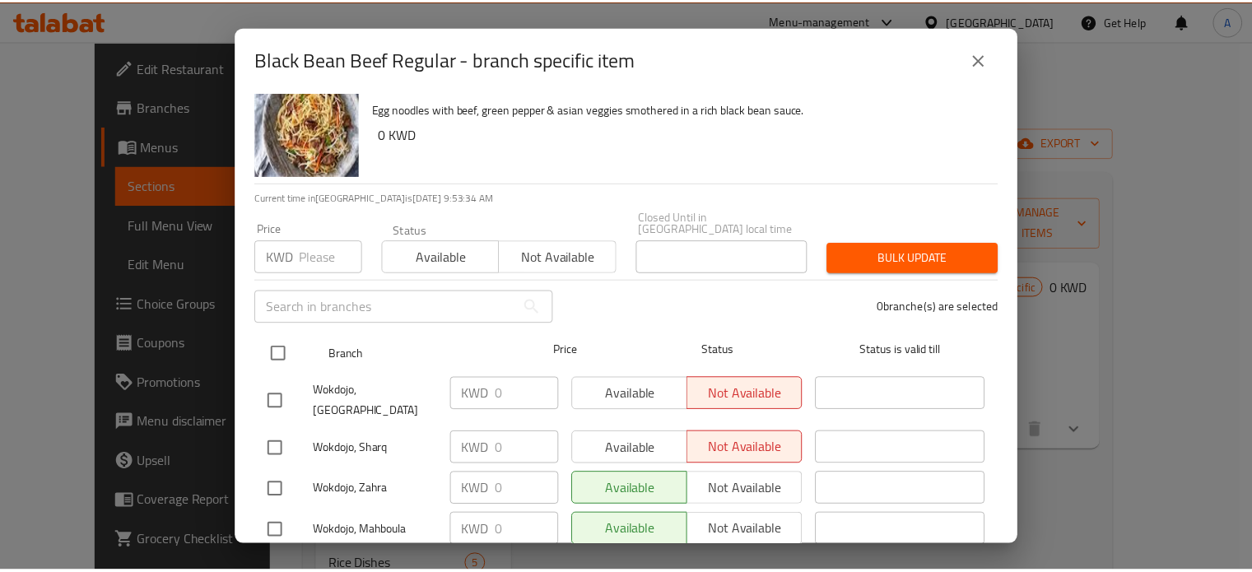
scroll to position [53, 0]
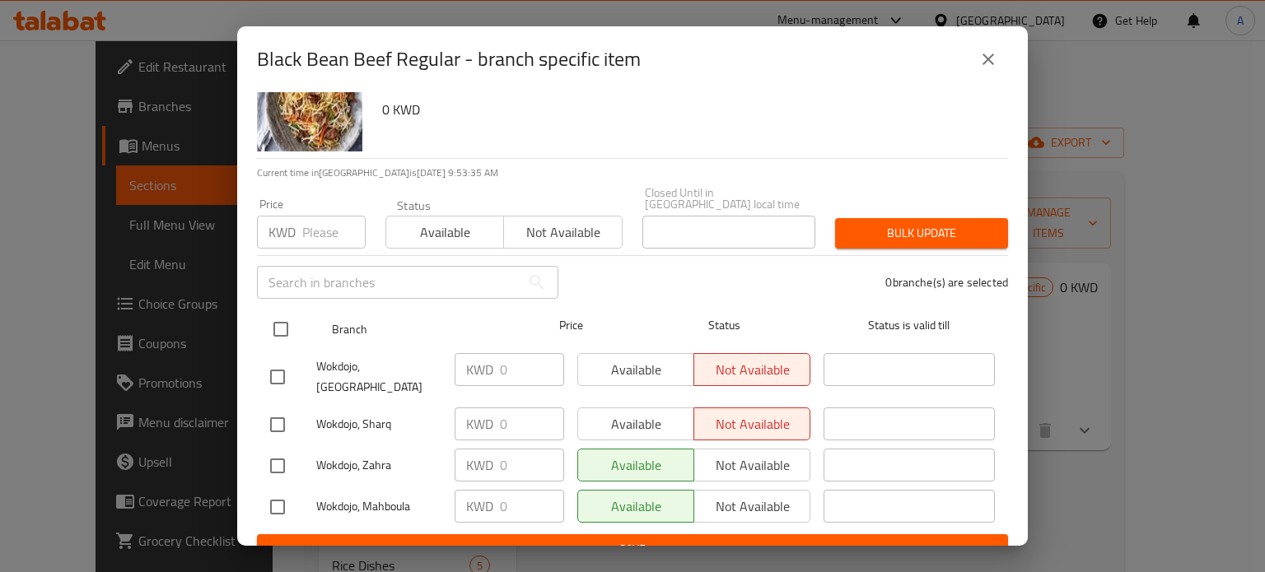
click at [278, 315] on input "checkbox" at bounding box center [281, 329] width 35 height 35
checkbox input "true"
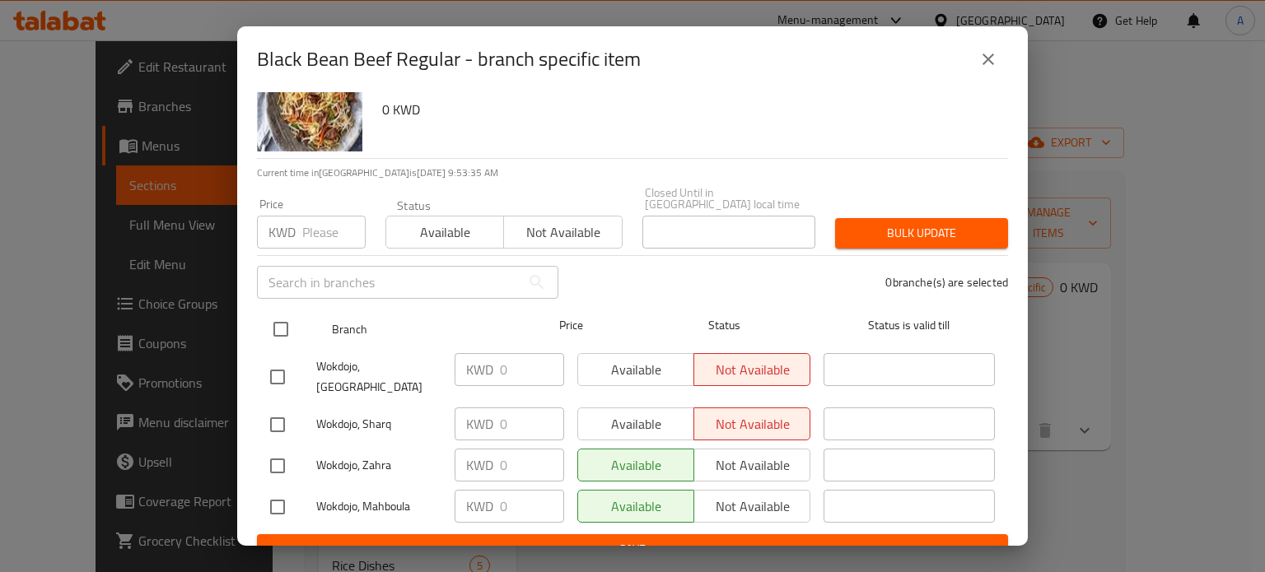
checkbox input "true"
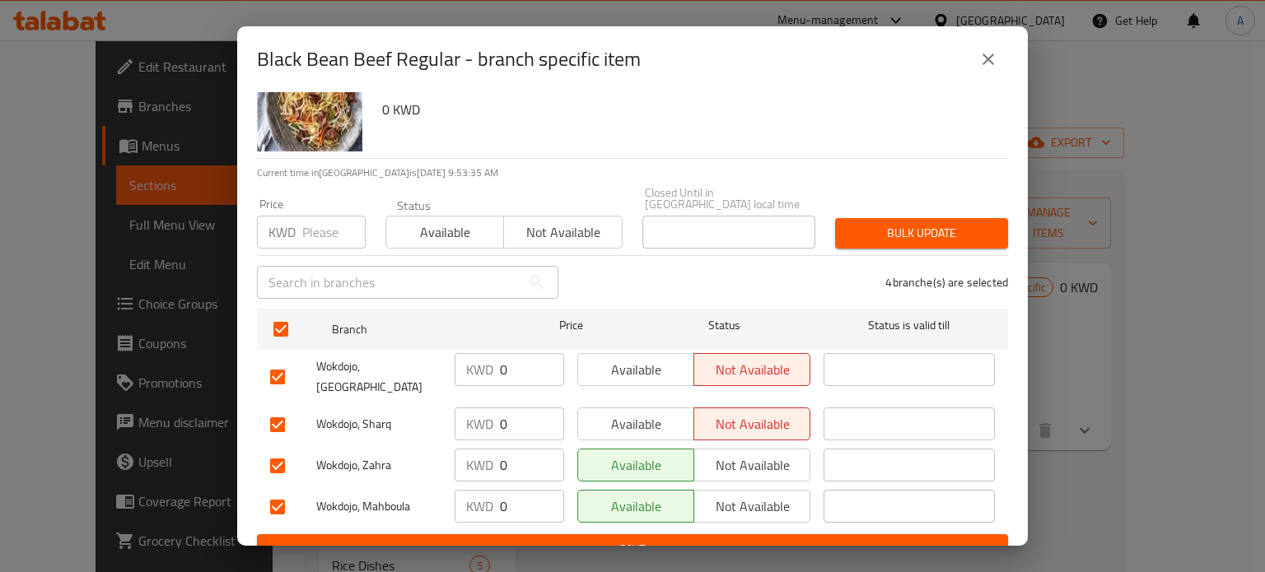
click at [652, 358] on span "Available" at bounding box center [636, 370] width 103 height 24
click at [634, 413] on span "Available" at bounding box center [636, 425] width 103 height 24
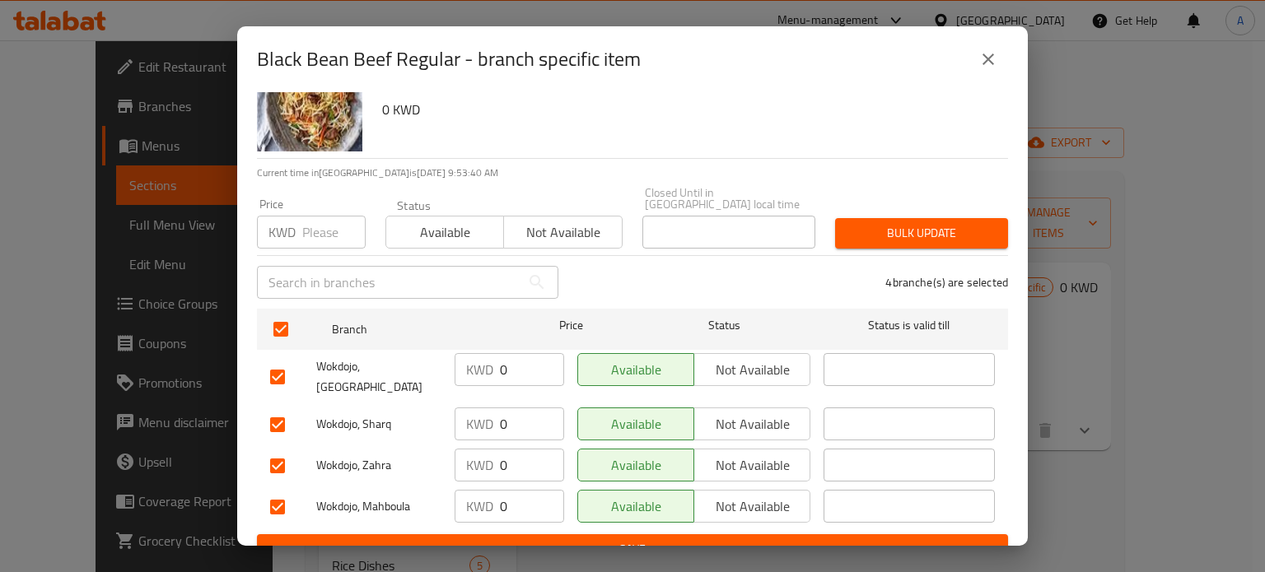
click at [641, 539] on span "Save" at bounding box center [632, 549] width 725 height 21
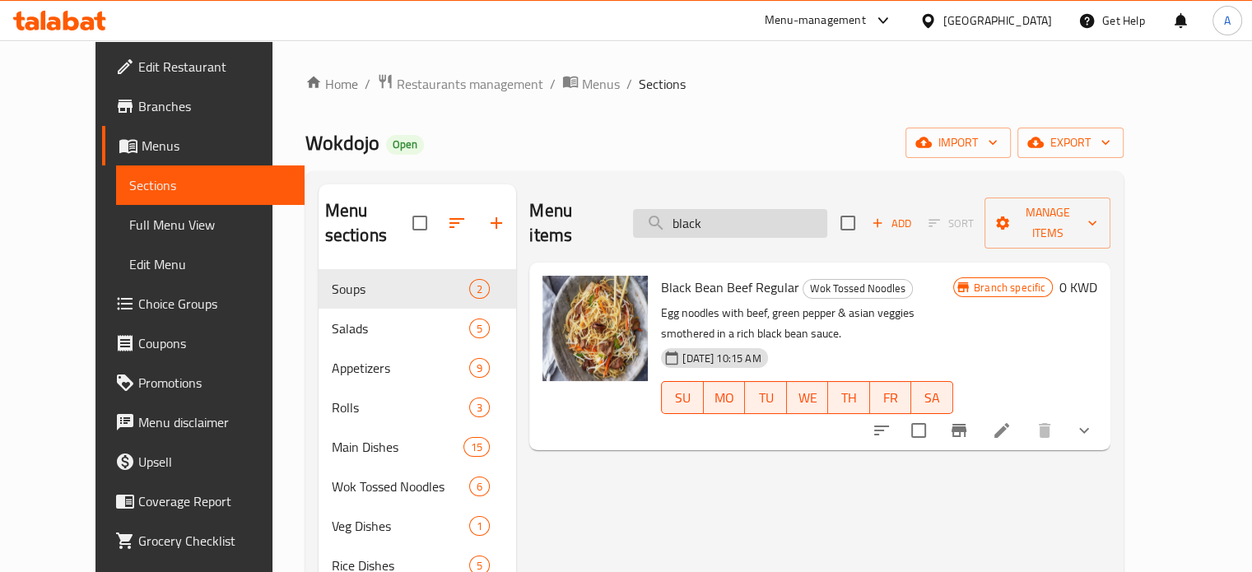
click at [762, 212] on input "black" at bounding box center [730, 223] width 194 height 29
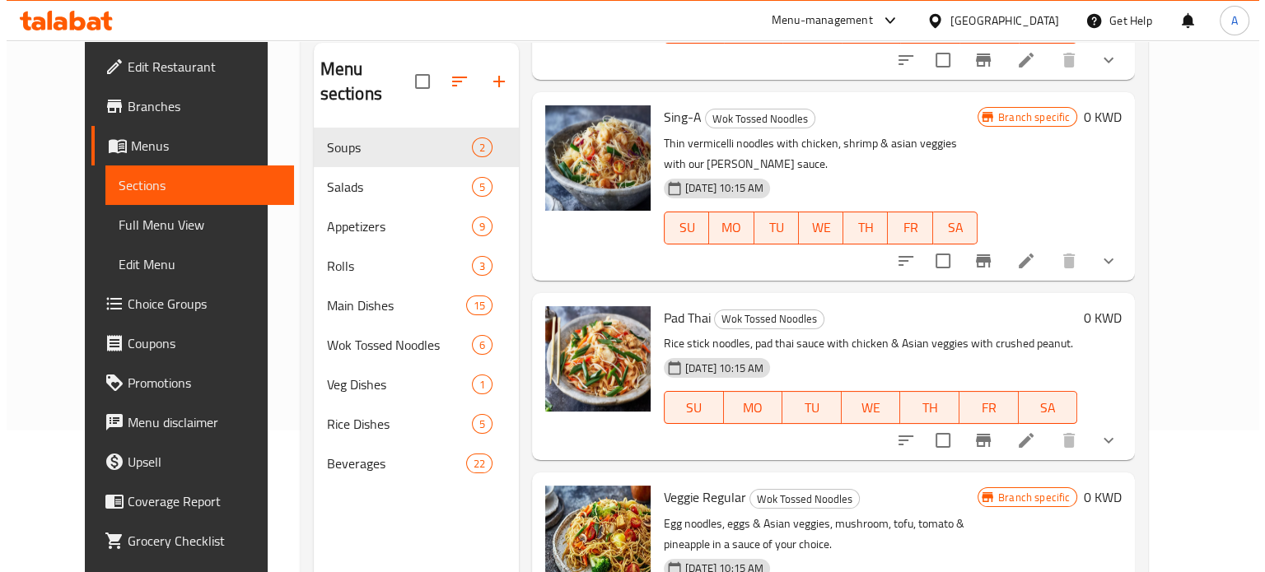
scroll to position [231, 0]
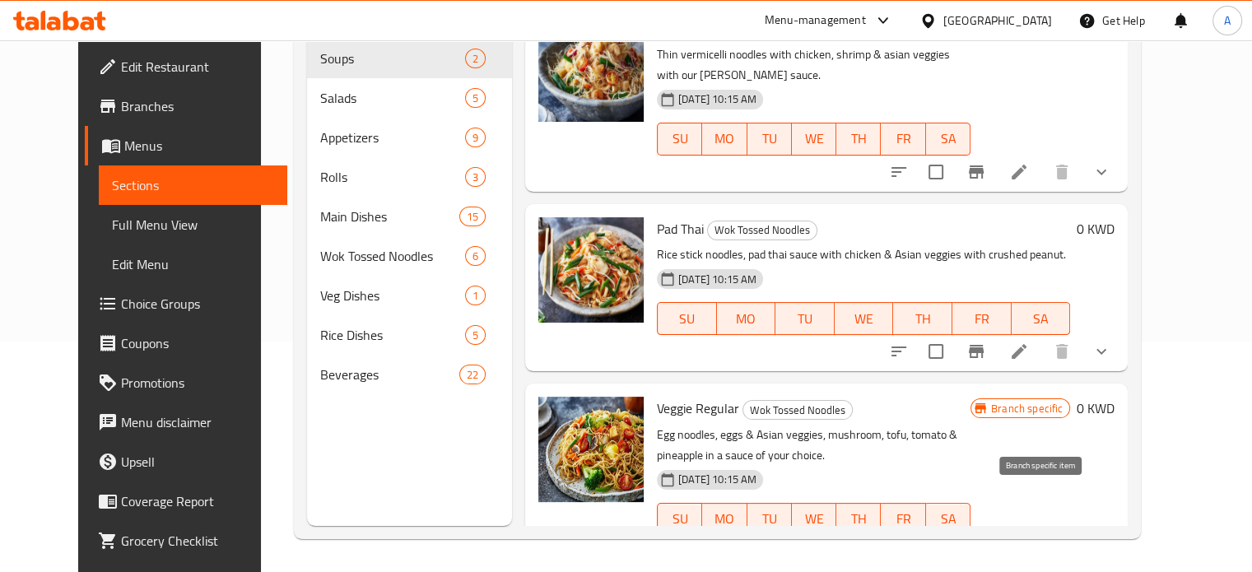
type input "vegg"
click at [984, 546] on icon "Branch-specific-item" at bounding box center [976, 552] width 15 height 13
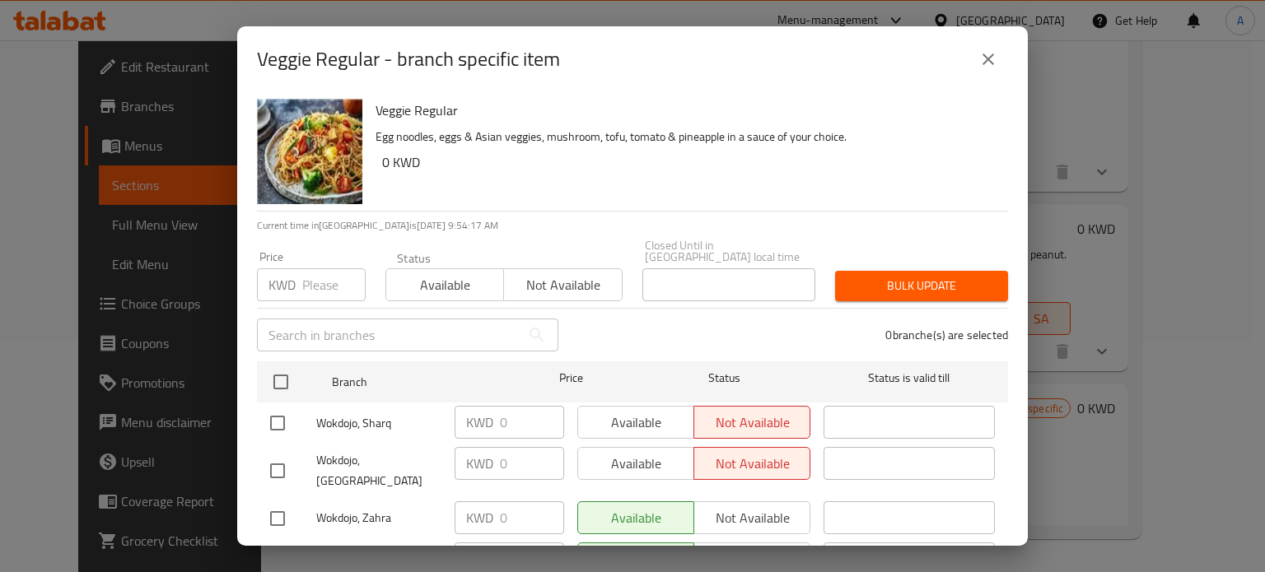
click at [613, 417] on div "Available Not available" at bounding box center [693, 422] width 233 height 33
click at [274, 408] on input "checkbox" at bounding box center [277, 423] width 35 height 35
checkbox input "true"
click at [274, 454] on input "checkbox" at bounding box center [277, 471] width 35 height 35
checkbox input "true"
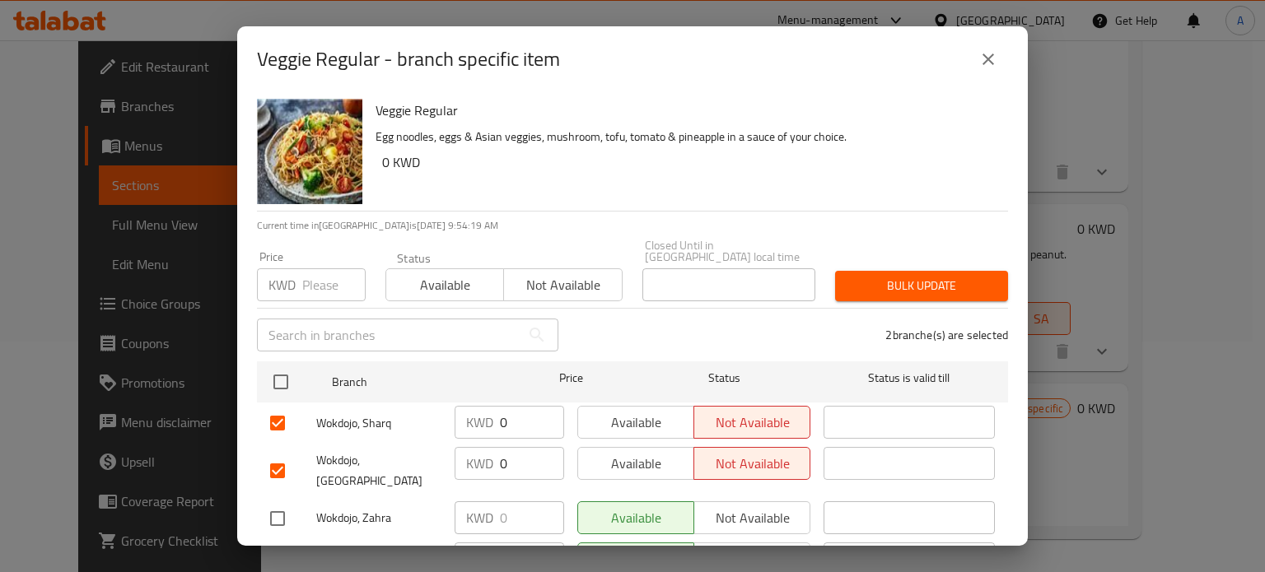
click at [626, 421] on span "Available" at bounding box center [636, 423] width 103 height 24
click at [646, 452] on span "Available" at bounding box center [636, 464] width 103 height 24
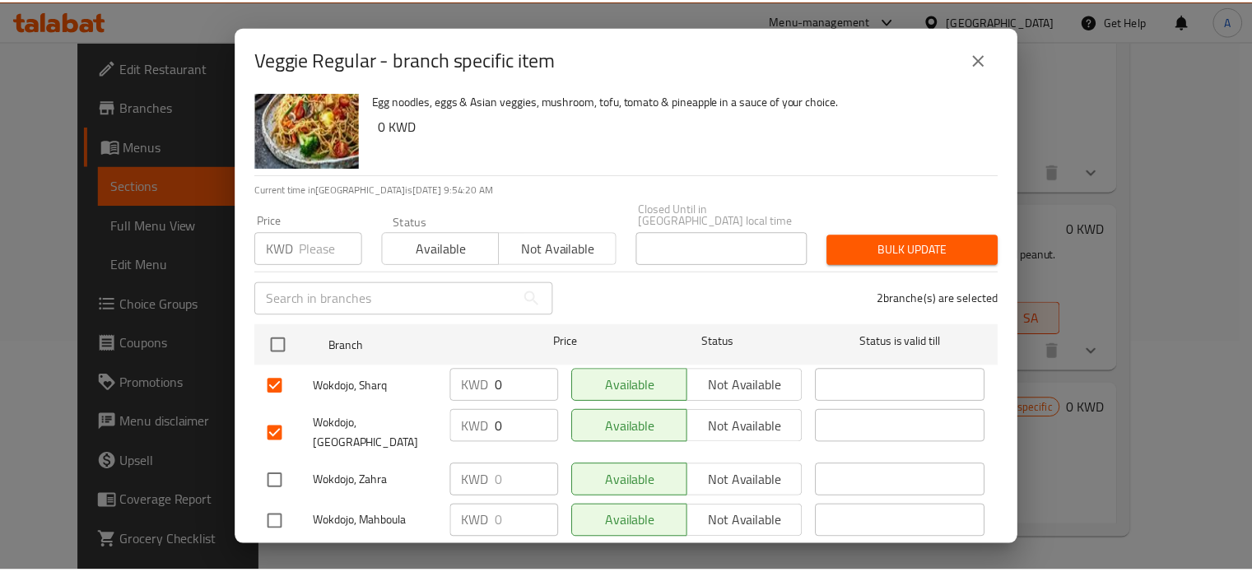
scroll to position [53, 0]
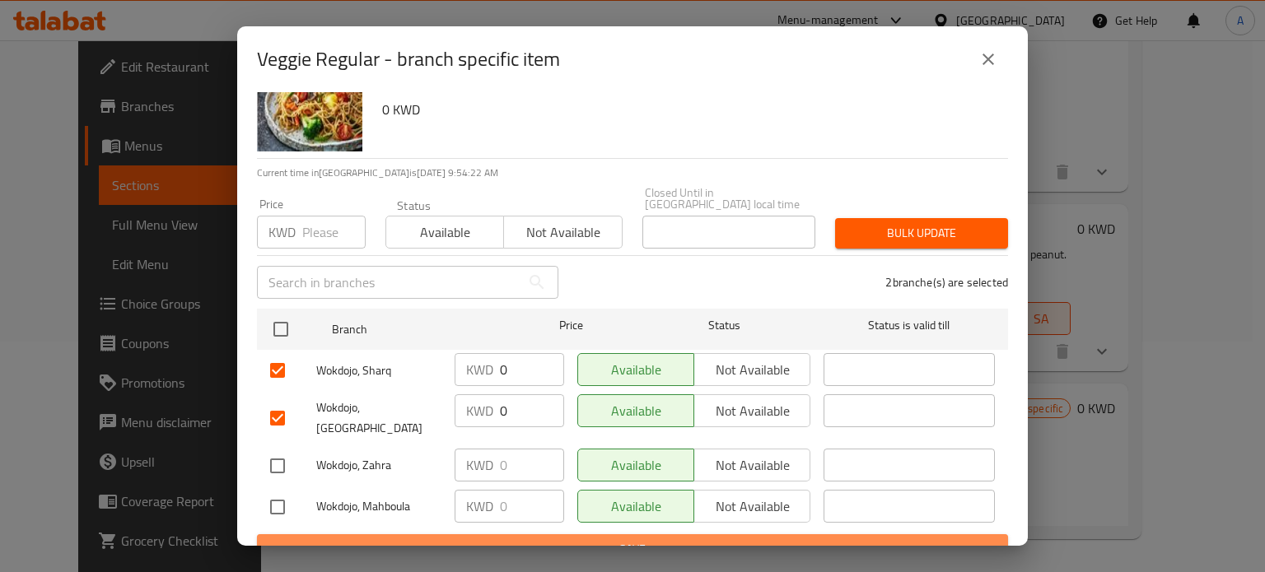
click at [645, 539] on span "Save" at bounding box center [632, 549] width 725 height 21
